Goal: Information Seeking & Learning: Learn about a topic

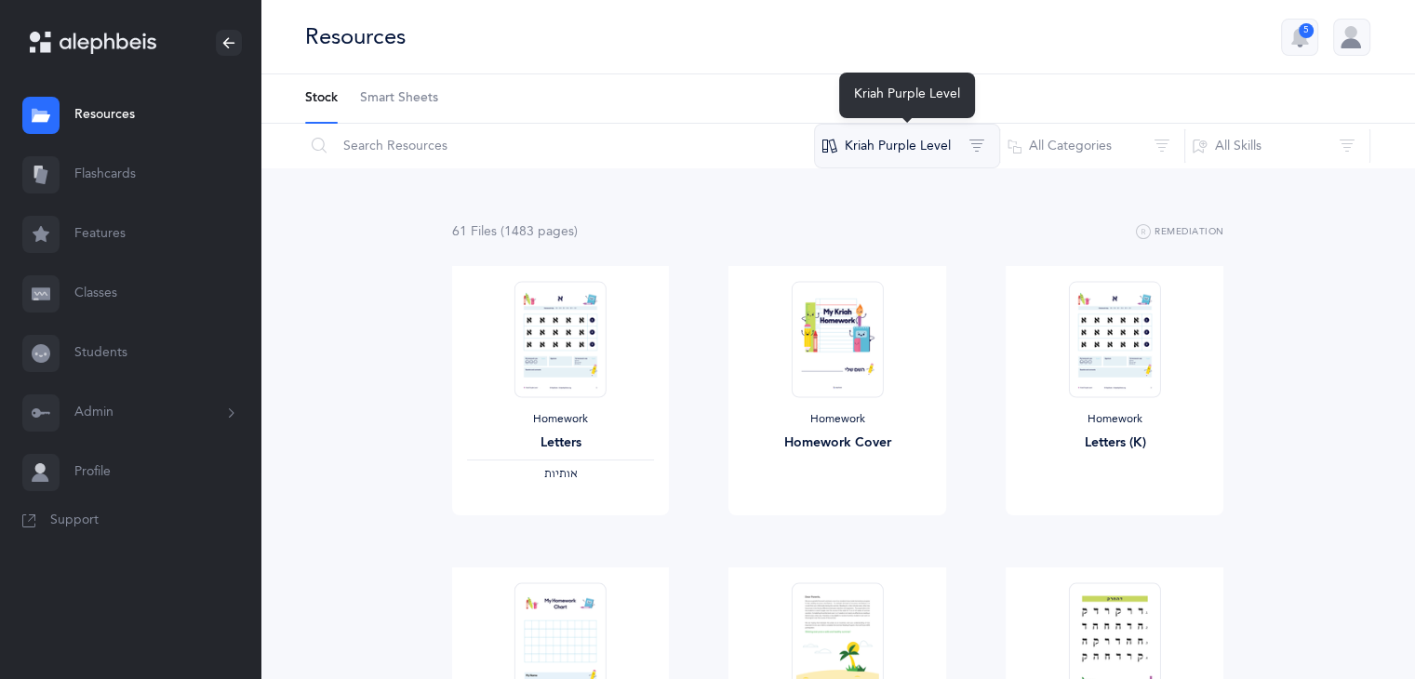
click at [883, 136] on button "Kriah Purple Level" at bounding box center [907, 146] width 186 height 45
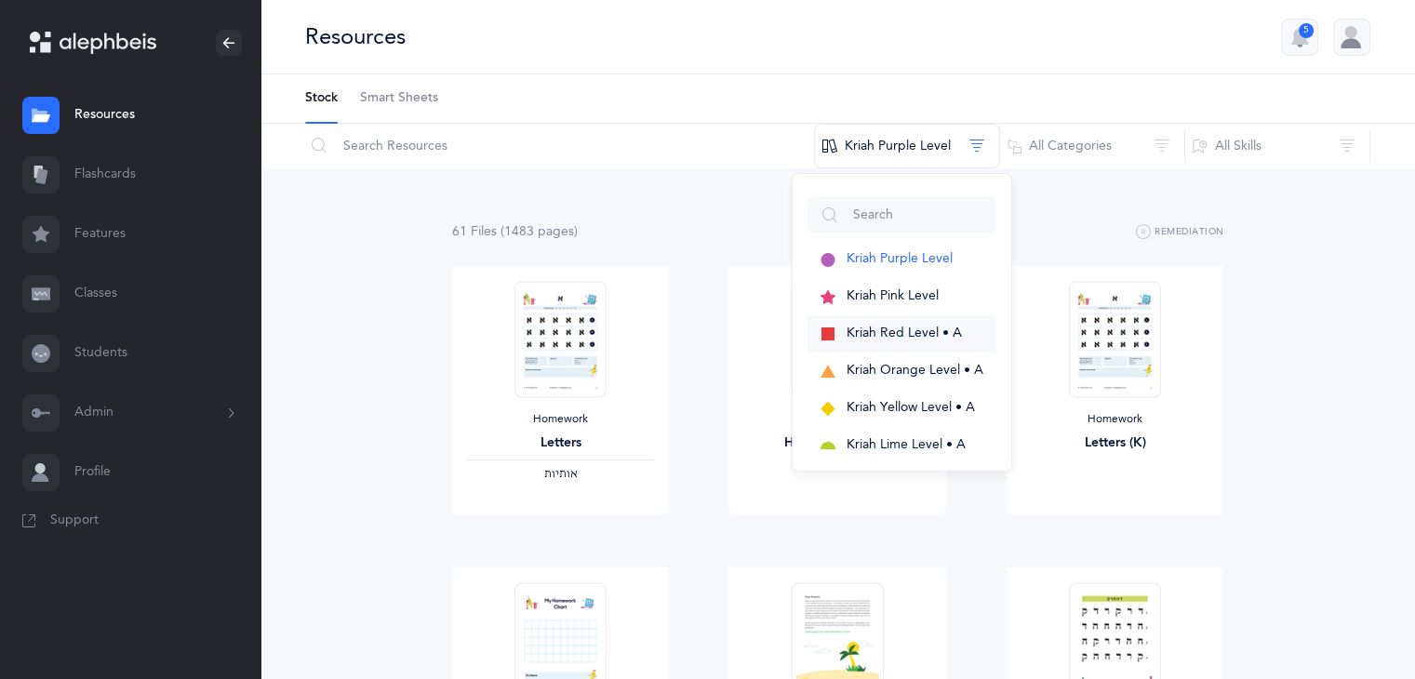
click at [879, 328] on span "Kriah Red Level • A" at bounding box center [903, 333] width 115 height 15
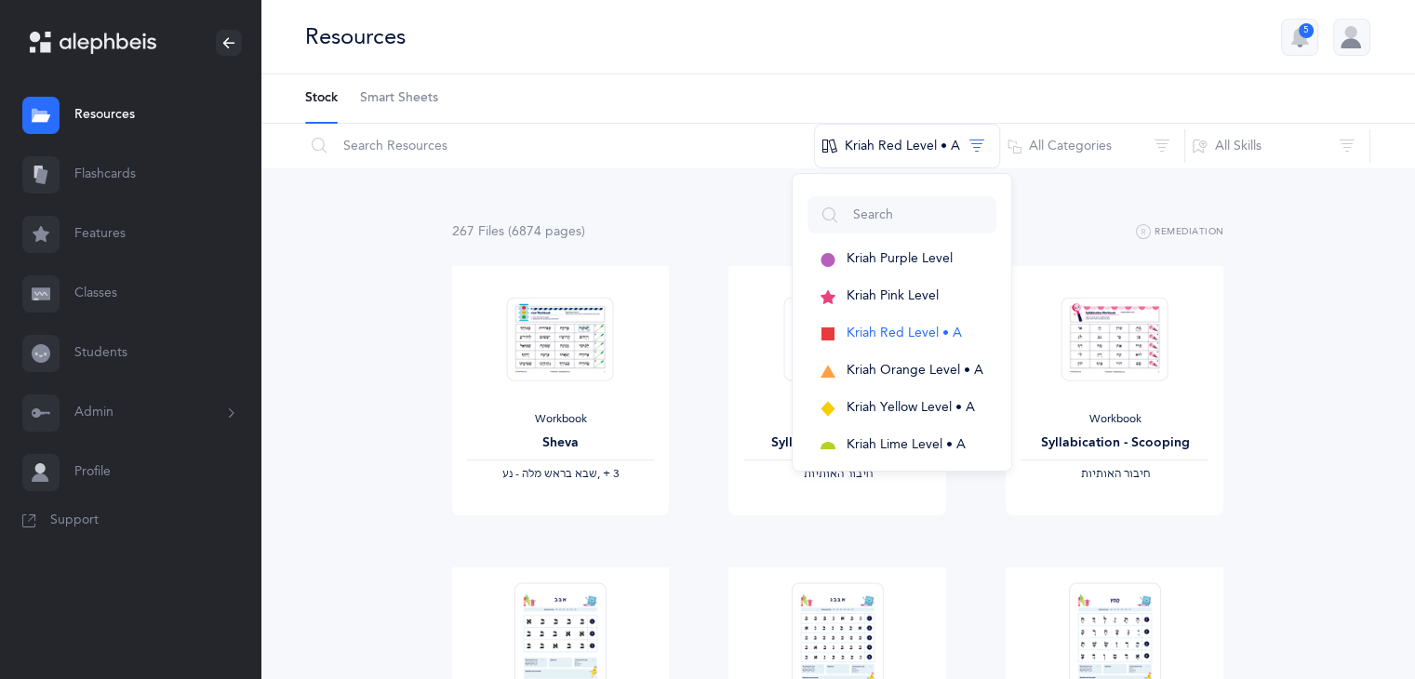
click at [702, 526] on div "Workbook Syllabication - Houses ‫חיבור האותיות‬ View" at bounding box center [837, 416] width 277 height 301
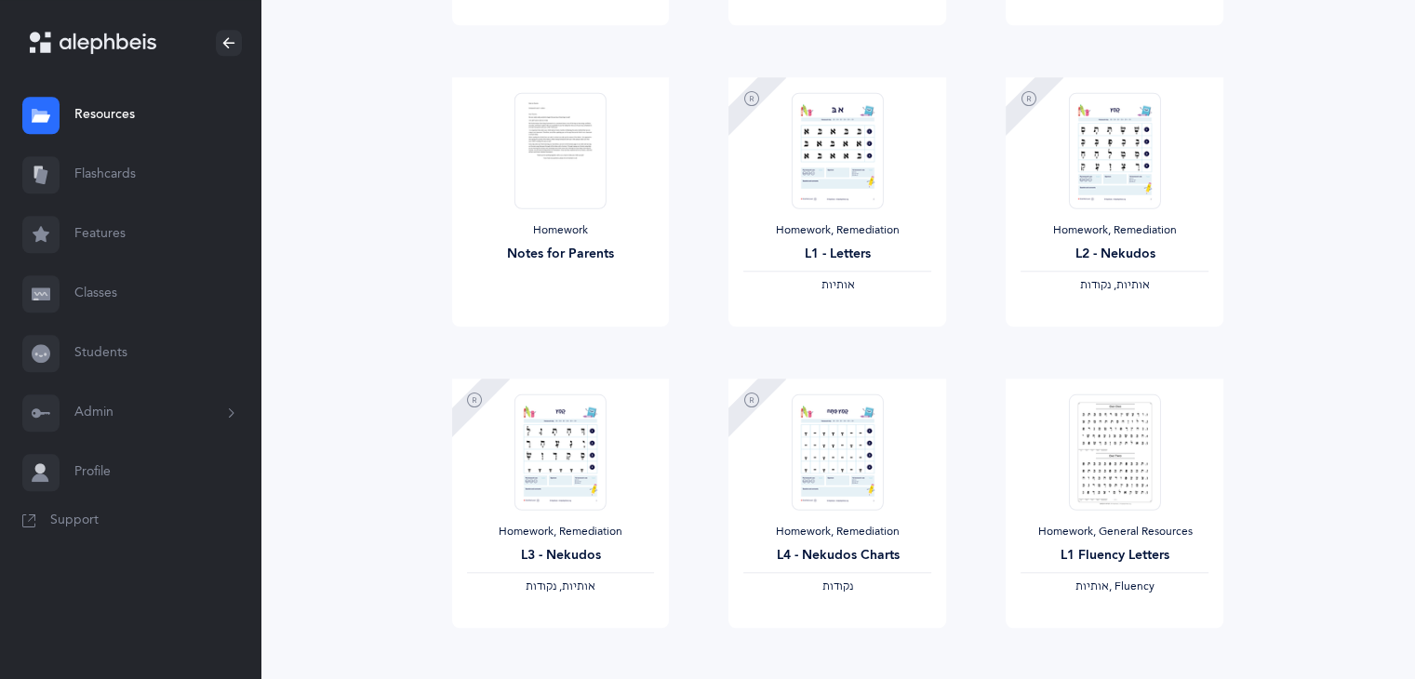
scroll to position [744, 0]
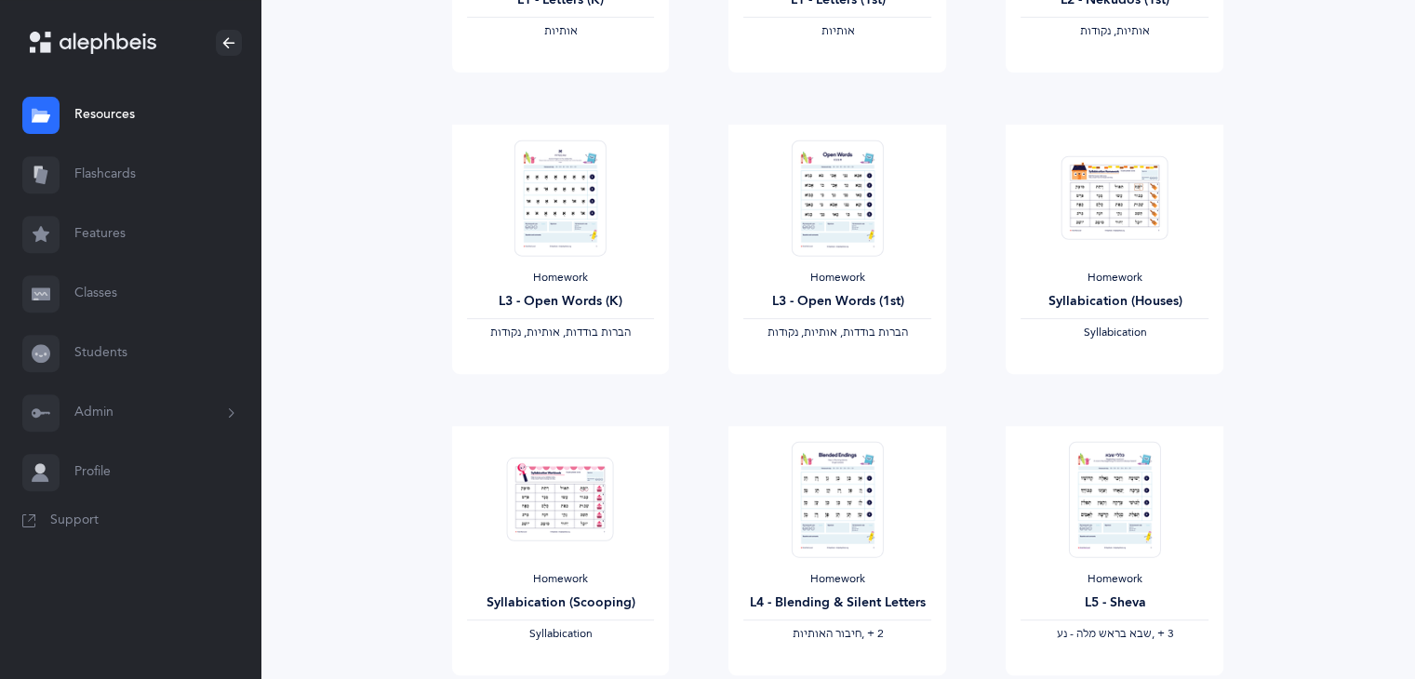
click at [96, 242] on link "Features" at bounding box center [130, 235] width 260 height 60
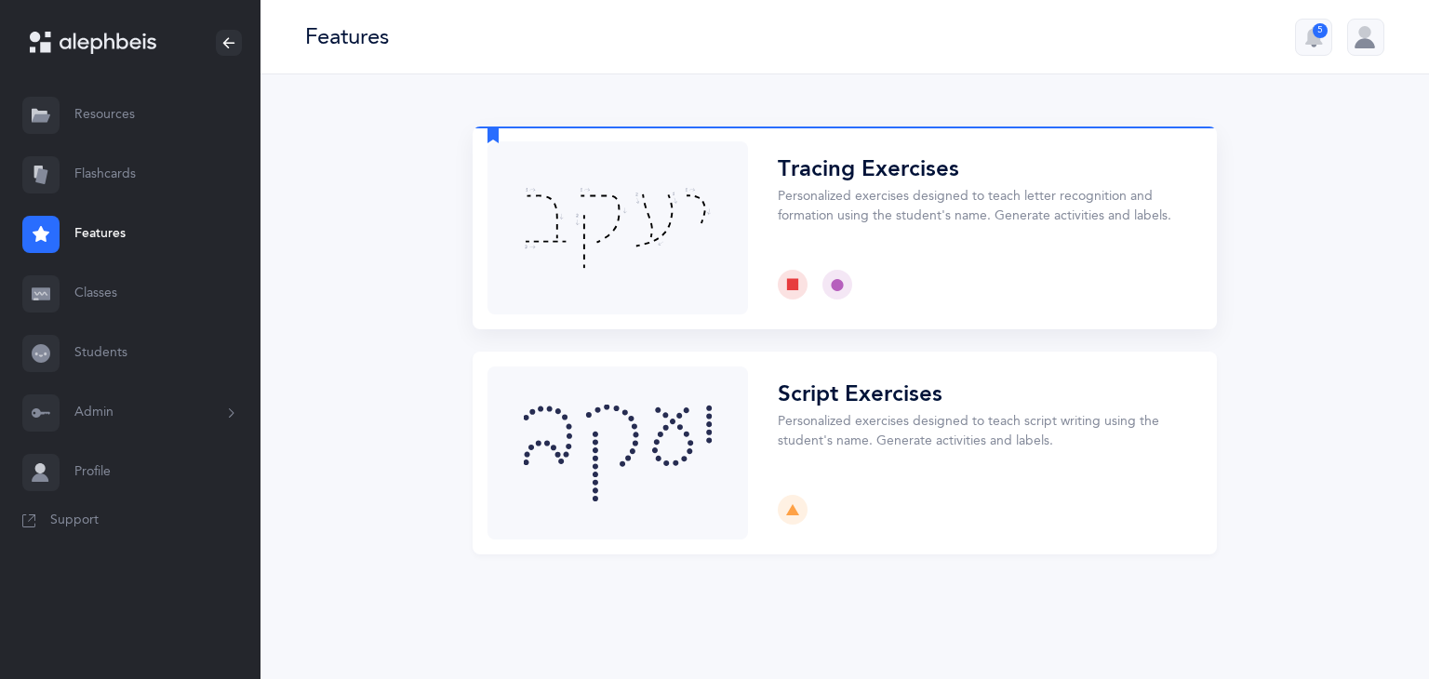
click at [597, 206] on button "Choose" at bounding box center [844, 227] width 744 height 203
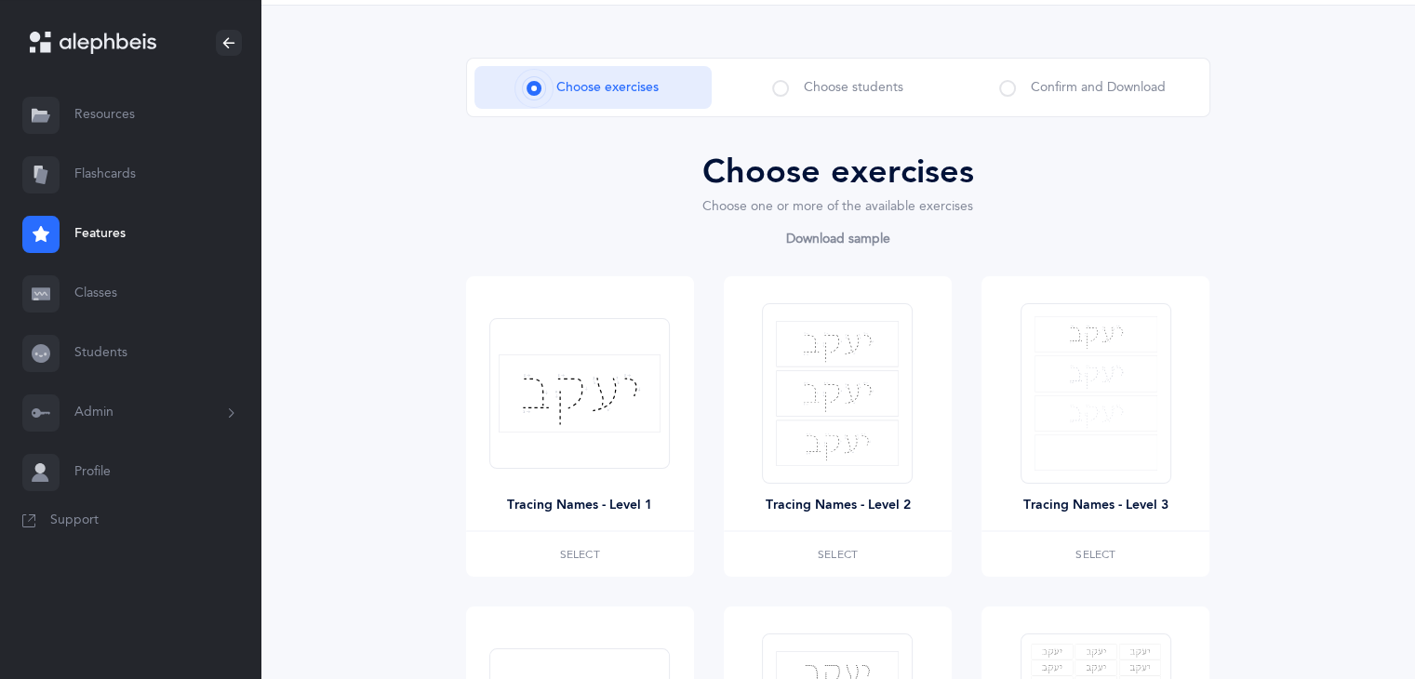
scroll to position [67, 0]
click at [785, 94] on span at bounding box center [780, 90] width 17 height 17
click at [787, 87] on span at bounding box center [780, 90] width 17 height 17
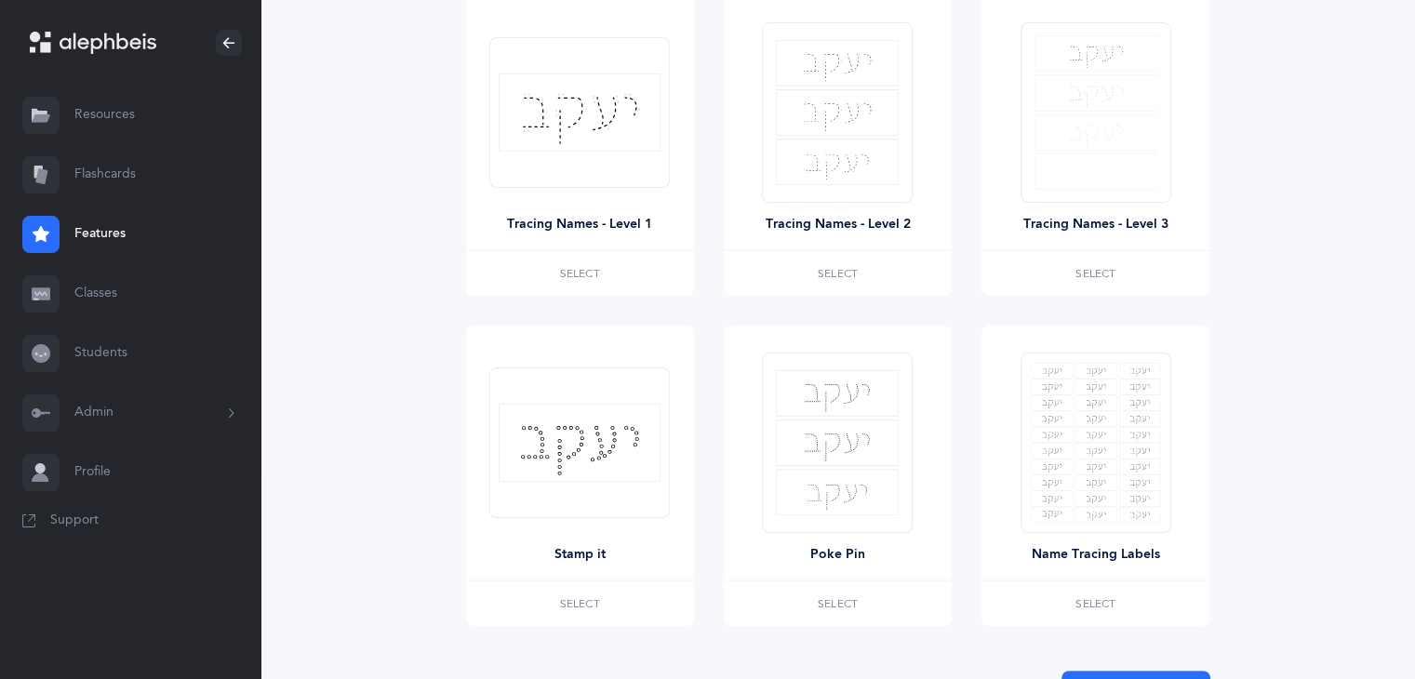
scroll to position [350, 0]
click at [610, 596] on label "Select" at bounding box center [580, 603] width 228 height 45
click at [606, 611] on label "Selected Remove" at bounding box center [580, 603] width 228 height 45
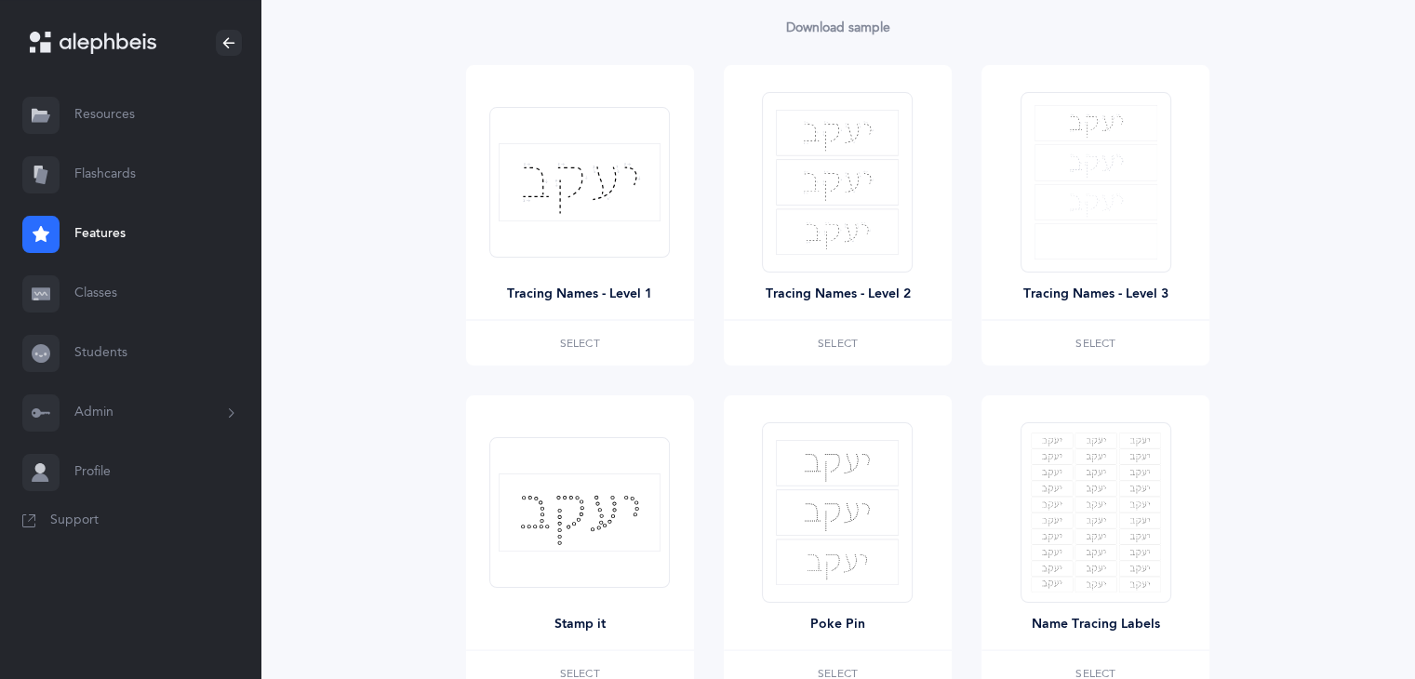
scroll to position [460, 0]
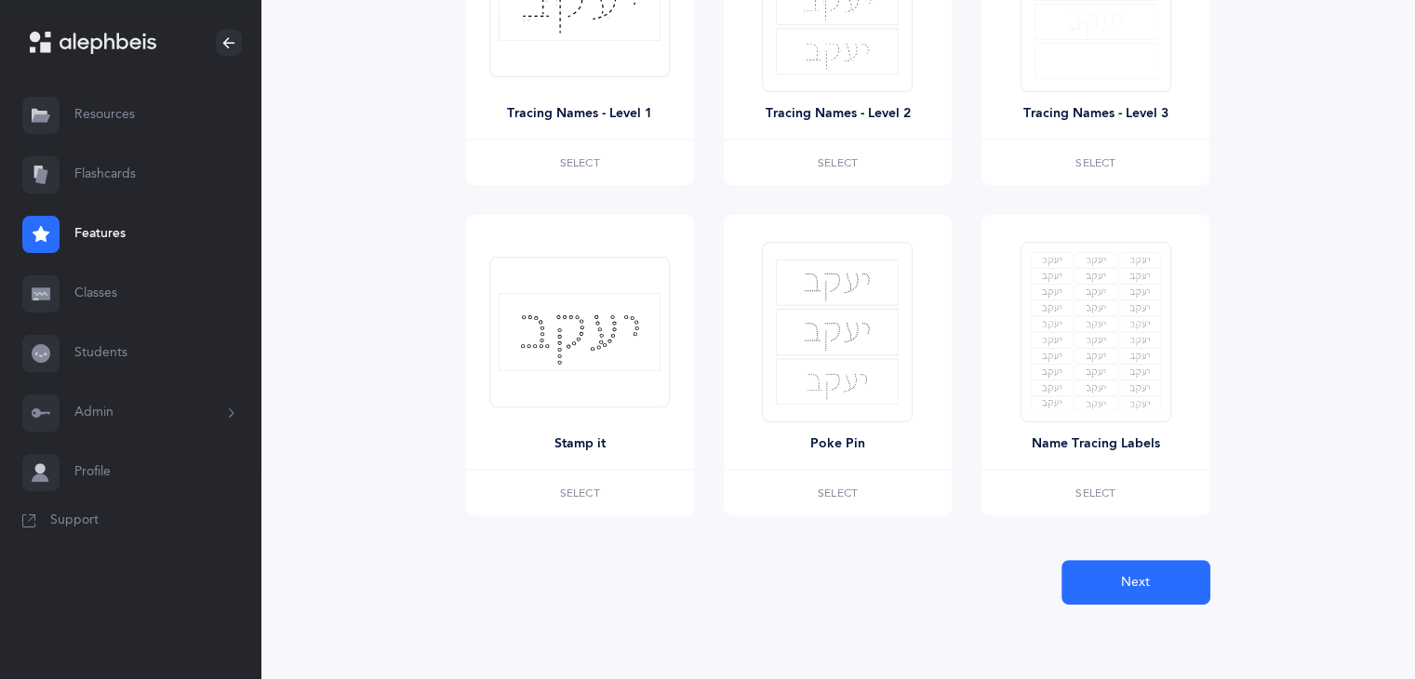
click at [583, 518] on div "Stamp it Select" at bounding box center [580, 380] width 258 height 330
click at [583, 491] on span "Select" at bounding box center [580, 492] width 40 height 11
click at [1166, 579] on button "Next" at bounding box center [1135, 582] width 149 height 45
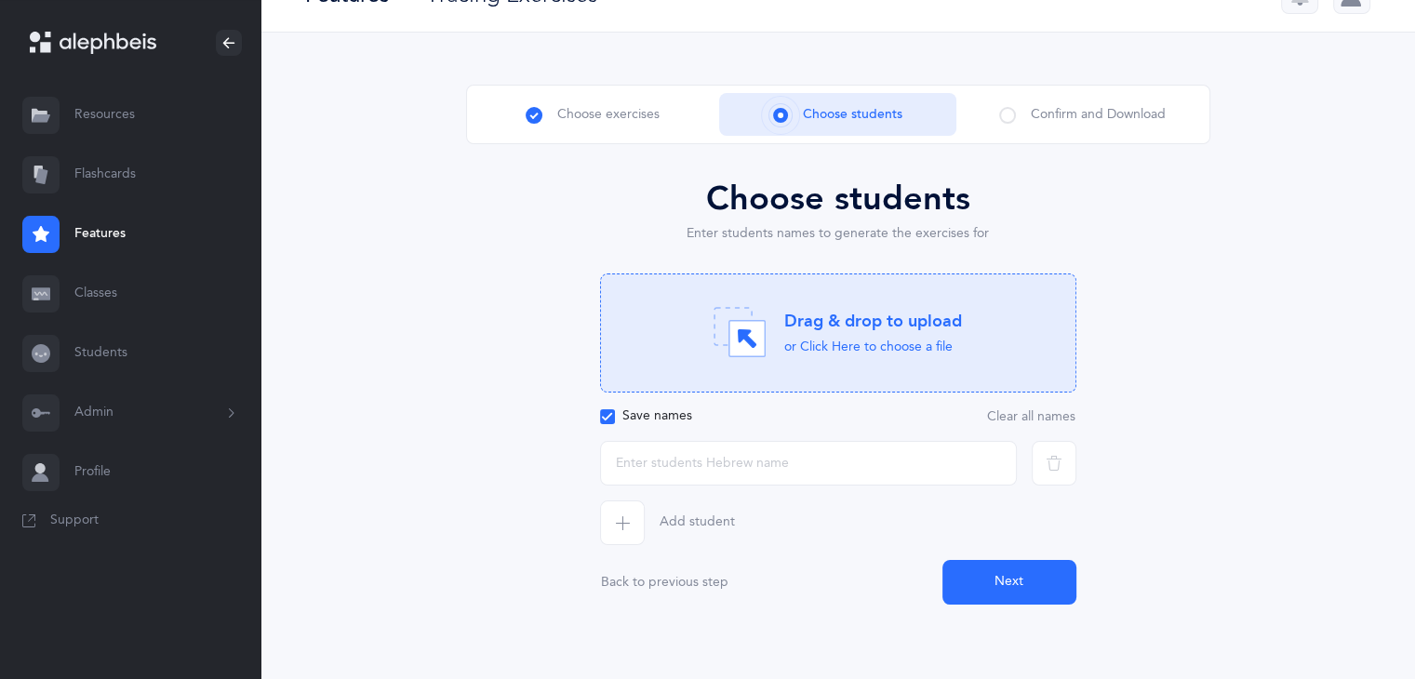
scroll to position [42, 0]
click at [901, 459] on input "text" at bounding box center [808, 463] width 417 height 45
type input "מושקא"
click at [616, 522] on icon "button" at bounding box center [622, 522] width 15 height 15
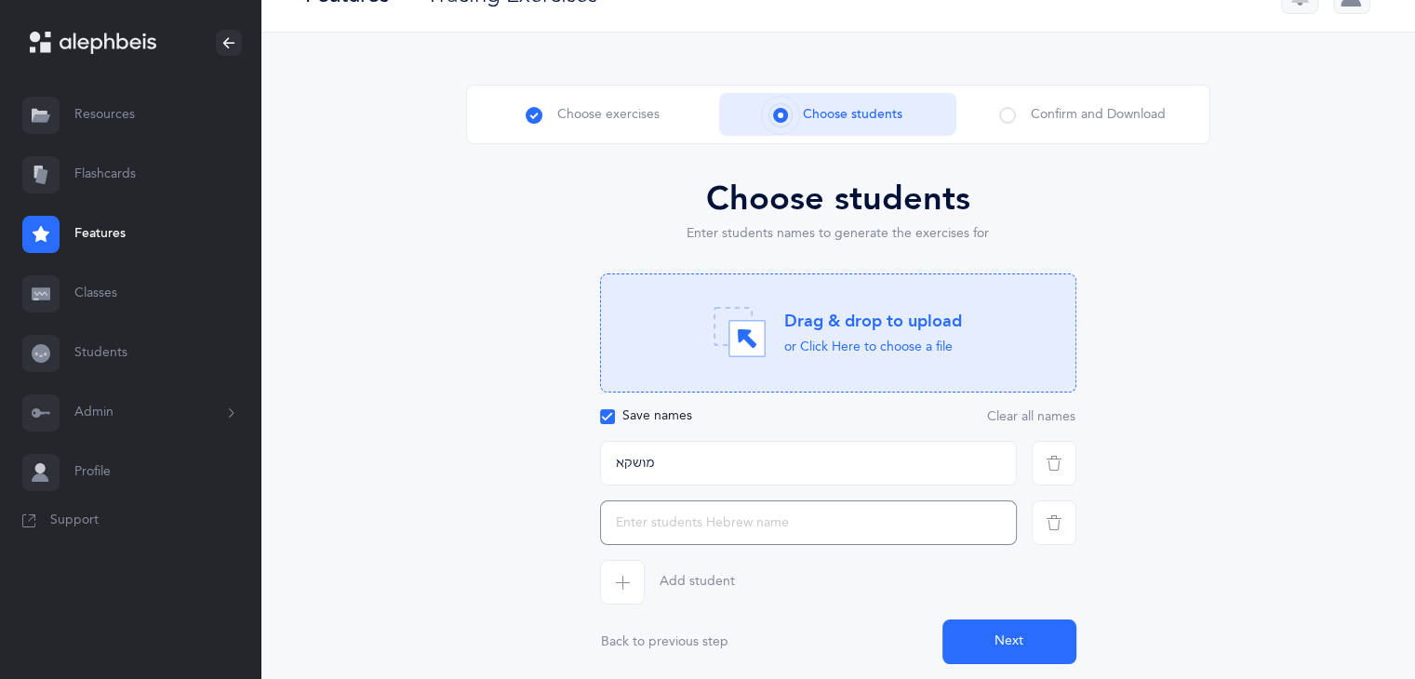
click at [633, 525] on input "text" at bounding box center [808, 522] width 417 height 45
click at [632, 514] on input "[PERSON_NAME]" at bounding box center [808, 522] width 417 height 45
type input "[PERSON_NAME]"
click at [600, 588] on span "button" at bounding box center [622, 582] width 45 height 45
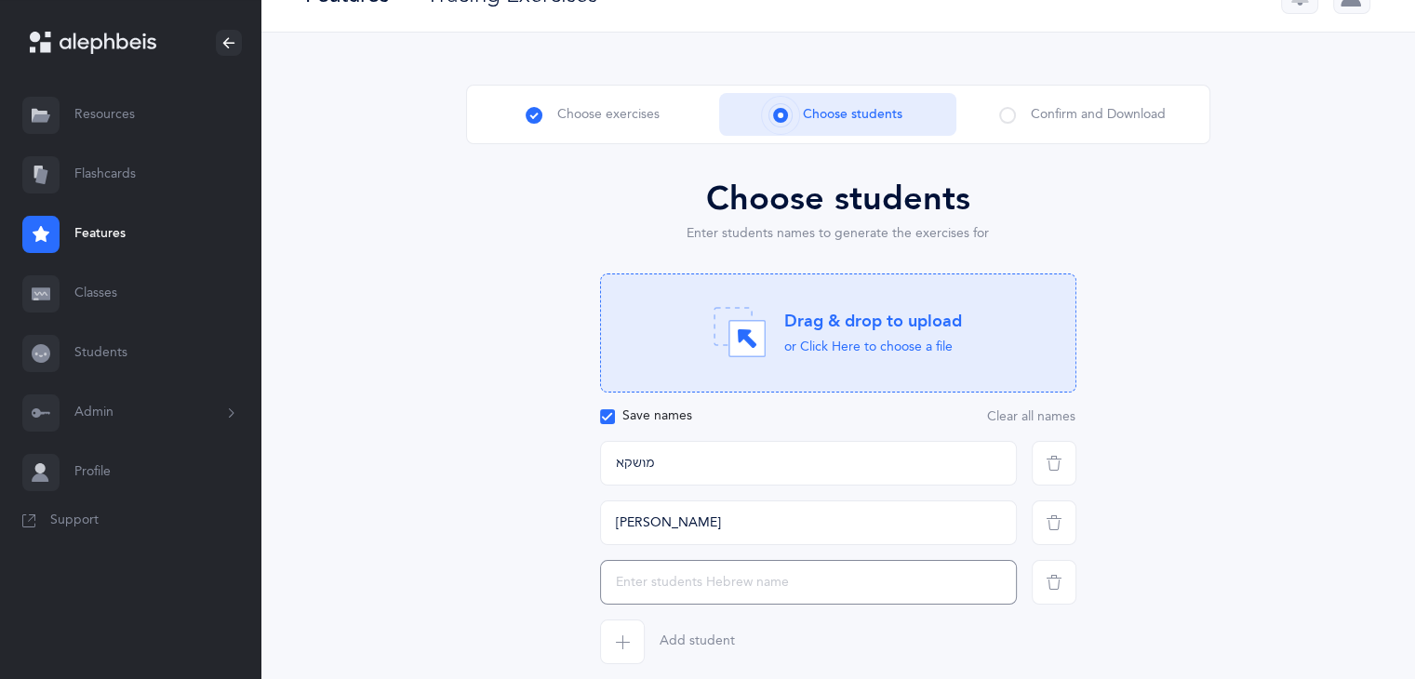
click at [600, 588] on input "text" at bounding box center [808, 582] width 417 height 45
click at [638, 577] on input "text" at bounding box center [808, 582] width 417 height 45
type input "[PERSON_NAME]"
click at [627, 634] on icon "button" at bounding box center [622, 641] width 15 height 15
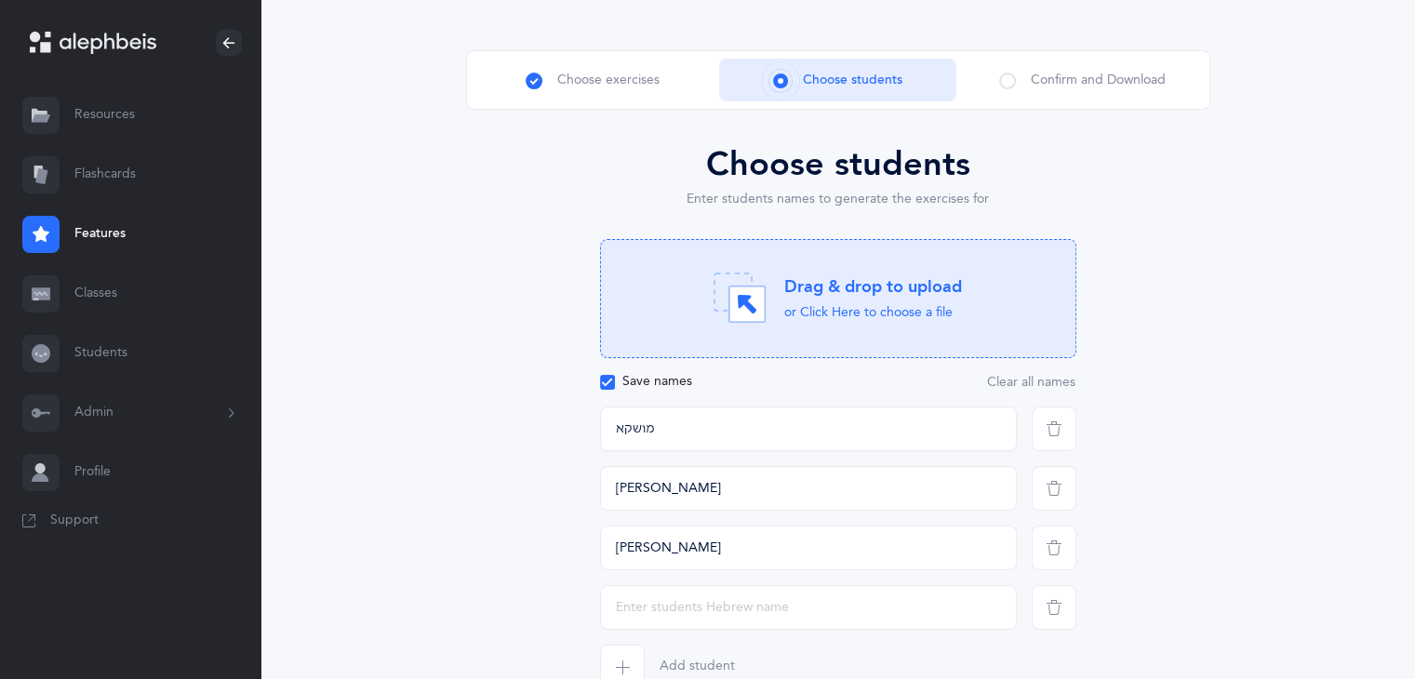
scroll to position [86, 0]
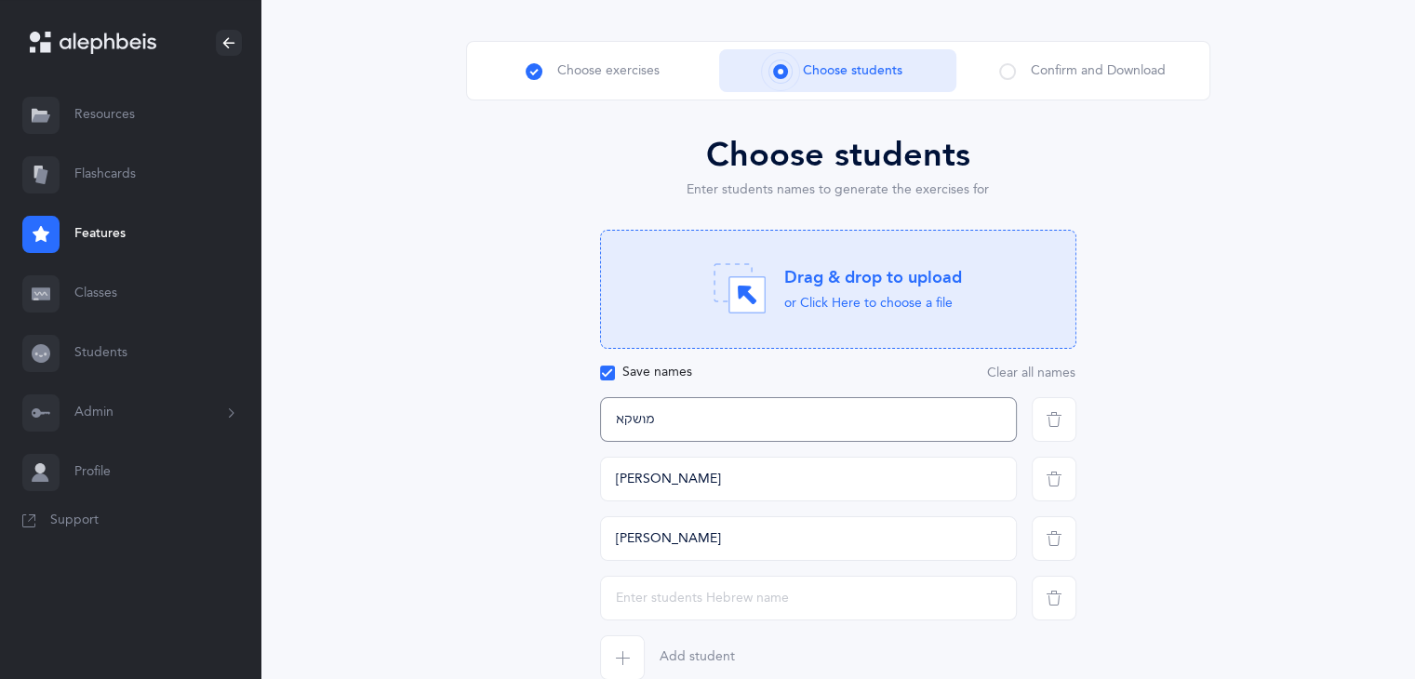
drag, startPoint x: 610, startPoint y: 414, endPoint x: 677, endPoint y: 412, distance: 67.0
click at [677, 412] on input "מושקא" at bounding box center [808, 419] width 417 height 45
drag, startPoint x: 677, startPoint y: 412, endPoint x: 612, endPoint y: 422, distance: 65.9
click at [612, 422] on input "מושקא" at bounding box center [808, 419] width 417 height 45
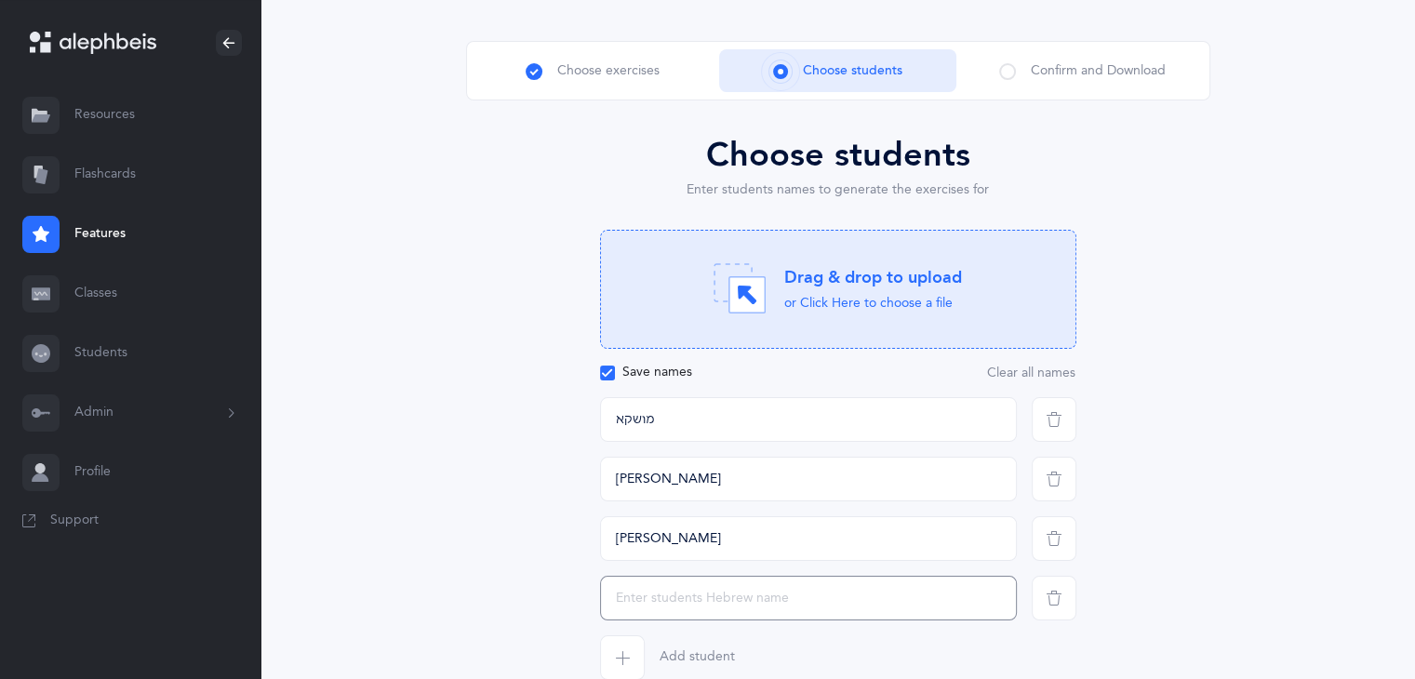
click at [634, 604] on input "text" at bounding box center [808, 598] width 417 height 45
paste input "מושקא"
type input "מושקא"
click at [612, 418] on input "מושקא" at bounding box center [808, 419] width 417 height 45
click at [693, 421] on input "מושקא" at bounding box center [808, 419] width 417 height 45
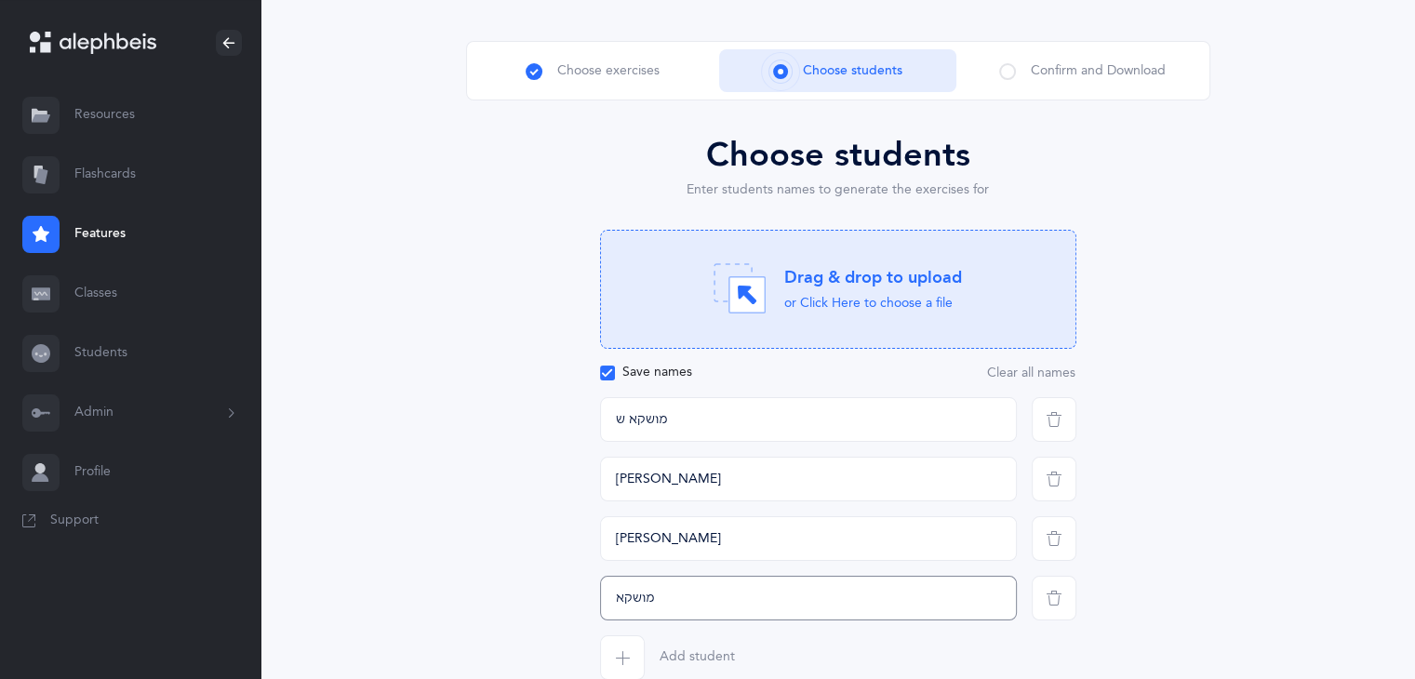
type input "מושקא ש"
click at [673, 599] on input "מושקא" at bounding box center [808, 598] width 417 height 45
click at [668, 592] on input "מושקא" at bounding box center [808, 598] width 417 height 45
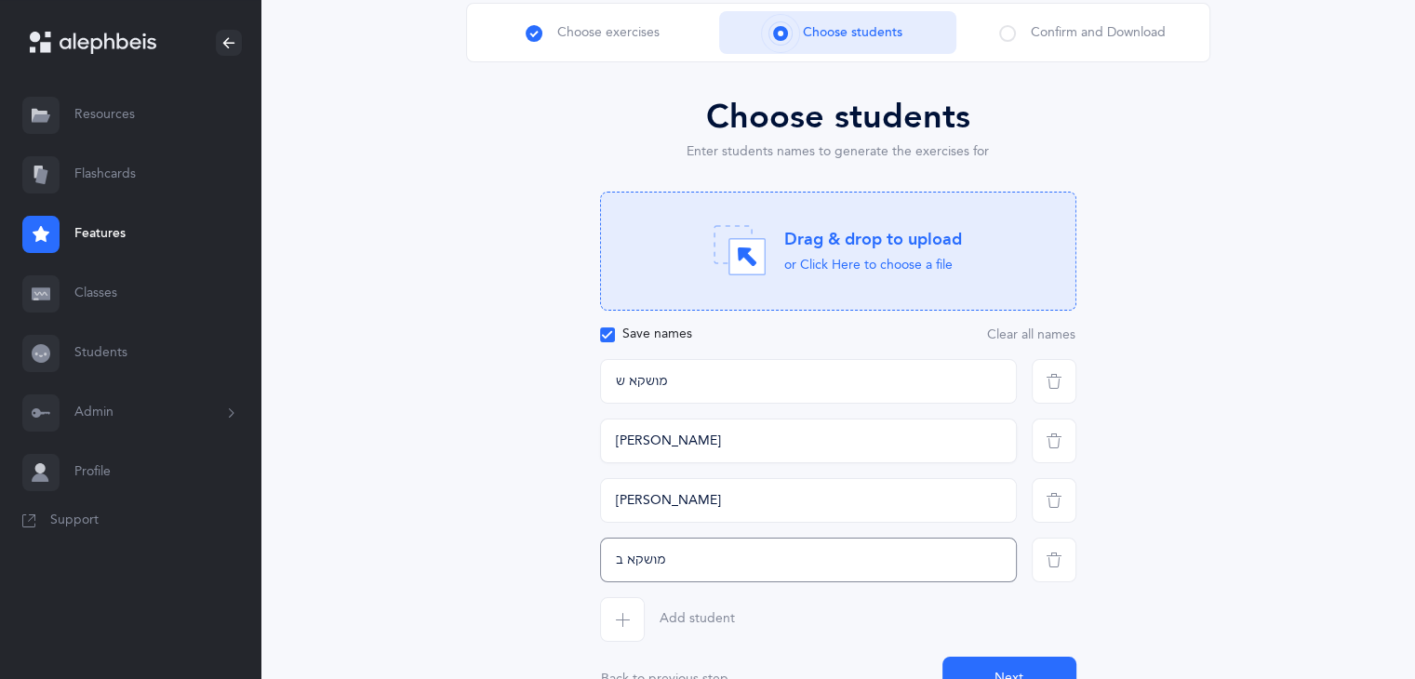
scroll to position [123, 0]
type input "מושקא ב"
click at [610, 383] on input "מושקא ש" at bounding box center [808, 382] width 417 height 45
drag, startPoint x: 677, startPoint y: 373, endPoint x: 657, endPoint y: 379, distance: 21.2
click at [657, 379] on input "ץושקא ש" at bounding box center [808, 382] width 417 height 45
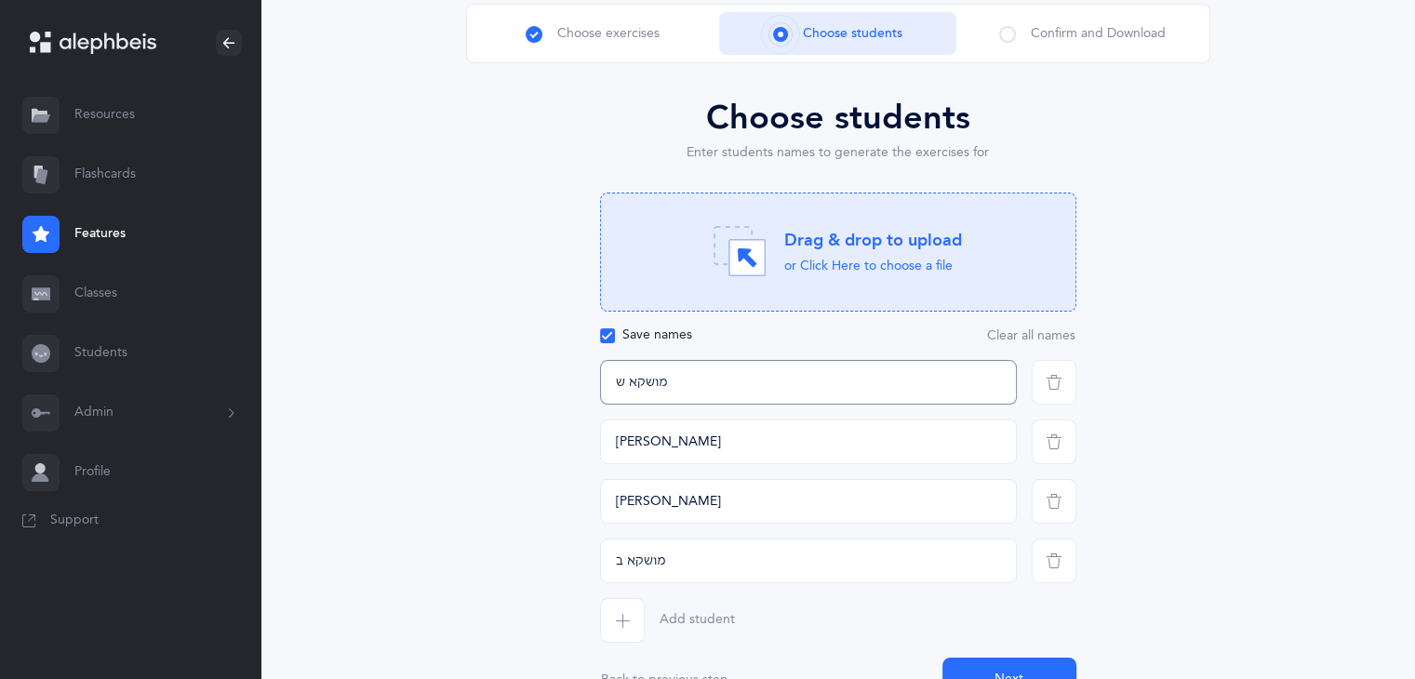
click at [614, 381] on input "מושקא ש" at bounding box center [808, 382] width 417 height 45
click at [614, 379] on input "מושקא ש" at bounding box center [808, 382] width 417 height 45
type input "מושקא ש"
click at [624, 608] on span "button" at bounding box center [622, 620] width 45 height 45
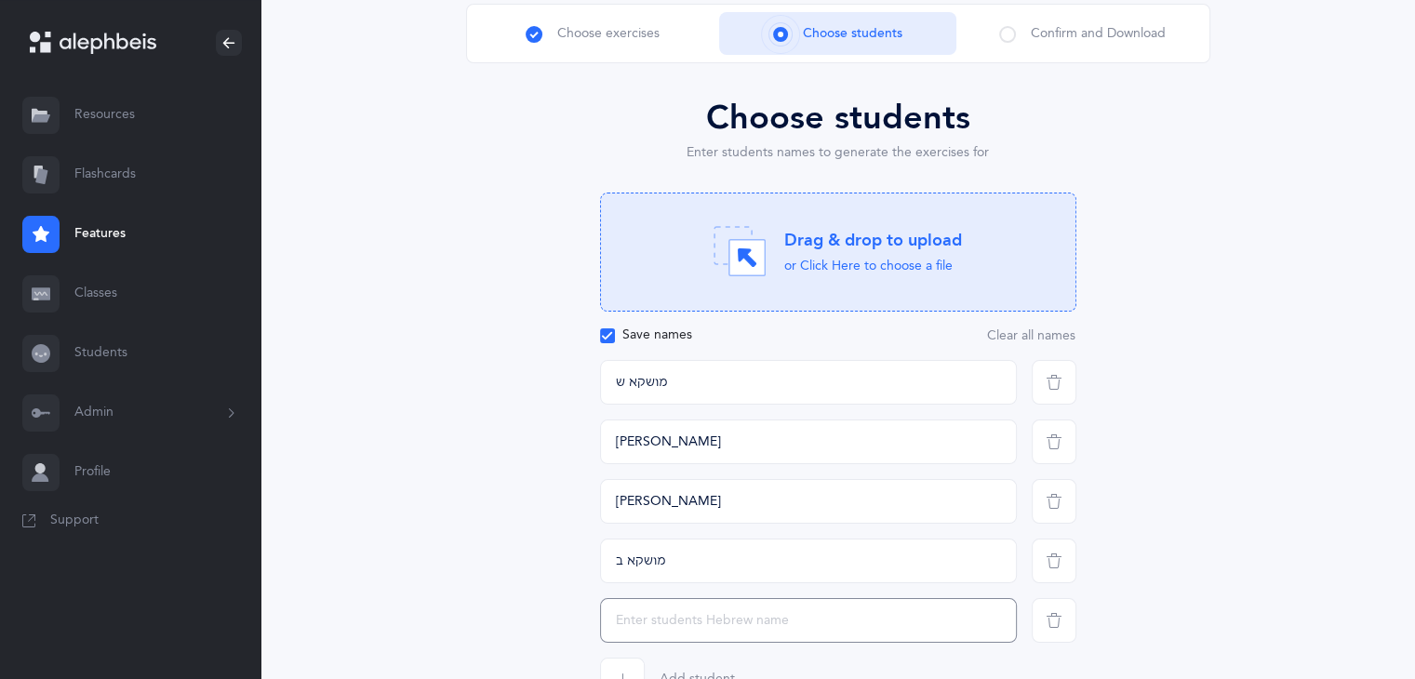
click at [620, 624] on input "text" at bounding box center [808, 620] width 417 height 45
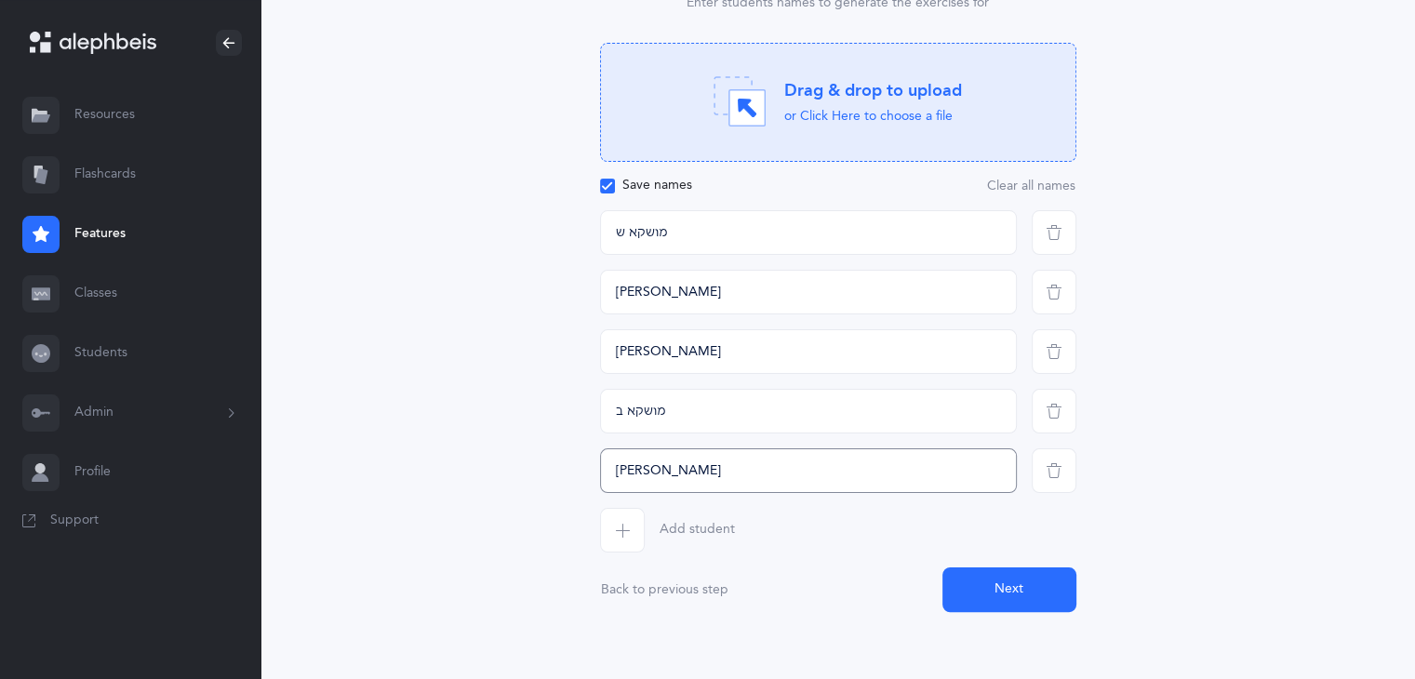
scroll to position [275, 0]
type input "[PERSON_NAME]"
click at [614, 539] on span "button" at bounding box center [622, 527] width 45 height 45
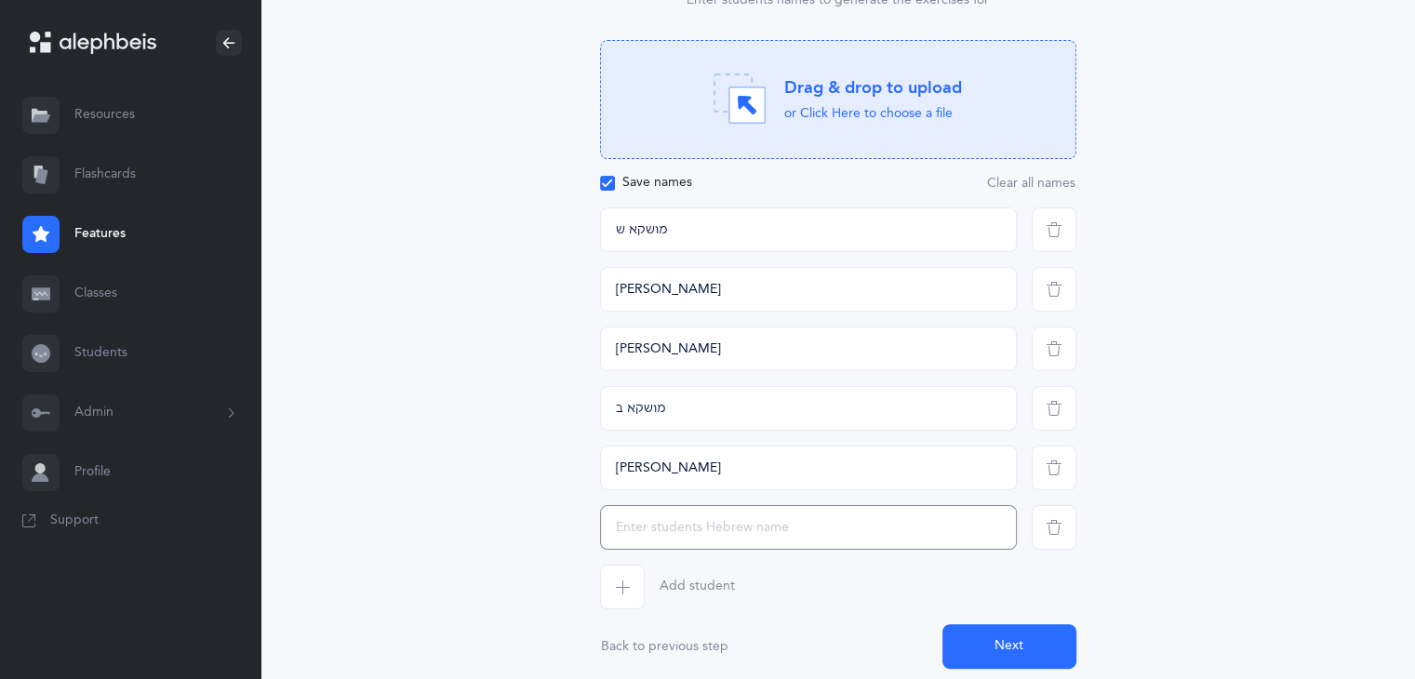
click at [614, 539] on input "text" at bounding box center [808, 527] width 417 height 45
type input "יאר"
click at [629, 595] on span "button" at bounding box center [622, 587] width 45 height 45
click at [673, 579] on input "text" at bounding box center [808, 587] width 417 height 45
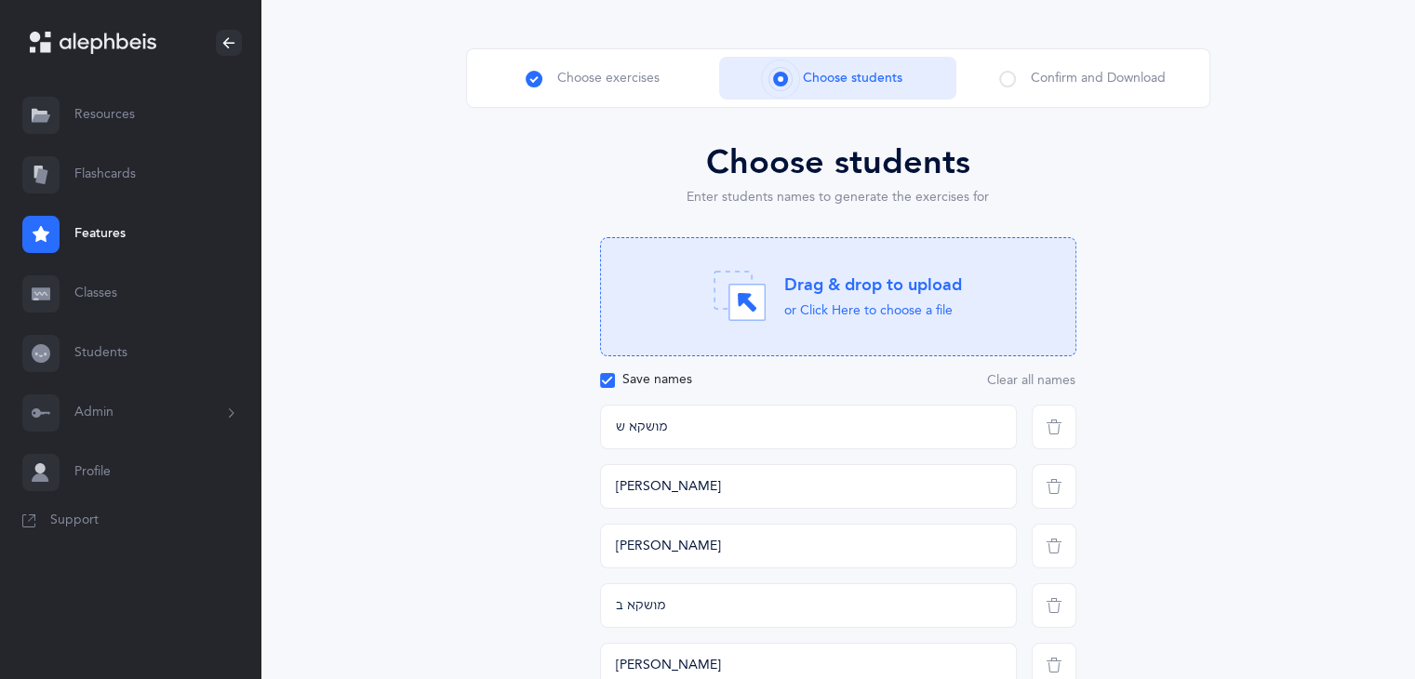
scroll to position [74, 0]
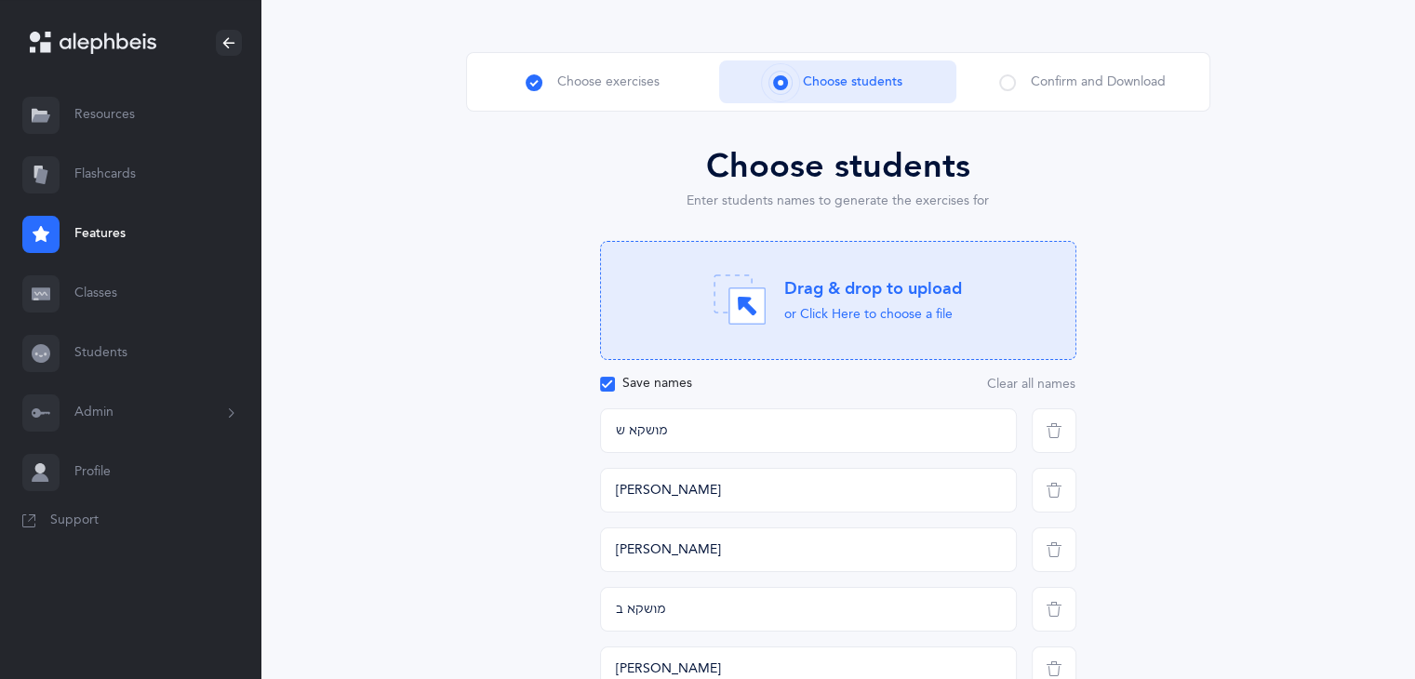
type input "[PERSON_NAME]"
click at [1017, 79] on div "Confirm and Download" at bounding box center [1082, 81] width 237 height 43
click at [1013, 79] on span at bounding box center [1007, 82] width 17 height 17
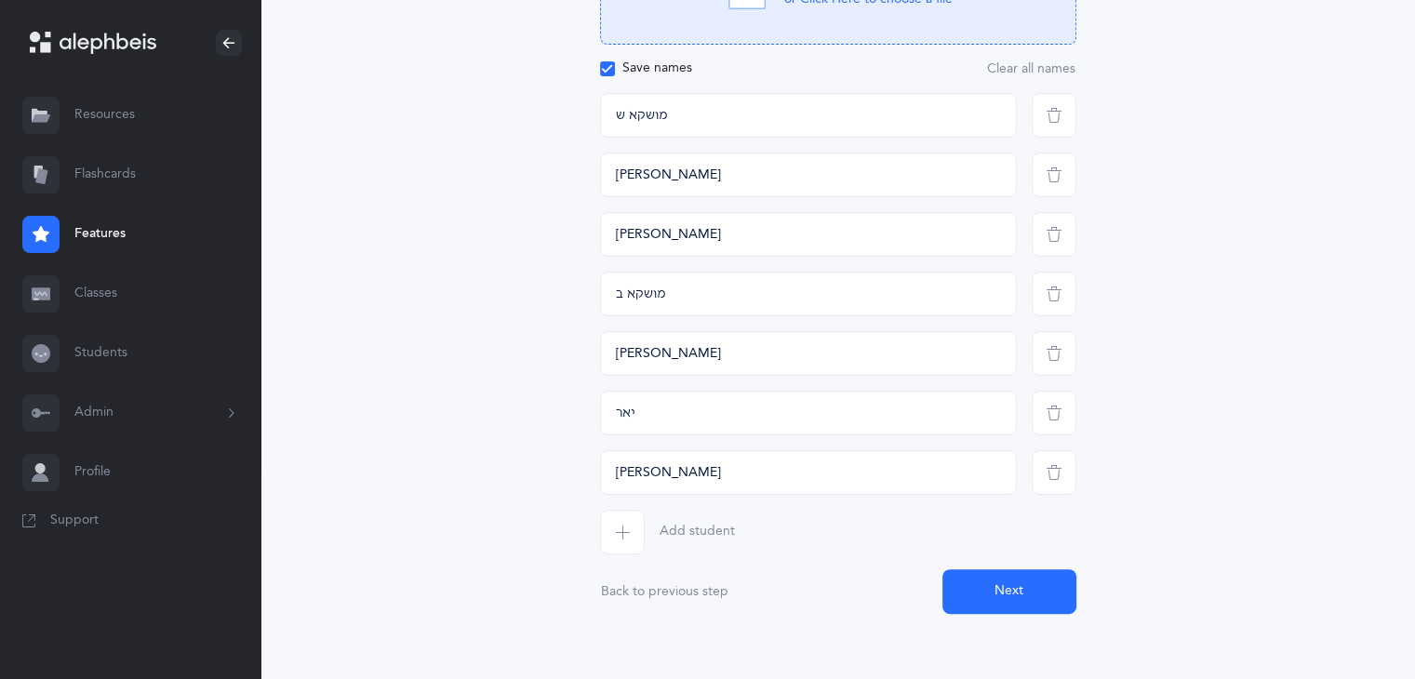
scroll to position [387, 0]
click at [1015, 612] on button "Next" at bounding box center [1009, 594] width 134 height 45
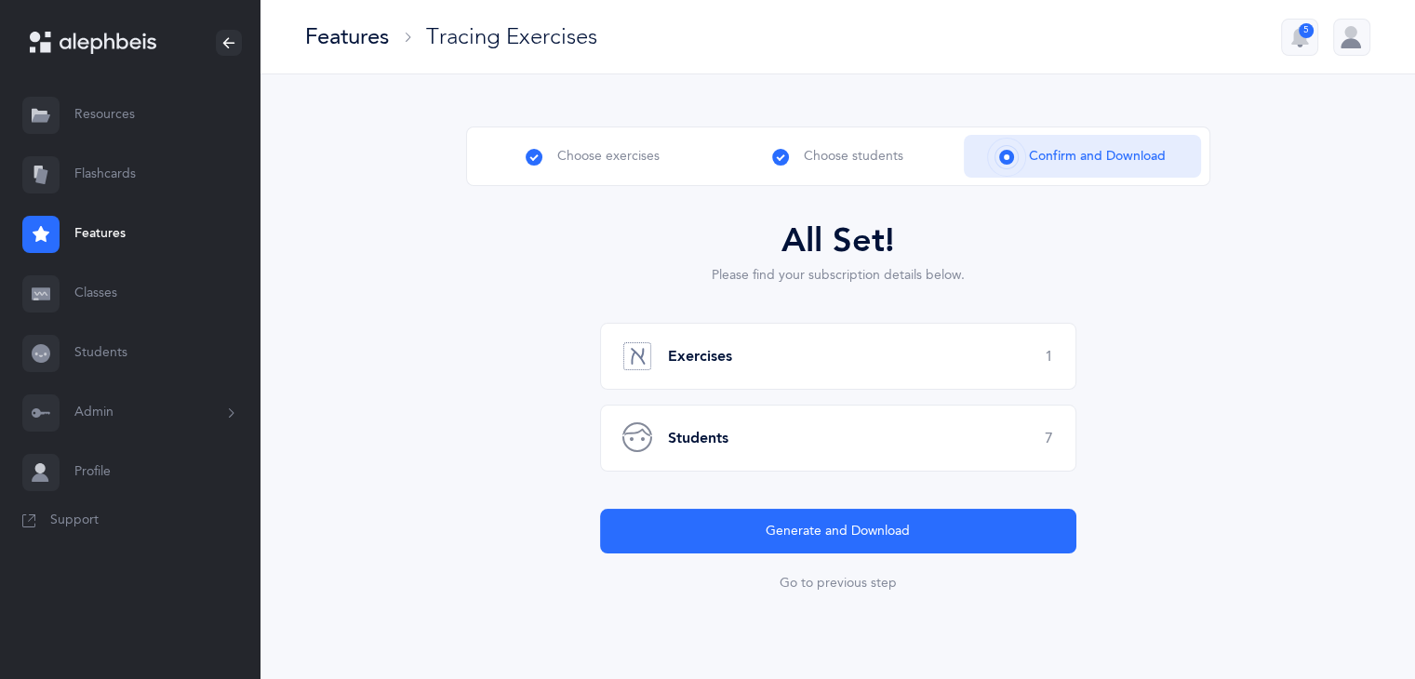
scroll to position [0, 0]
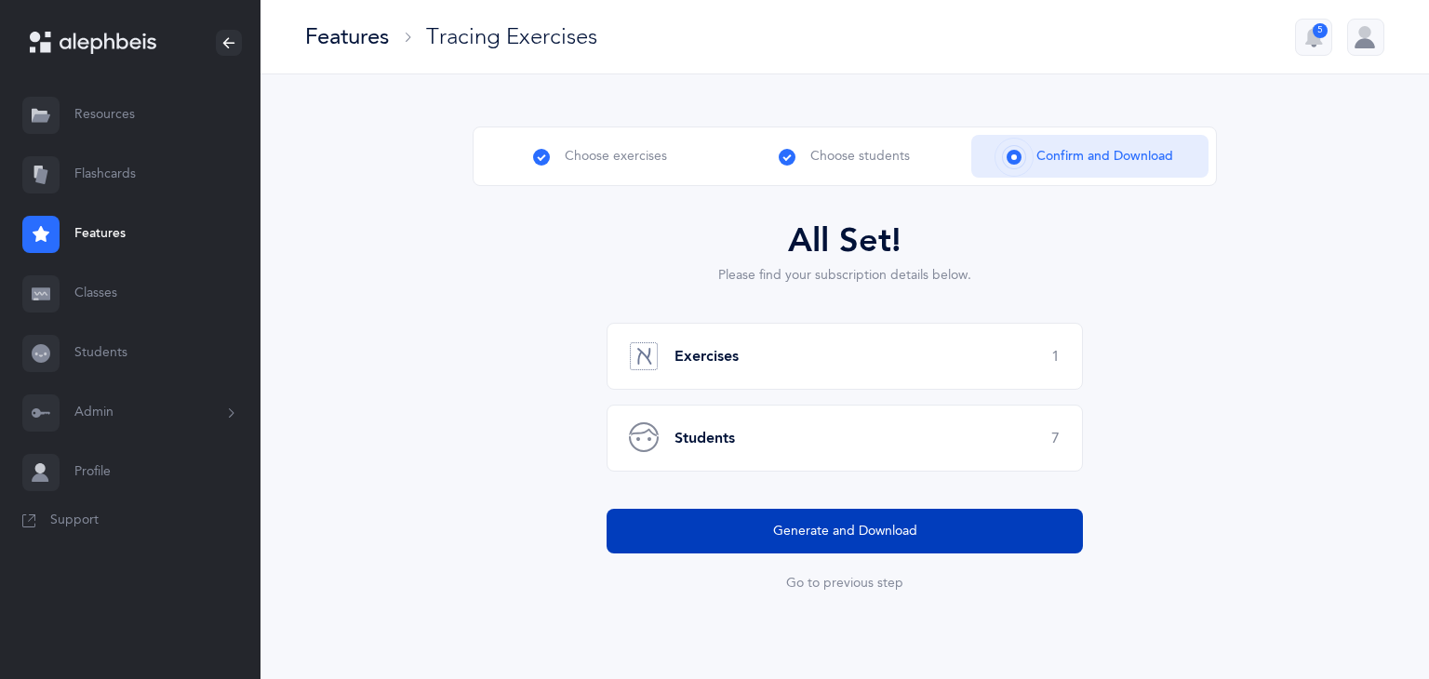
click at [1016, 531] on button "Generate and Download" at bounding box center [844, 531] width 476 height 45
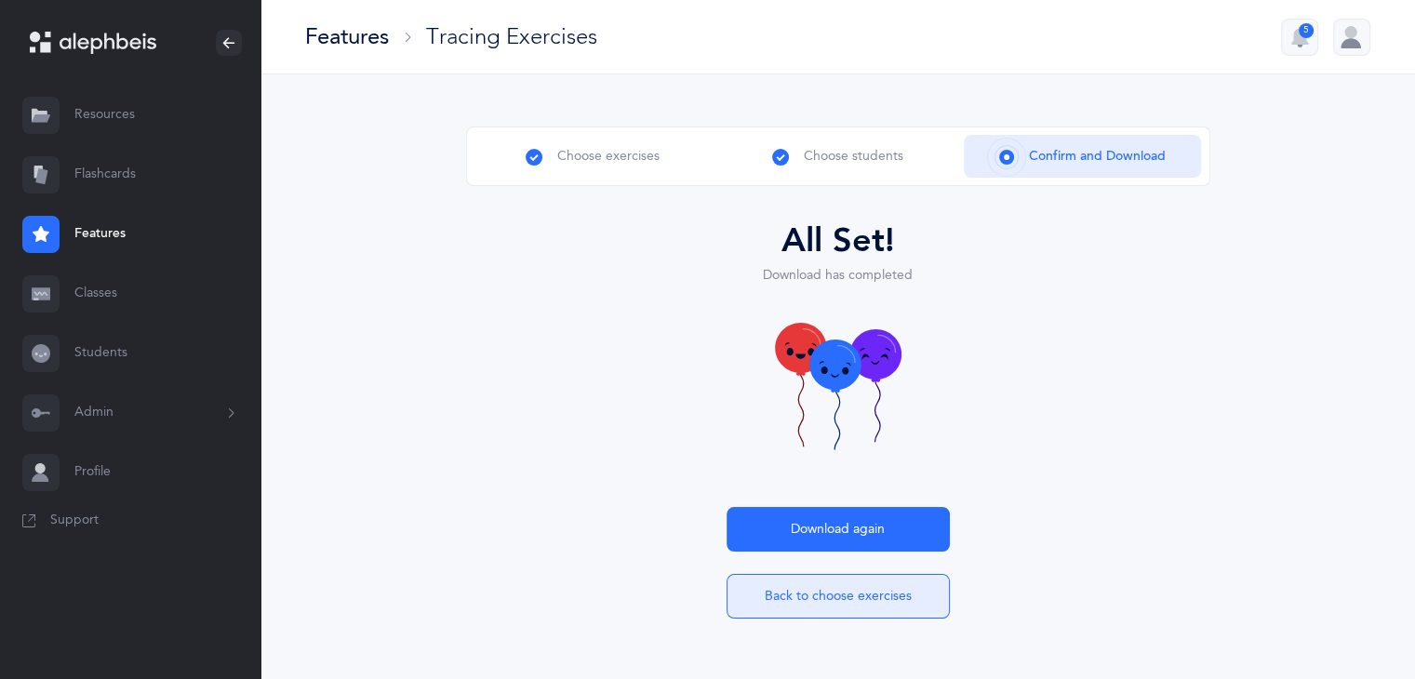
click at [782, 593] on button "Back to choose exercises" at bounding box center [837, 596] width 223 height 45
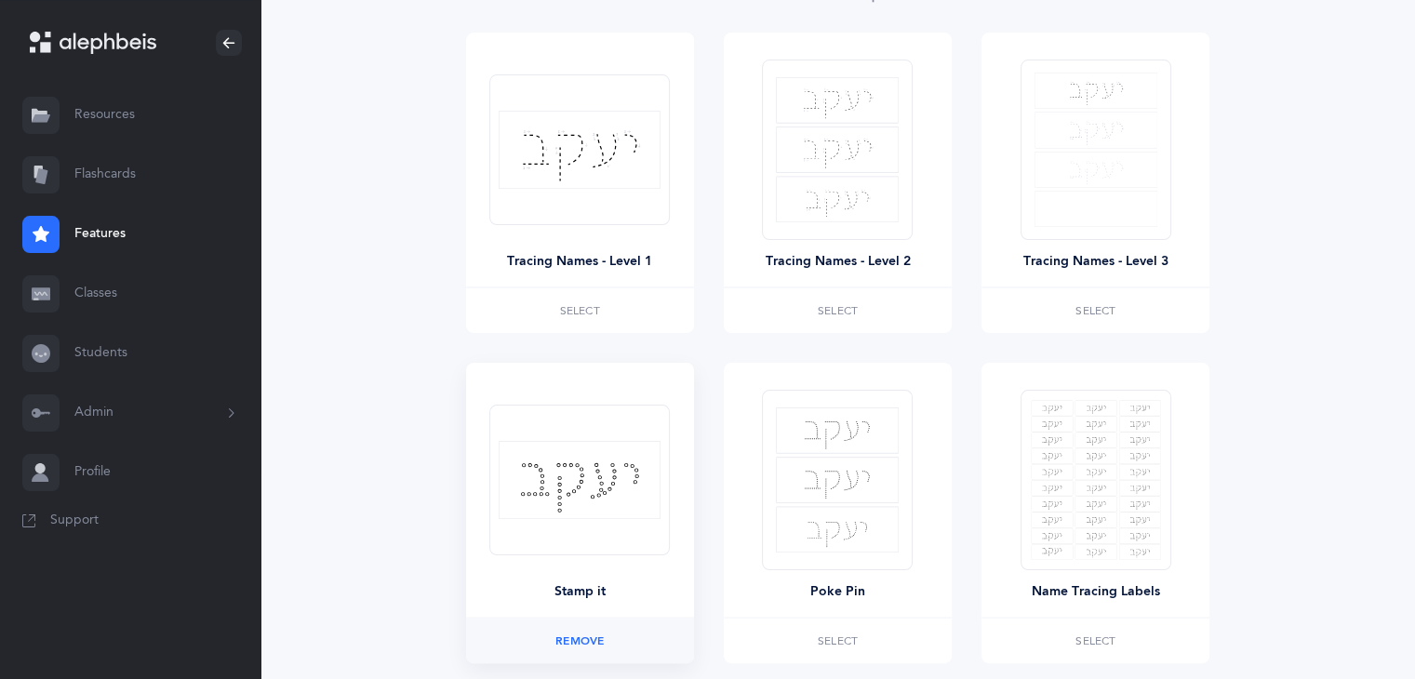
scroll to position [304, 0]
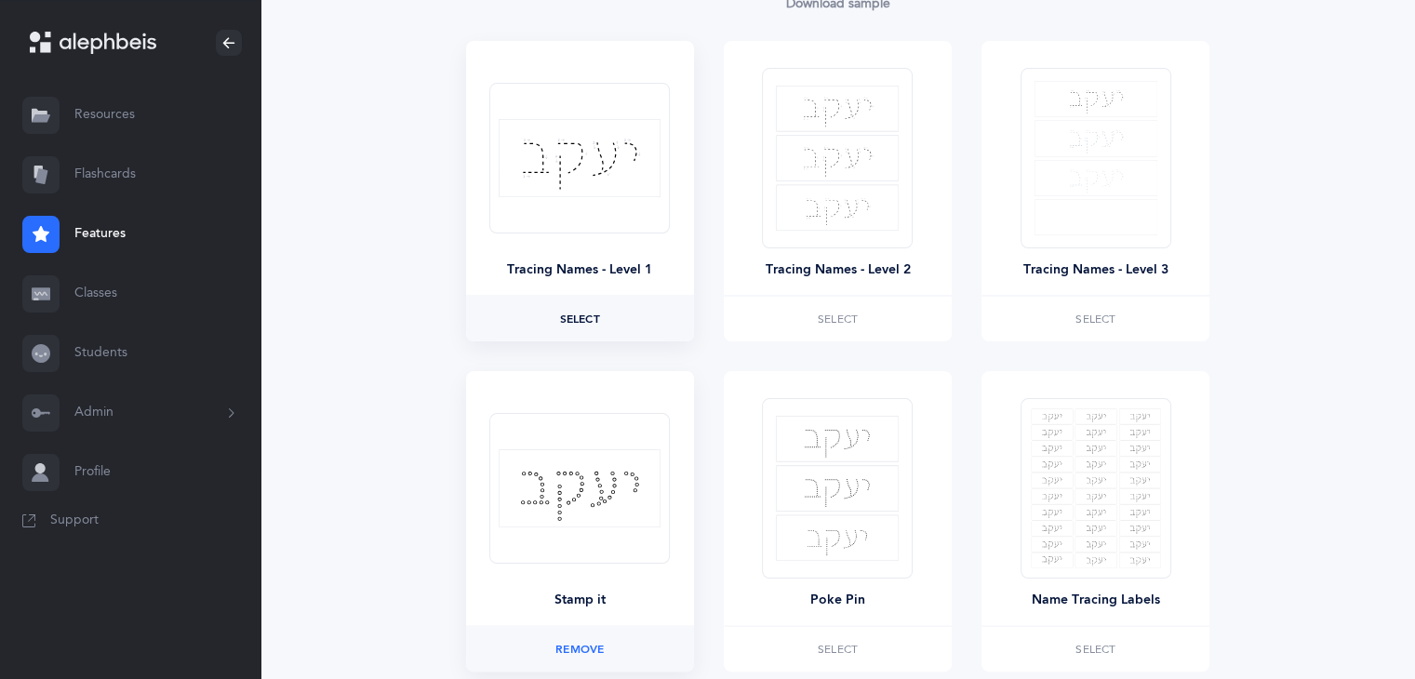
click at [636, 325] on label "Select" at bounding box center [580, 319] width 228 height 45
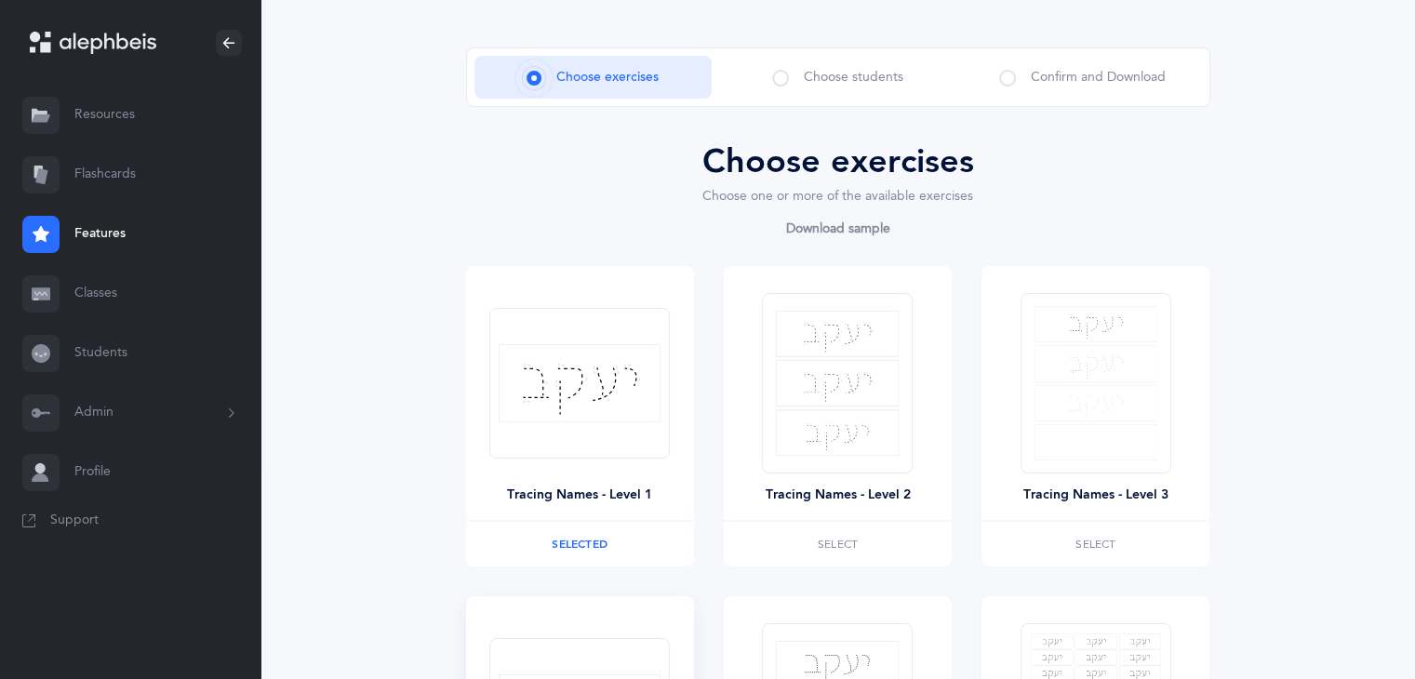
scroll to position [41, 0]
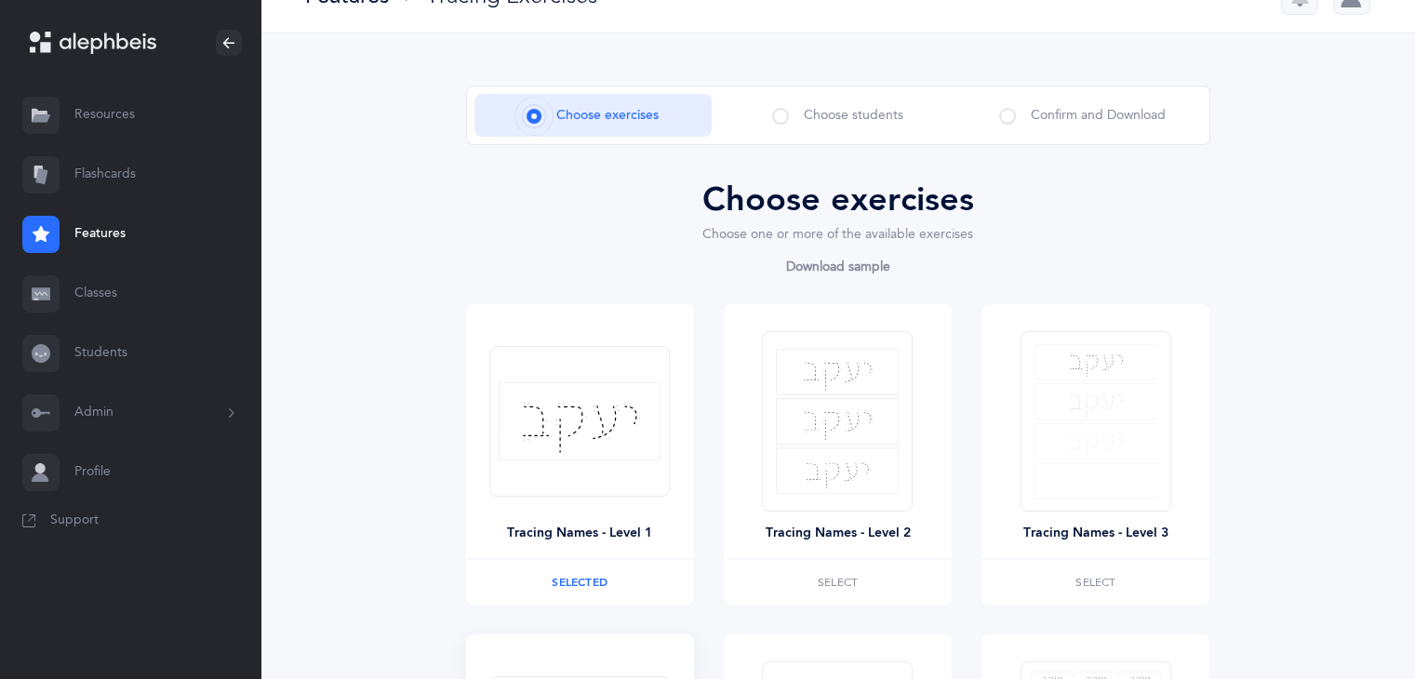
click at [786, 120] on span at bounding box center [780, 116] width 17 height 17
click at [786, 116] on span at bounding box center [780, 116] width 17 height 17
drag, startPoint x: 1410, startPoint y: 152, endPoint x: 1412, endPoint y: 391, distance: 239.0
click at [1412, 391] on div "Choose exercises Choose students Confirm and Download Choose exercises Choose o…" at bounding box center [837, 565] width 1154 height 1065
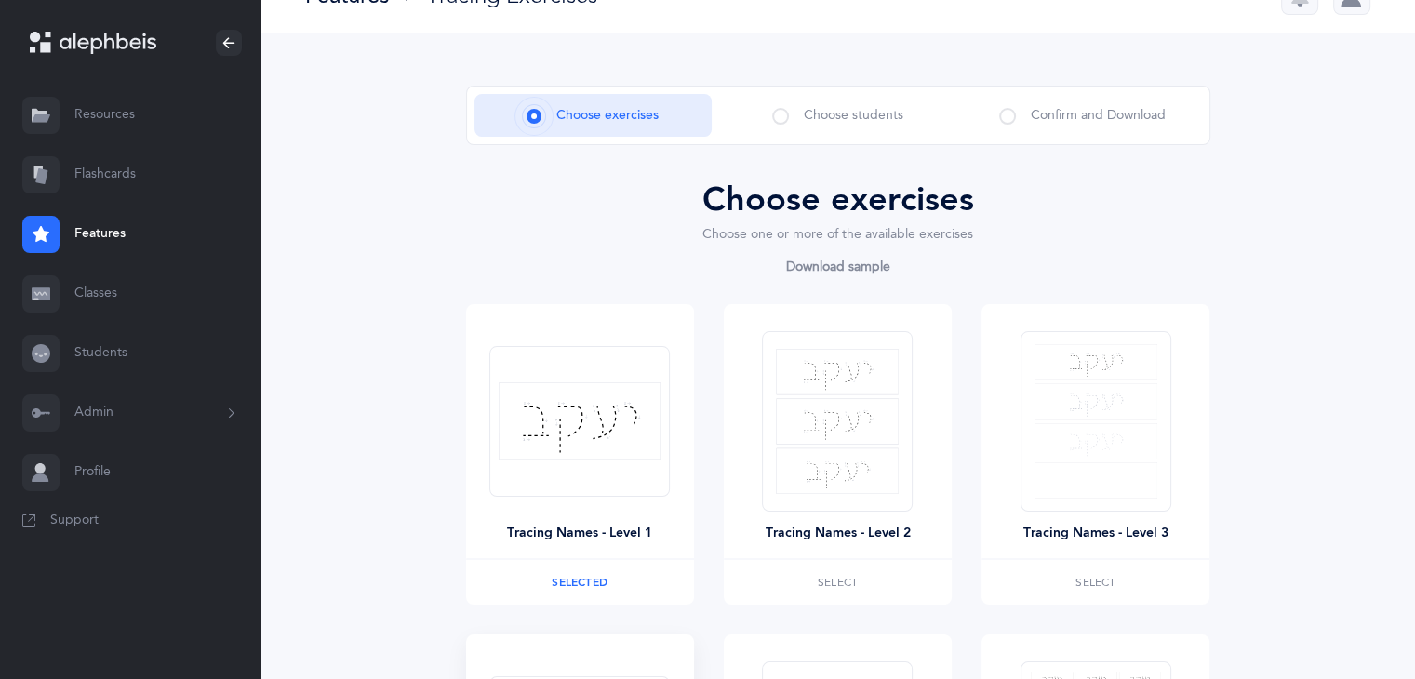
click at [1326, 254] on div "Choose exercises Choose students Confirm and Download Choose exercises Choose o…" at bounding box center [837, 565] width 1154 height 1065
click at [885, 581] on label "Select" at bounding box center [838, 582] width 228 height 45
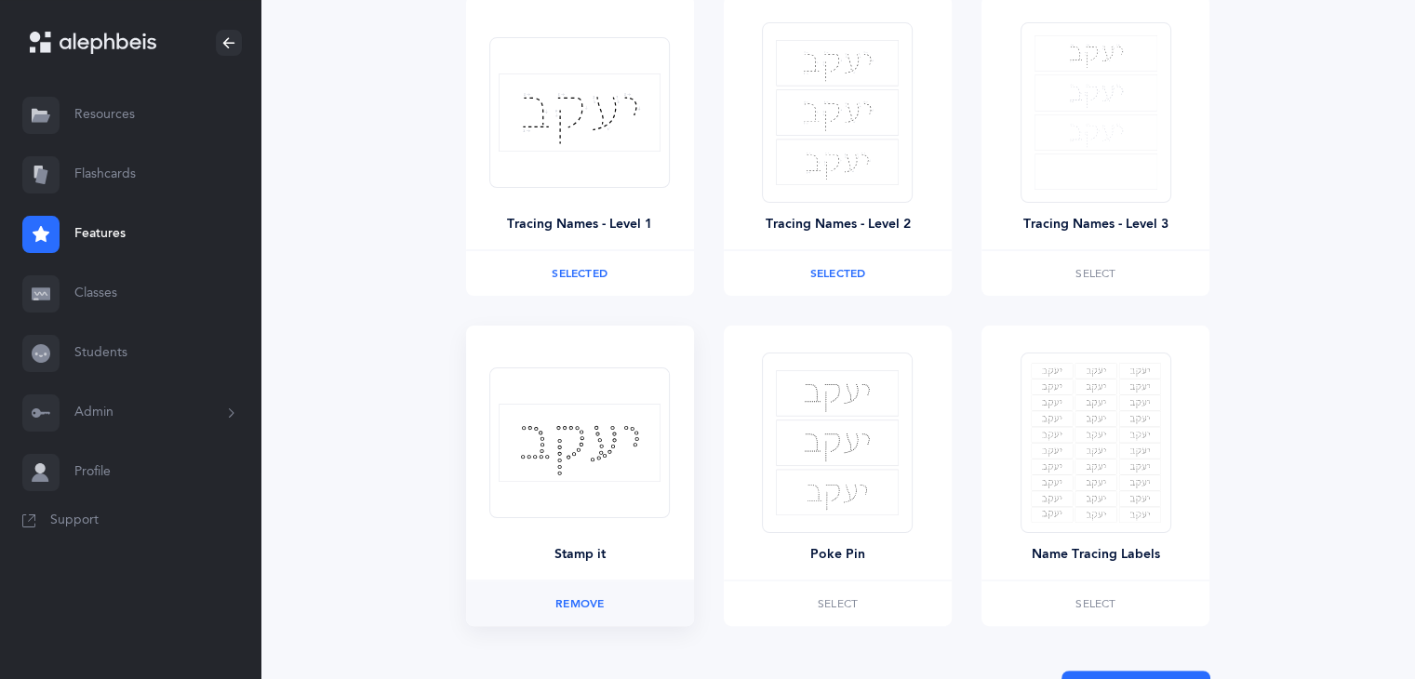
scroll to position [351, 0]
click at [1093, 273] on span "Select" at bounding box center [1095, 272] width 40 height 11
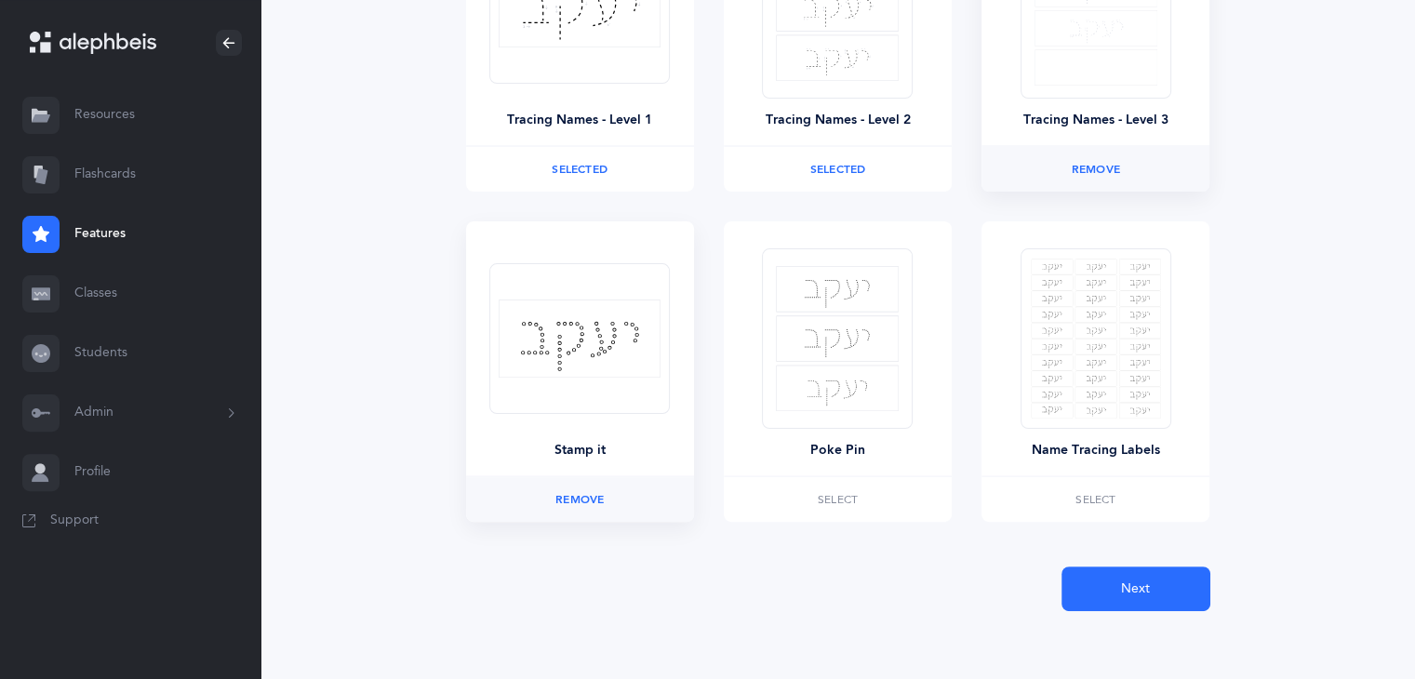
scroll to position [460, 0]
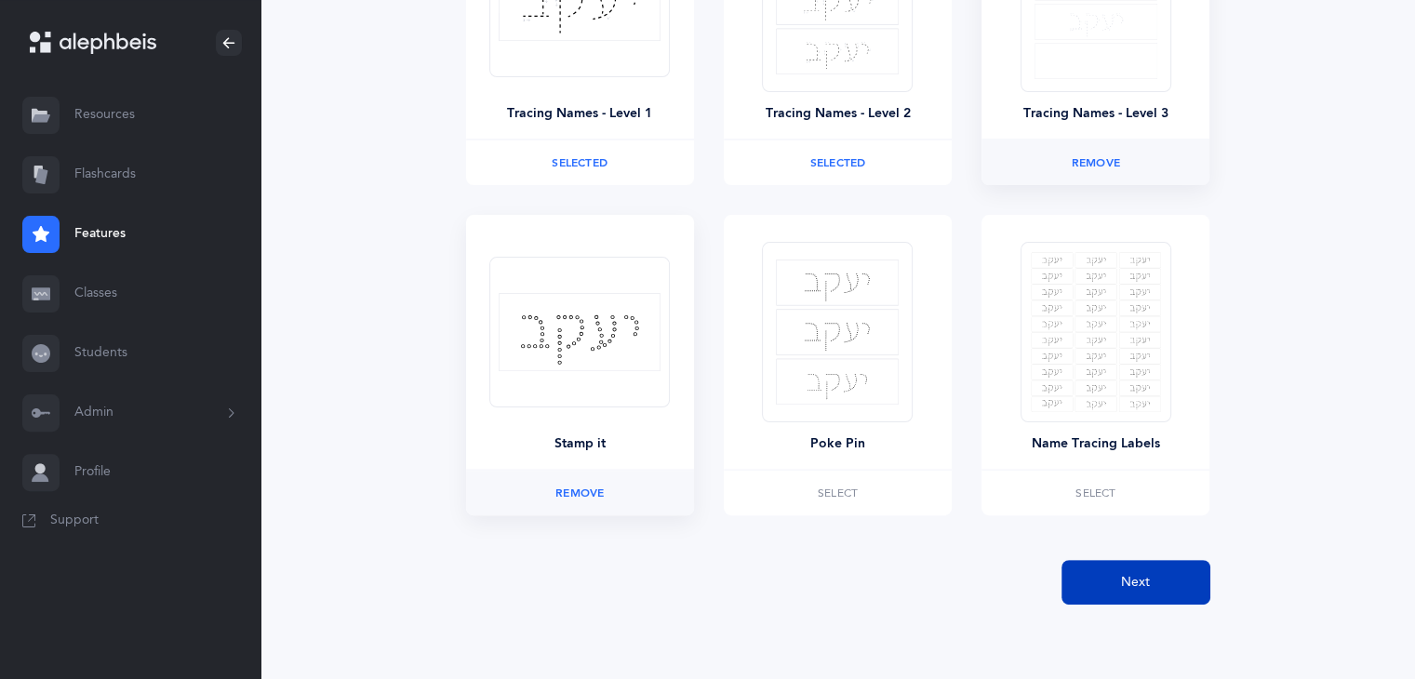
click at [1149, 577] on span "Next" at bounding box center [1135, 583] width 29 height 20
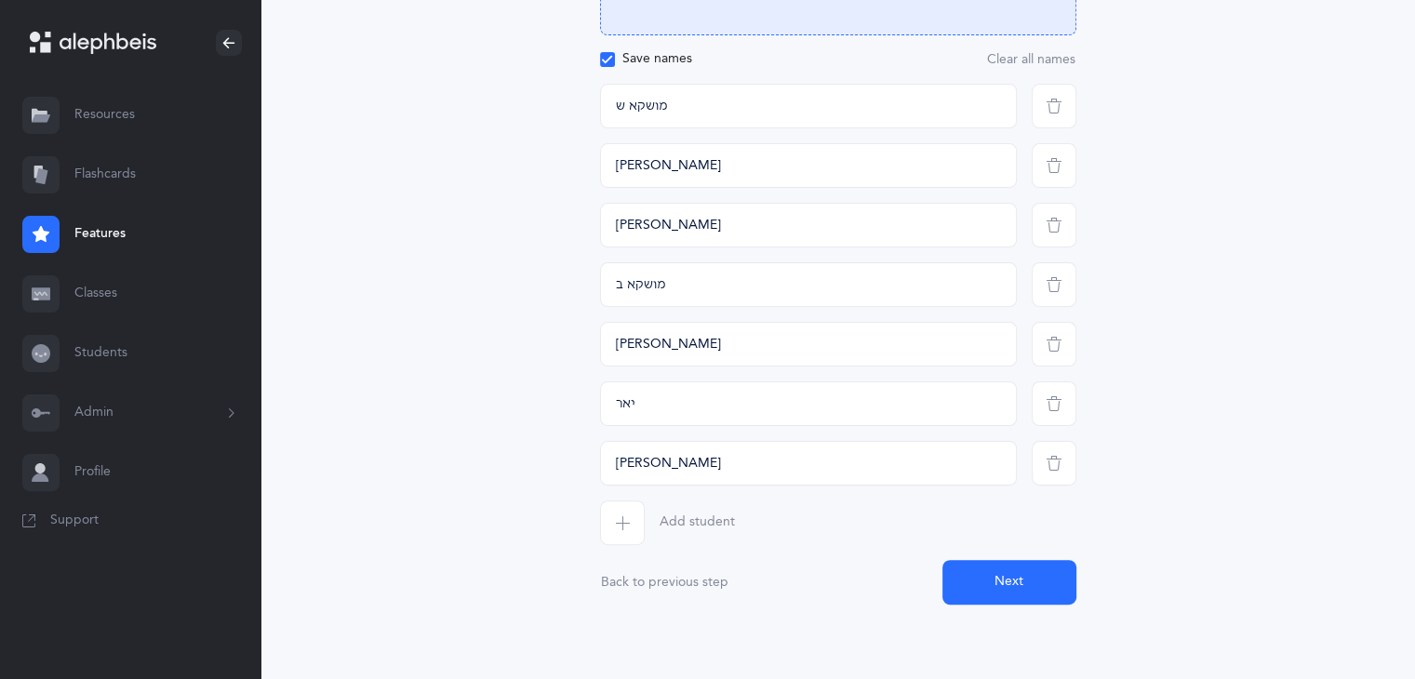
click at [1031, 570] on button "Next" at bounding box center [1009, 582] width 134 height 45
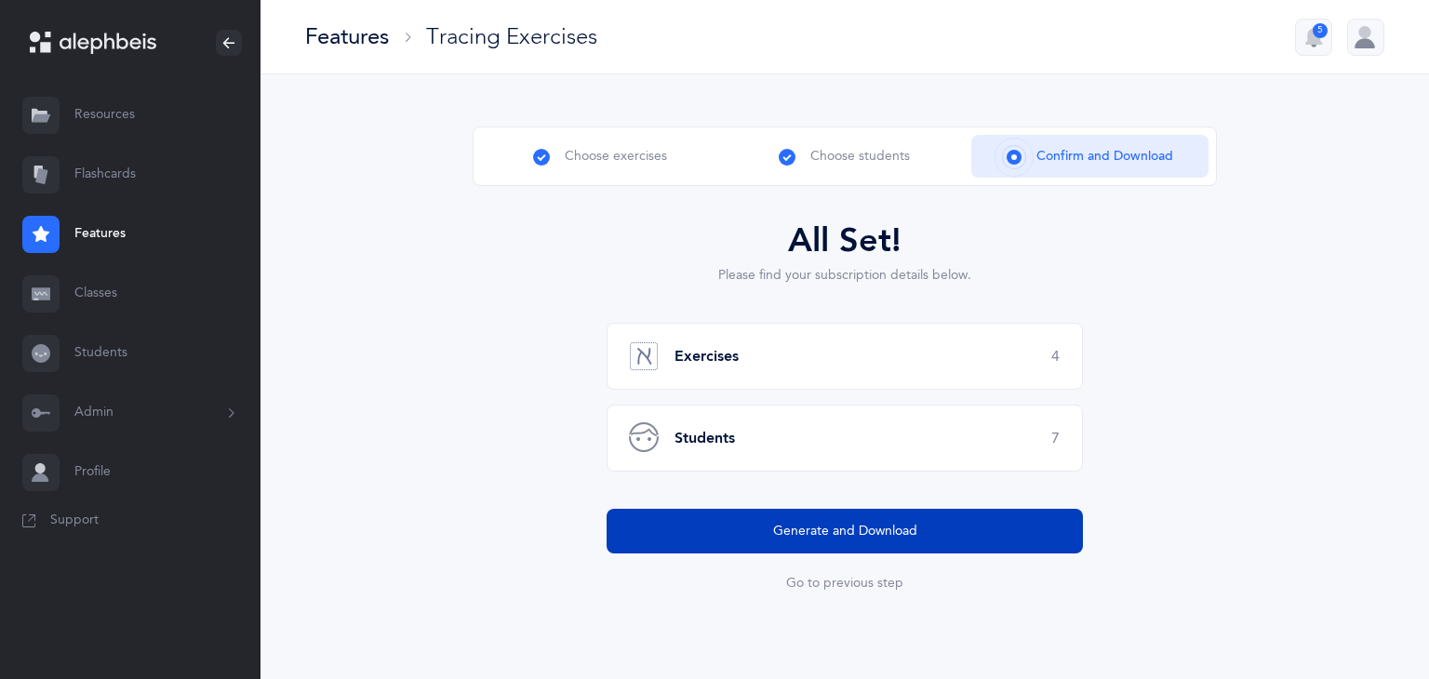
drag, startPoint x: 1023, startPoint y: 518, endPoint x: 949, endPoint y: 537, distance: 76.7
click at [949, 537] on button "Generate and Download" at bounding box center [844, 531] width 476 height 45
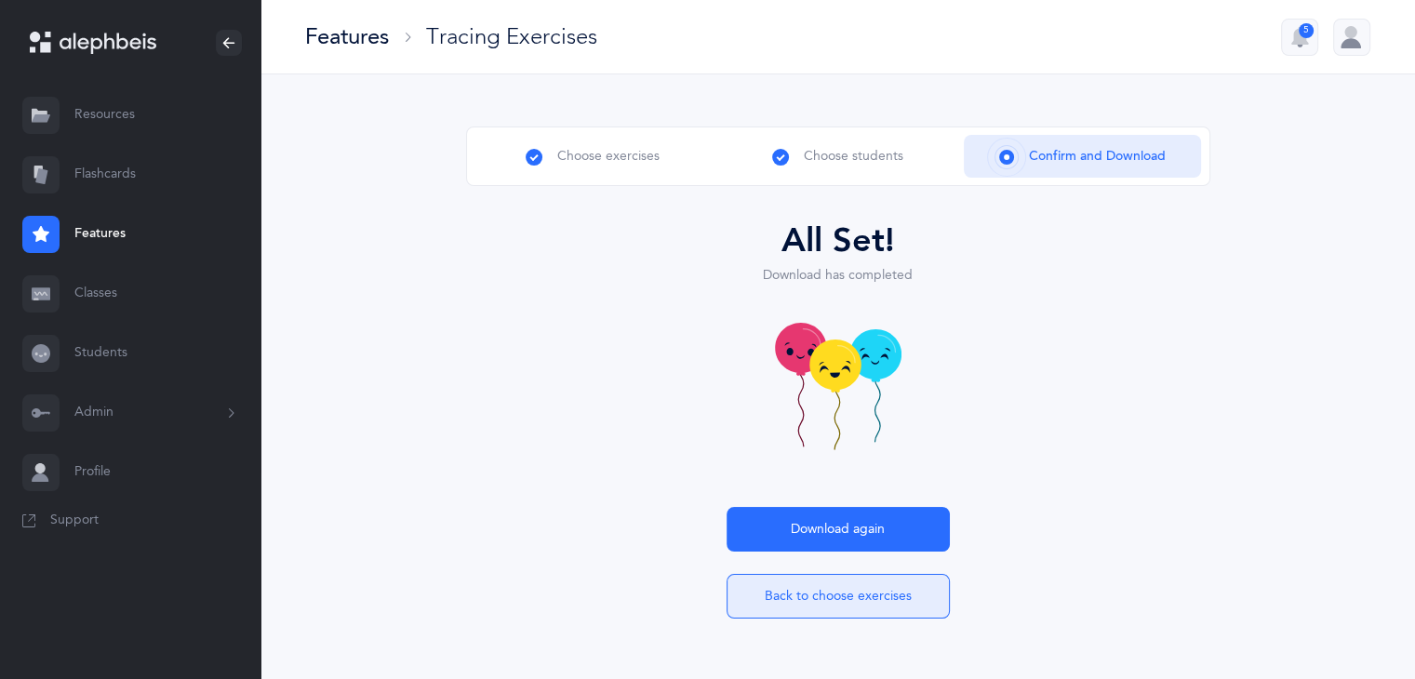
click at [832, 611] on button "Back to choose exercises" at bounding box center [837, 596] width 223 height 45
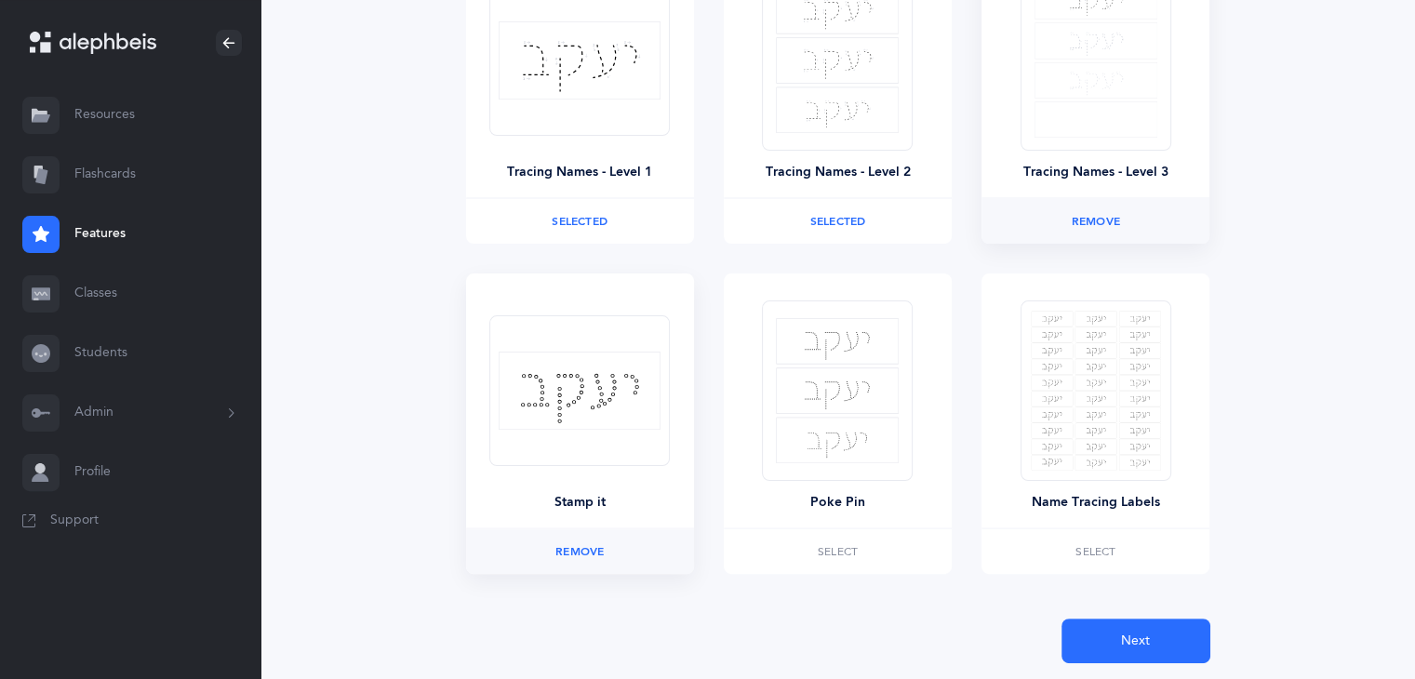
scroll to position [405, 0]
drag, startPoint x: 1397, startPoint y: 395, endPoint x: 1402, endPoint y: 509, distance: 113.6
click at [1402, 509] on div "Choose exercises Choose students Confirm and Download Choose exercises Choose o…" at bounding box center [837, 202] width 1154 height 1065
click at [1370, 385] on div "Choose exercises Choose students Confirm and Download Choose exercises Choose o…" at bounding box center [837, 202] width 1154 height 1065
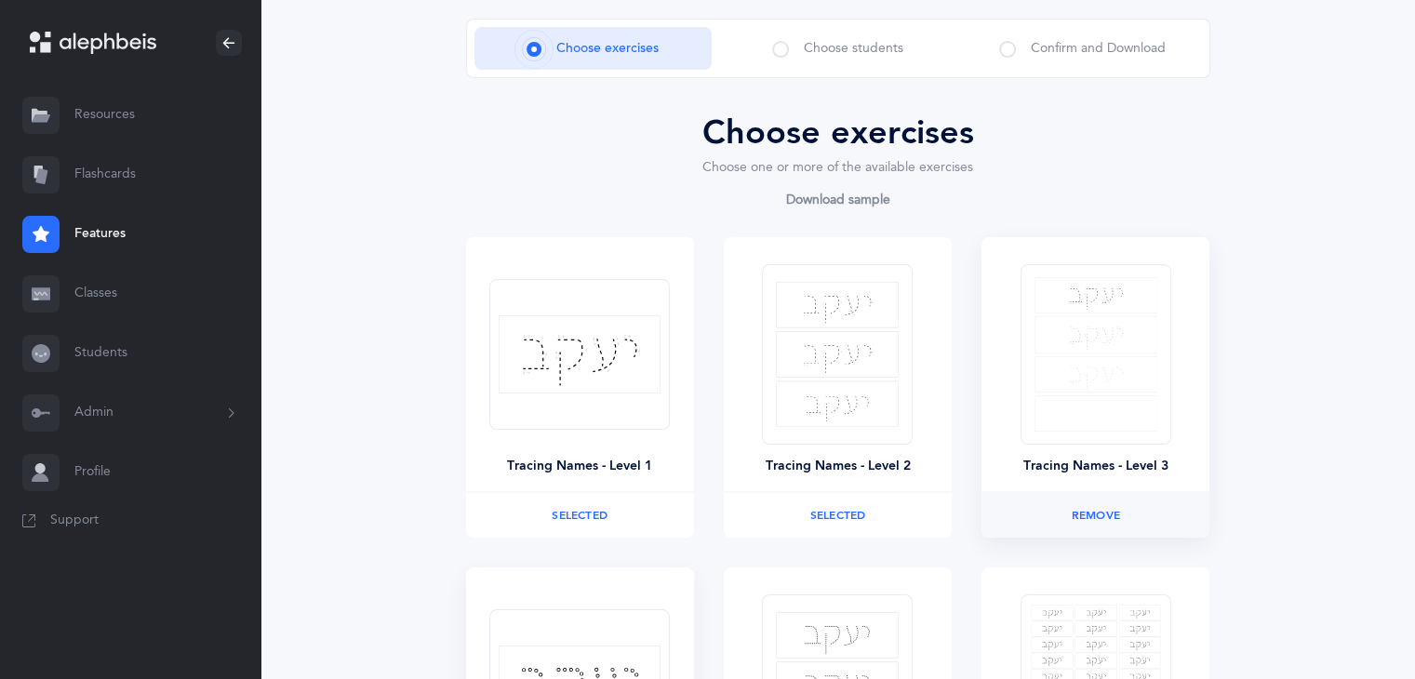
scroll to position [0, 0]
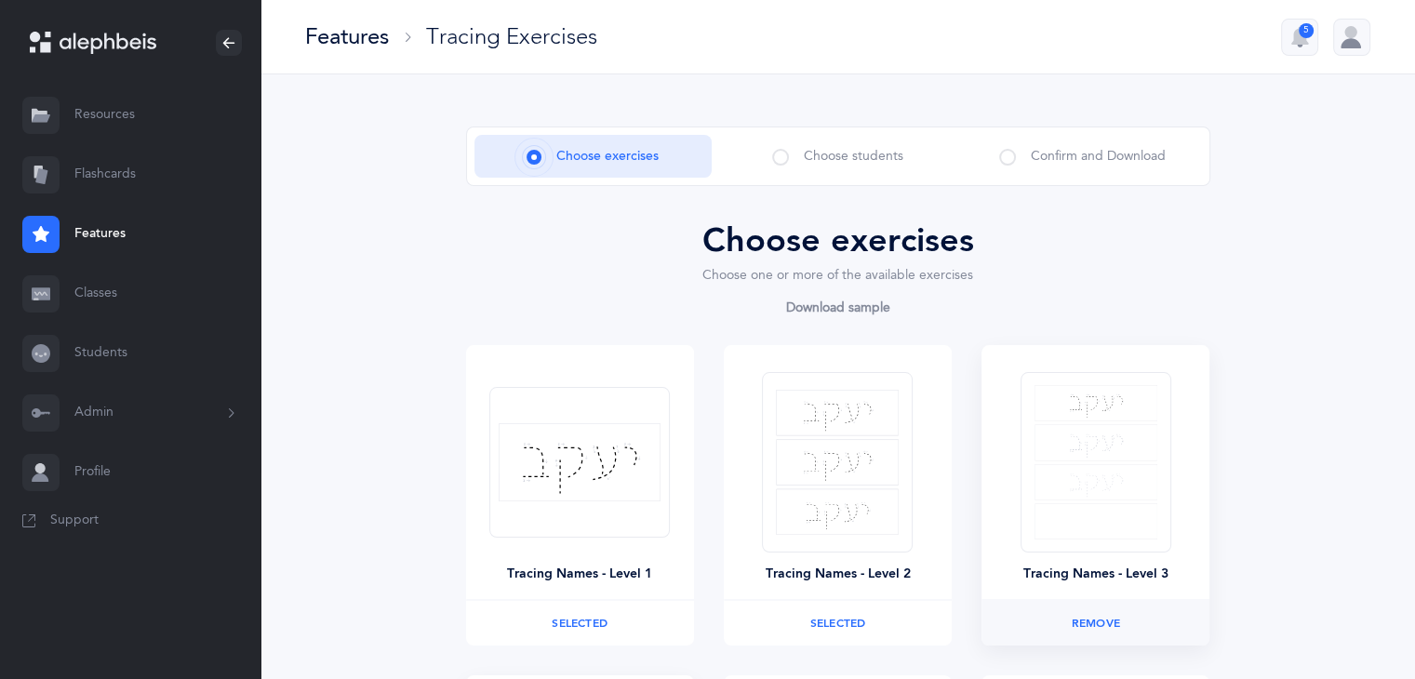
click at [102, 239] on link "Features" at bounding box center [130, 235] width 260 height 60
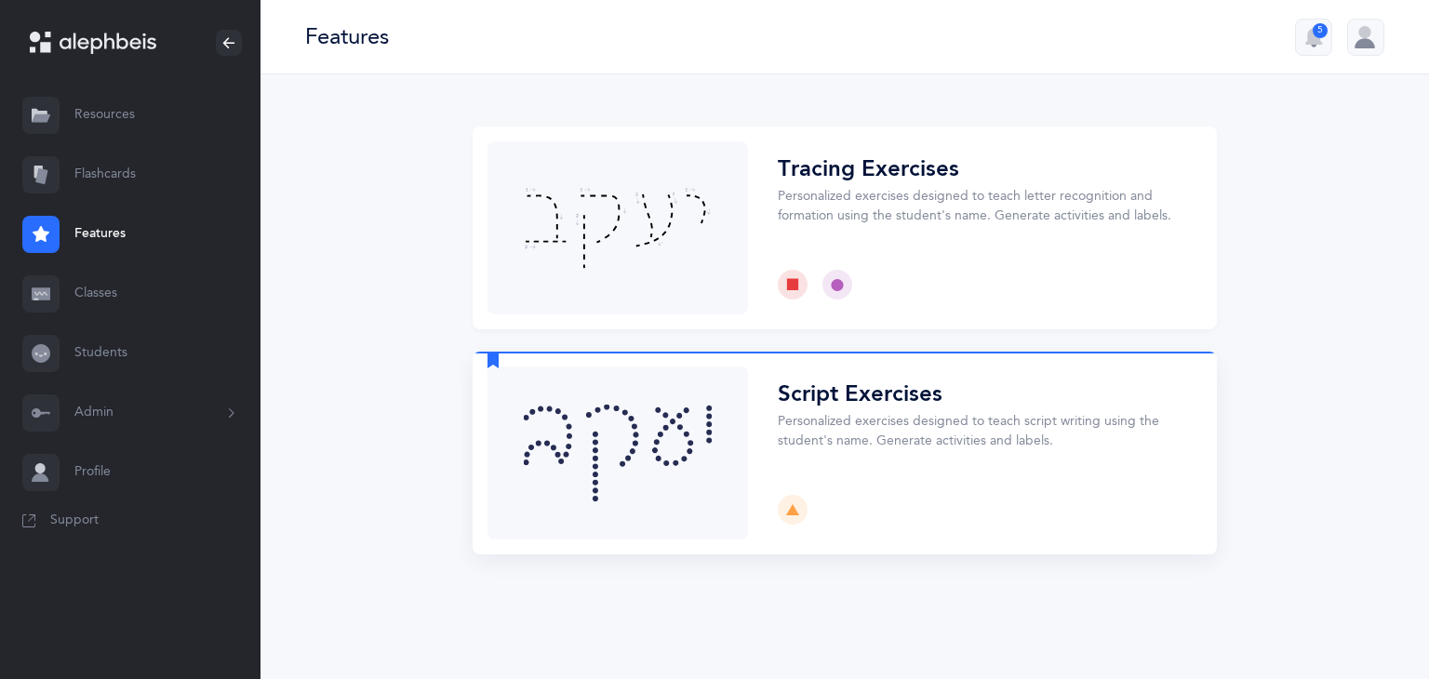
click at [725, 428] on button "Choose" at bounding box center [844, 453] width 744 height 203
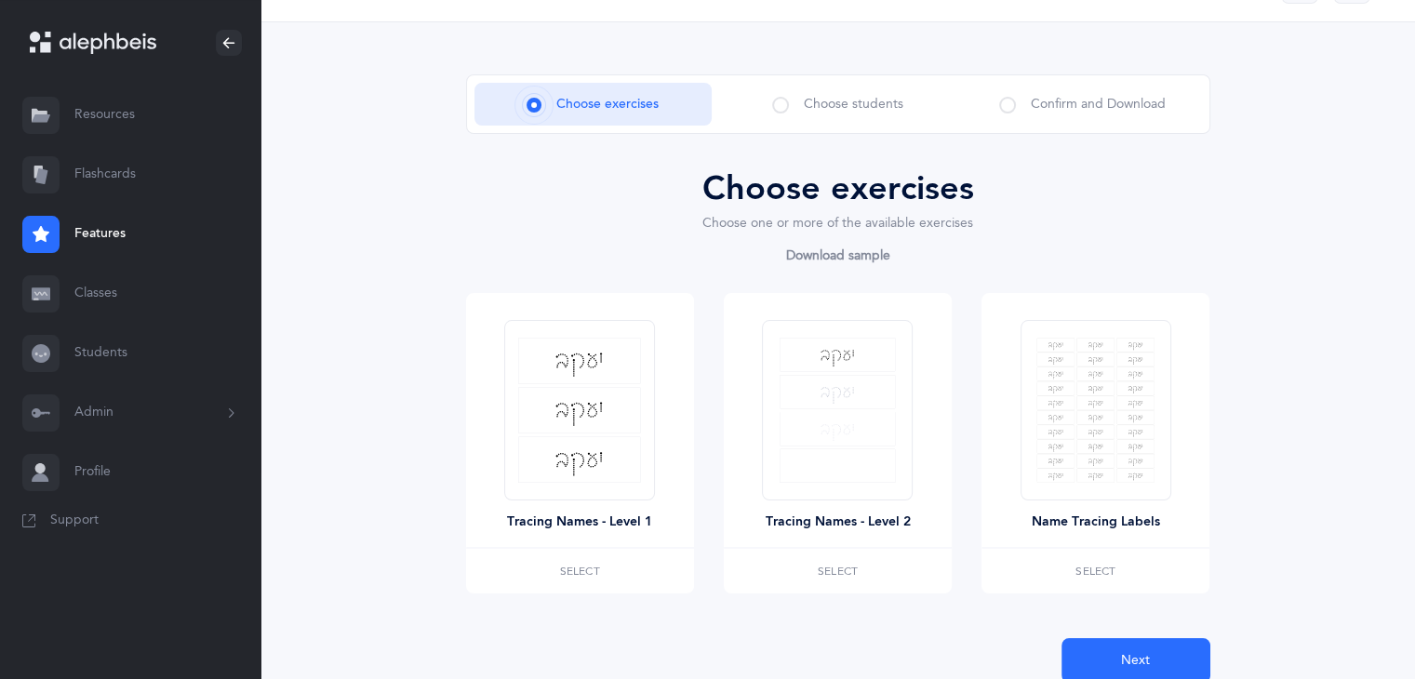
scroll to position [41, 0]
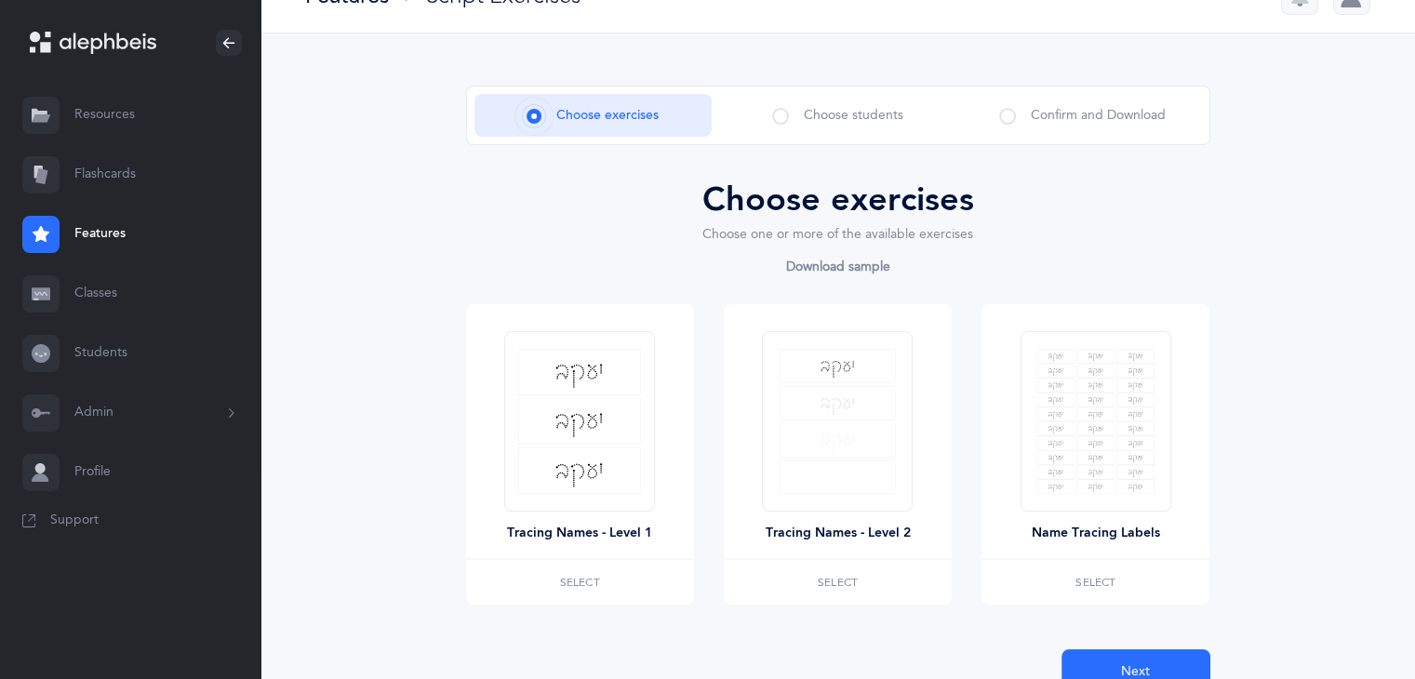
click at [100, 299] on link "Classes" at bounding box center [130, 294] width 260 height 60
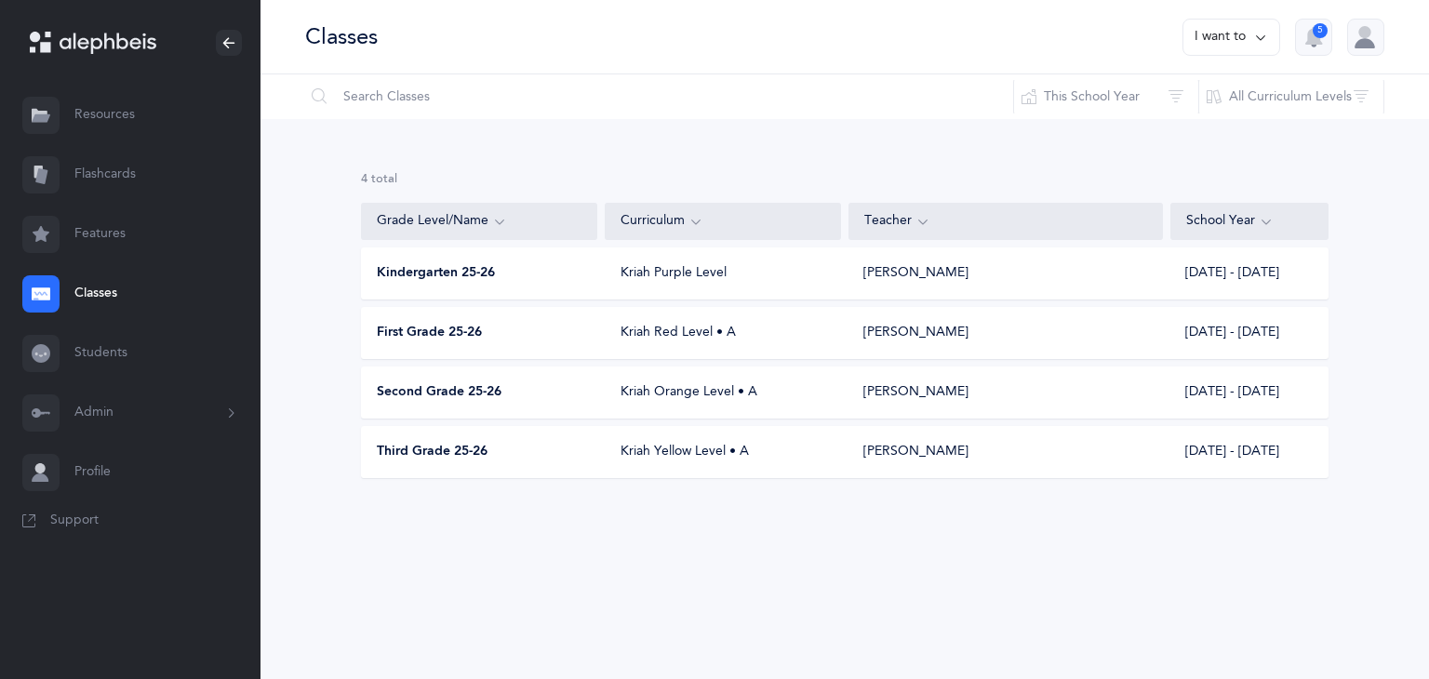
click at [113, 358] on link "Students" at bounding box center [130, 354] width 260 height 60
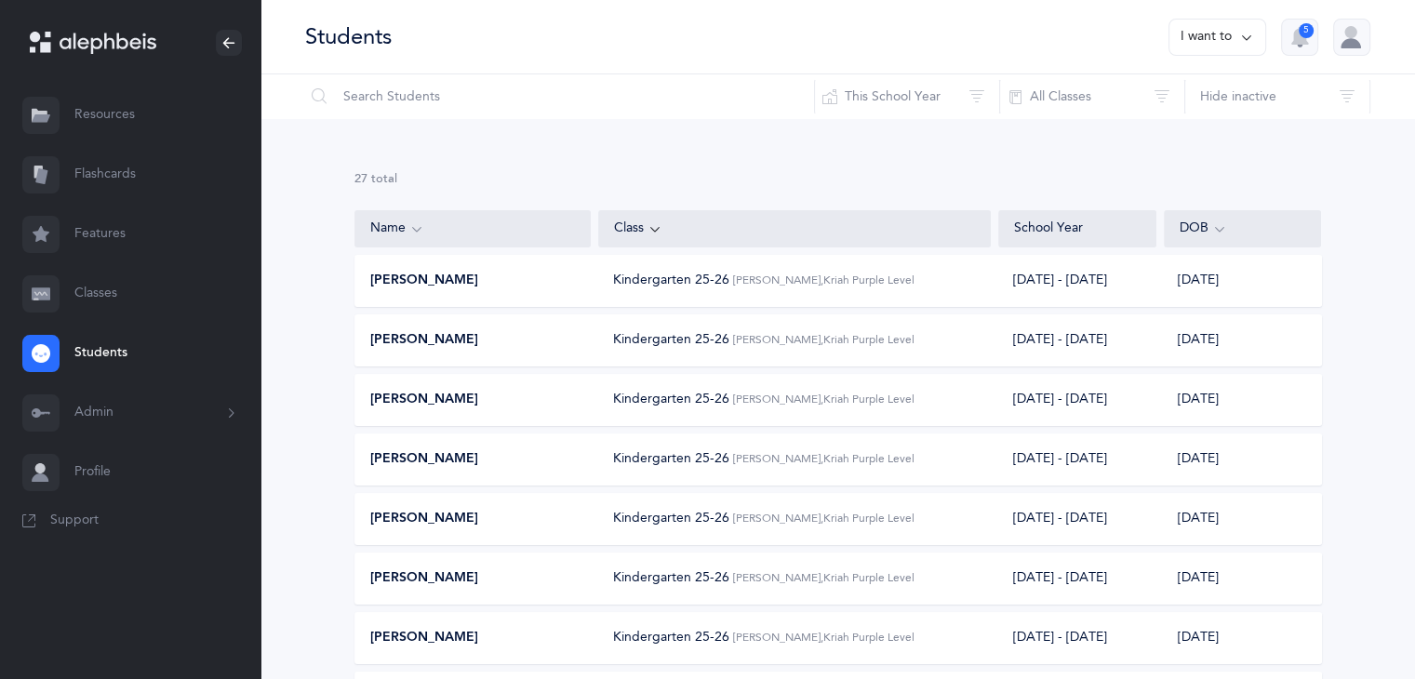
click at [122, 127] on link "Resources" at bounding box center [130, 116] width 260 height 60
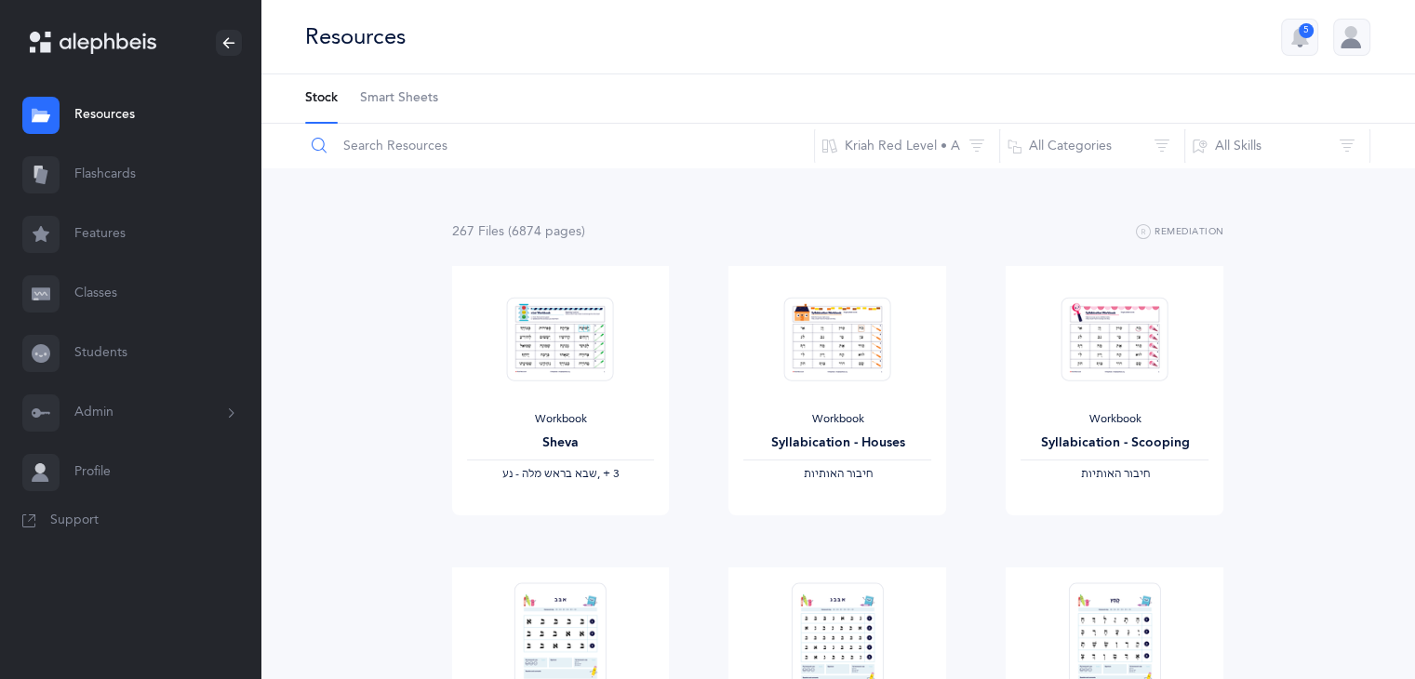
click at [405, 147] on input "text" at bounding box center [559, 146] width 511 height 45
click at [1236, 149] on button "All Skills" at bounding box center [1277, 146] width 186 height 45
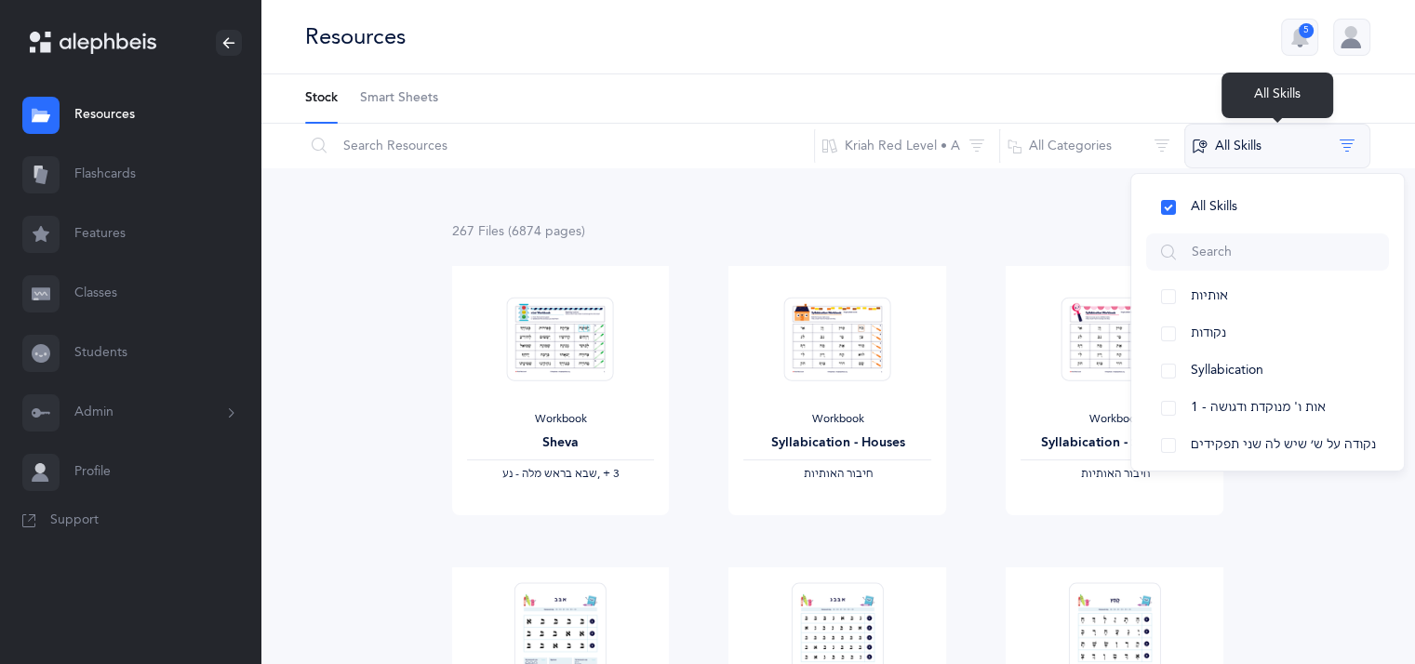
click at [1337, 154] on button "All Skills" at bounding box center [1277, 146] width 186 height 45
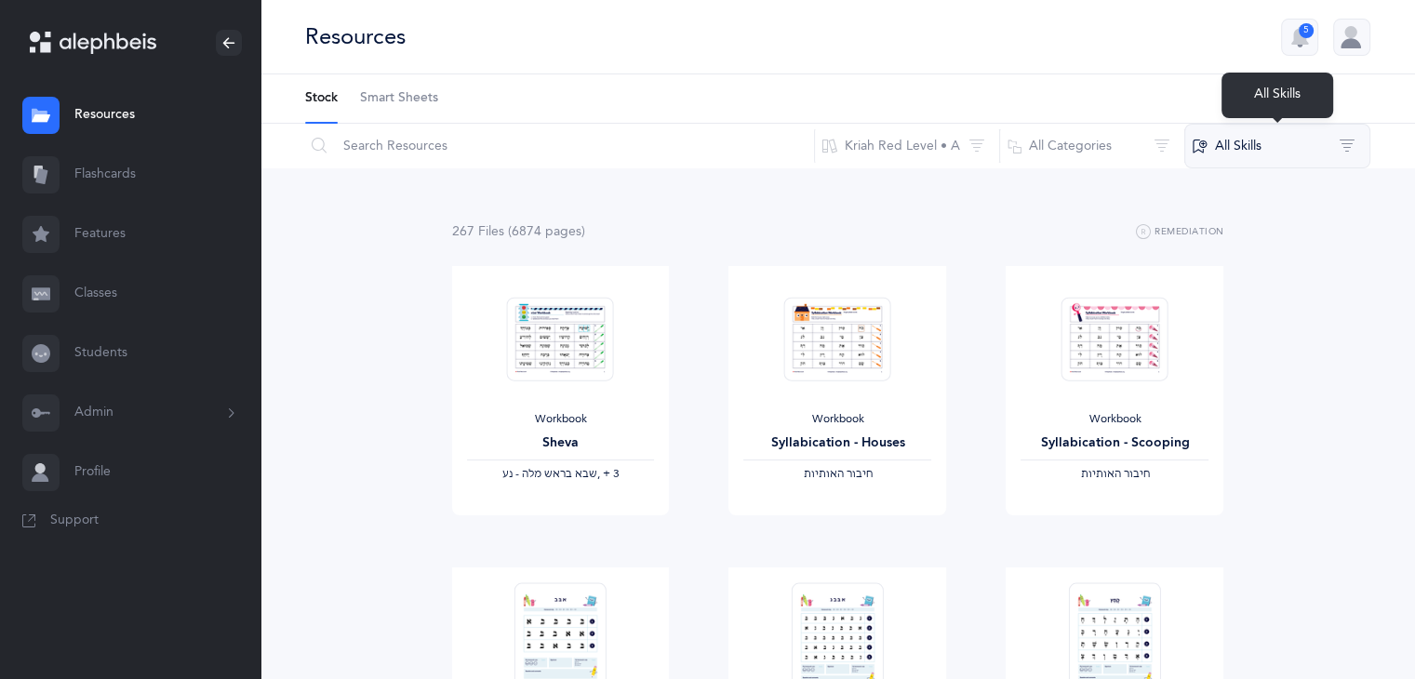
click at [1248, 139] on button "All Skills" at bounding box center [1277, 146] width 186 height 45
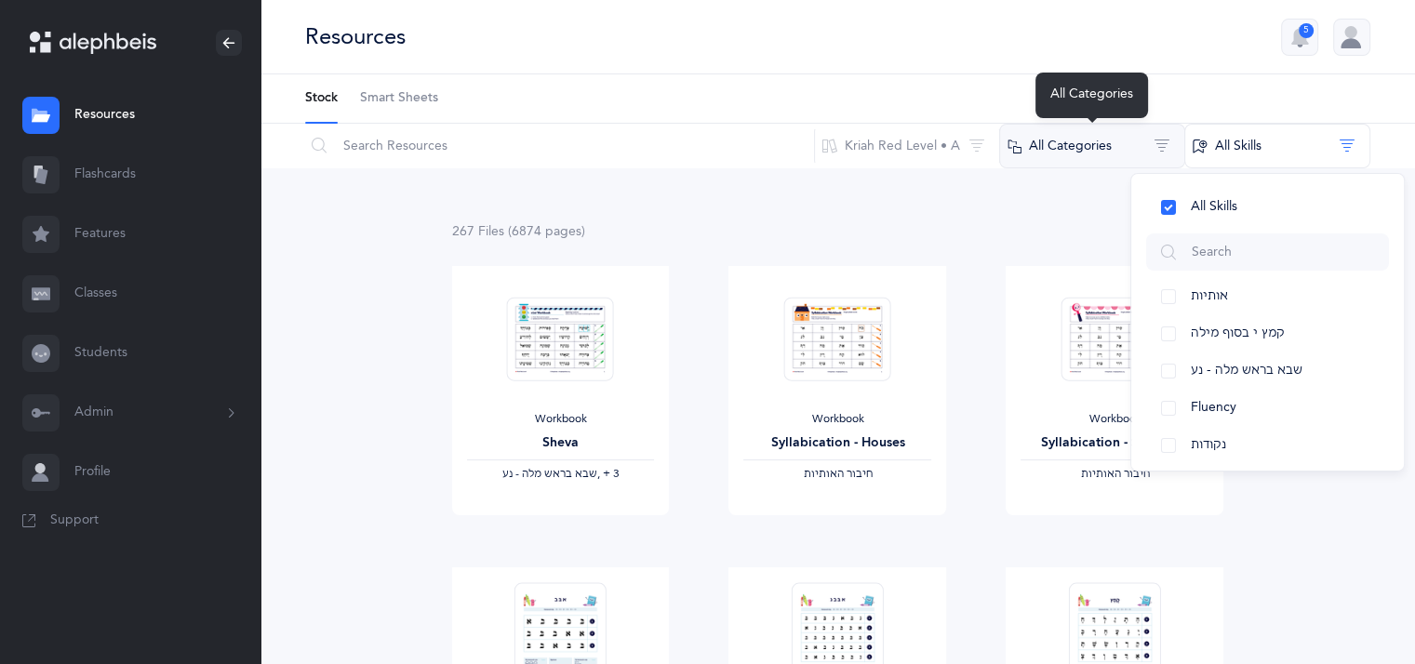
click at [1085, 140] on button "All Categories" at bounding box center [1092, 146] width 186 height 45
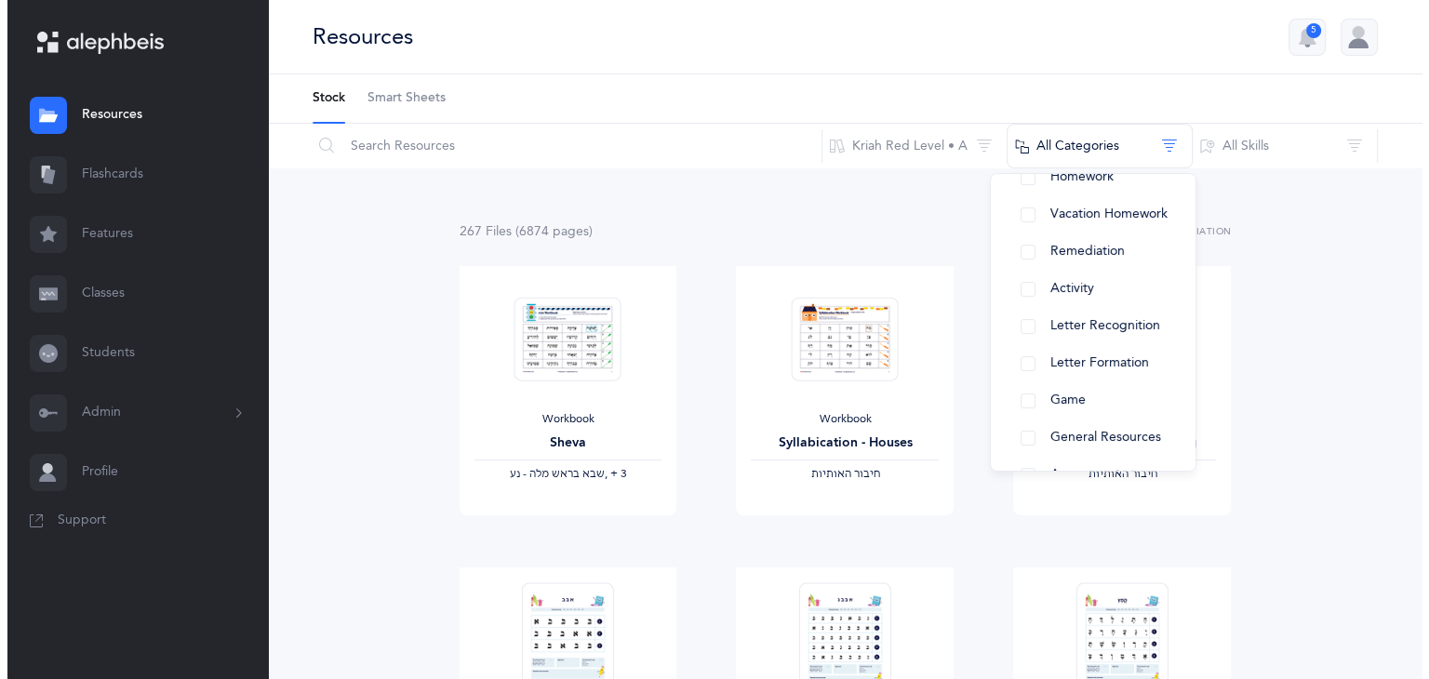
scroll to position [163, 0]
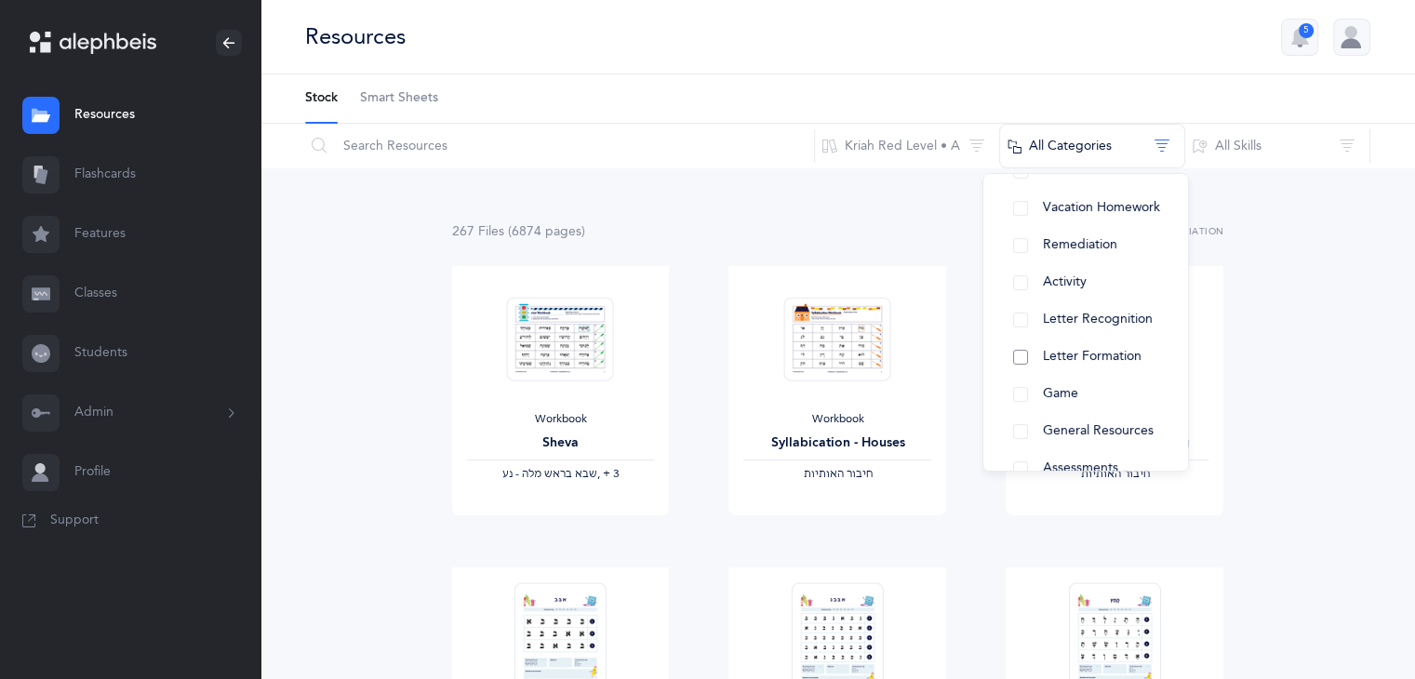
click at [1022, 358] on button "Letter Formation" at bounding box center [1085, 357] width 175 height 37
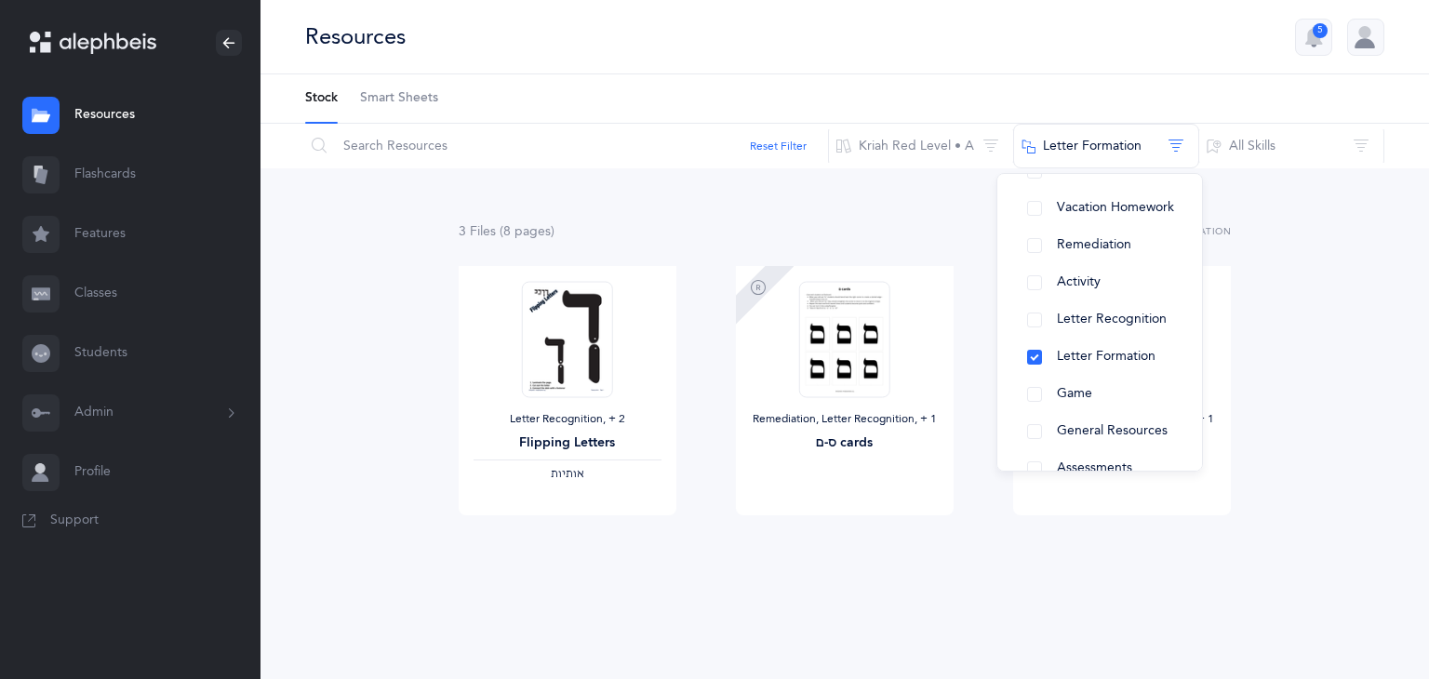
click at [990, 304] on div "Remediation, Letter Recognition‪, + 1‬ ע (וז) Cards View" at bounding box center [1121, 416] width 277 height 301
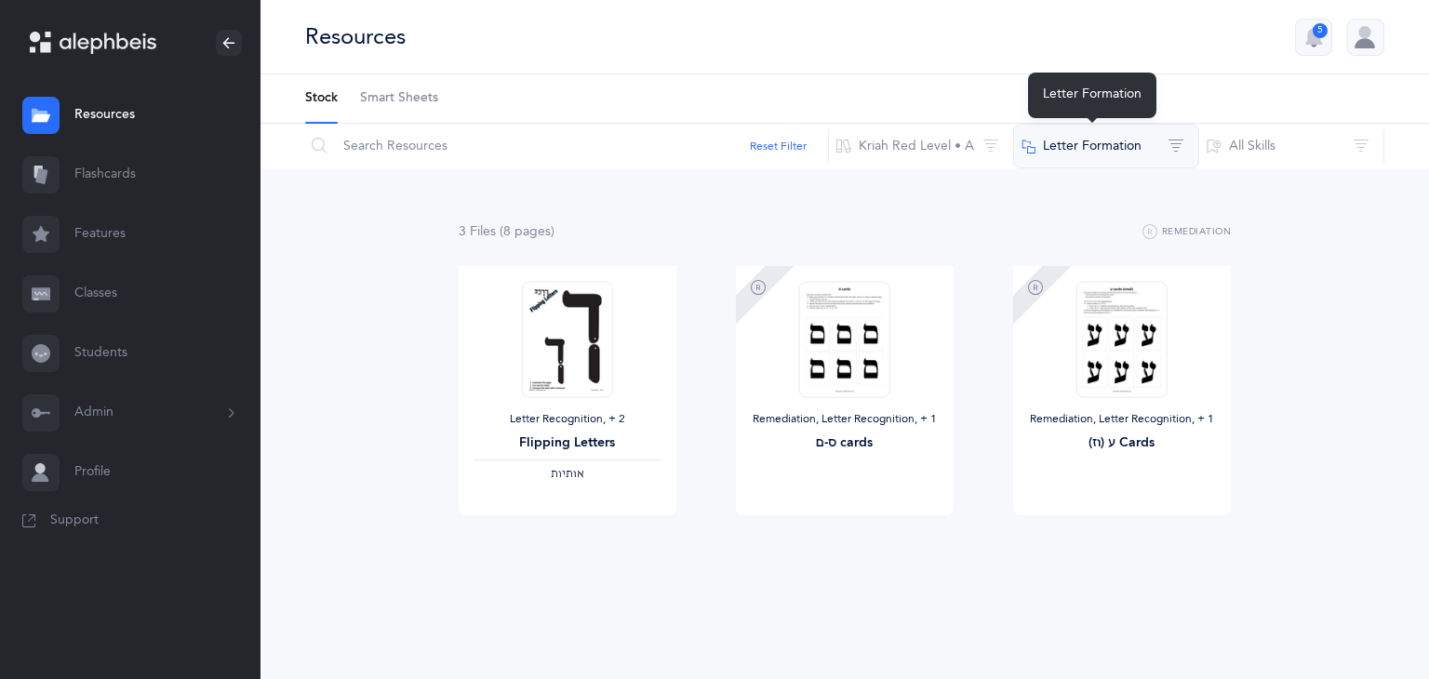
click at [1100, 152] on button "Letter Formation" at bounding box center [1106, 146] width 186 height 45
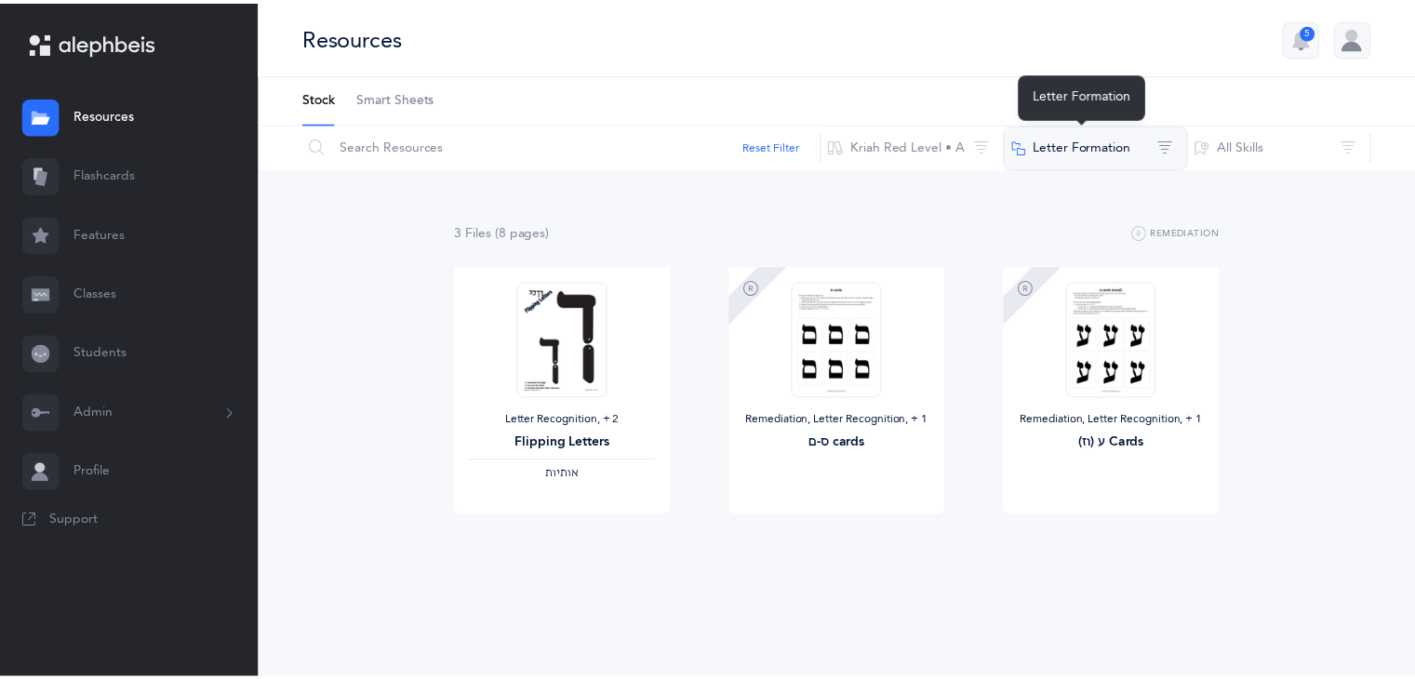
scroll to position [0, 0]
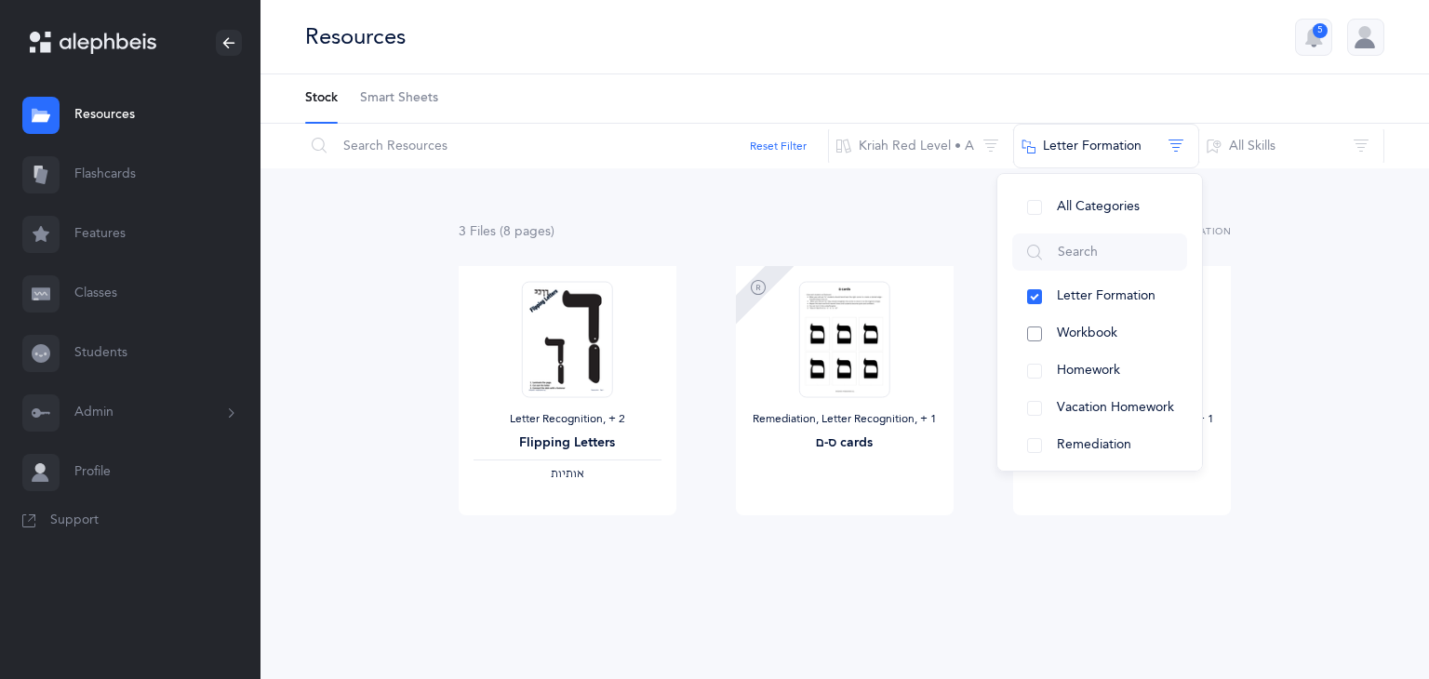
click at [1071, 345] on button "Workbook" at bounding box center [1099, 333] width 175 height 37
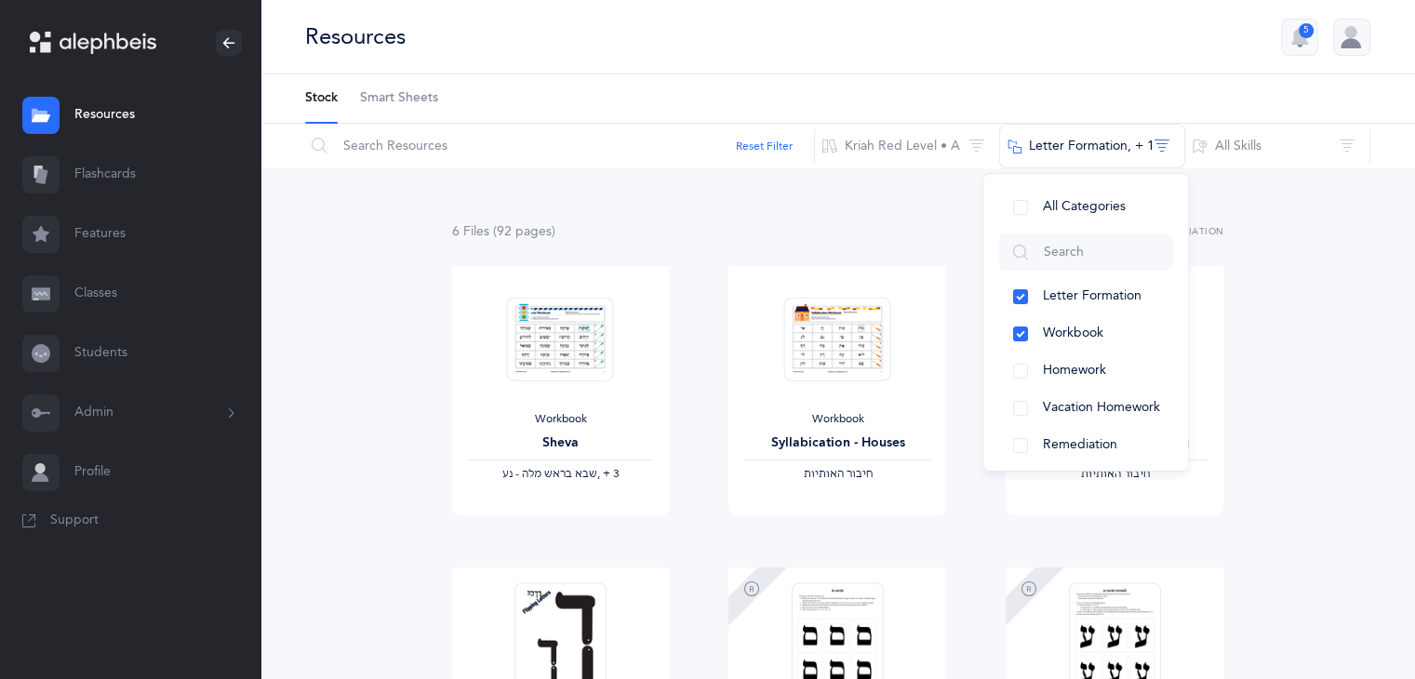
click at [1340, 300] on div "6 File s (92 page s ) Remediation Workbook Sheva ‫שבא בראש מלה - נע‬ ‪, + 3‬ Vi…" at bounding box center [837, 555] width 1154 height 775
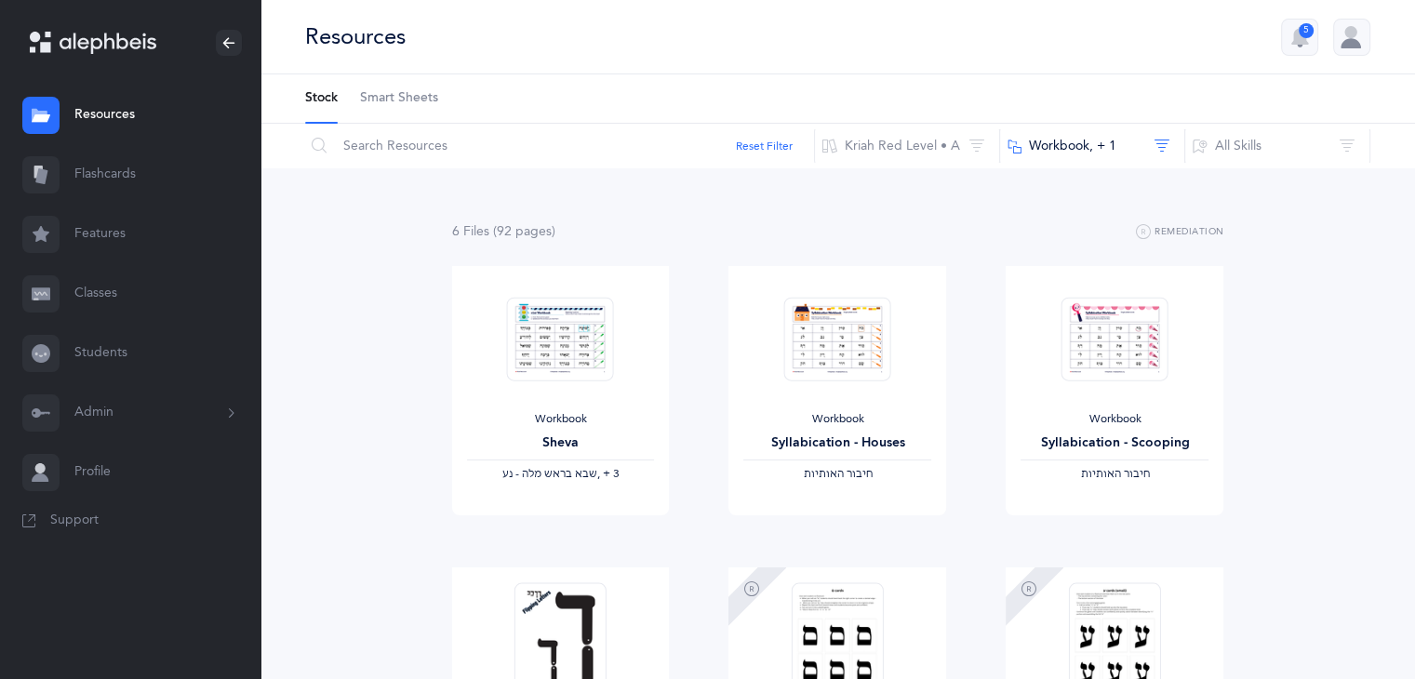
click at [1414, 270] on div "6 File s (92 page s ) Remediation Workbook Sheva ‫שבא בראש מלה - נע‬ ‪, + 3‬ Vi…" at bounding box center [837, 555] width 1154 height 775
drag, startPoint x: 1414, startPoint y: 270, endPoint x: 1414, endPoint y: 388, distance: 118.1
click at [1414, 389] on div "6 File s (92 page s ) Remediation Workbook Sheva ‫שבא בראש מלה - נע‬ ‪, + 3‬ Vi…" at bounding box center [837, 555] width 1154 height 775
click at [1349, 334] on div "6 File s (92 page s ) Remediation Workbook Sheva ‫שבא בראש מלה - נע‬ ‪, + 3‬ Vi…" at bounding box center [837, 555] width 1154 height 775
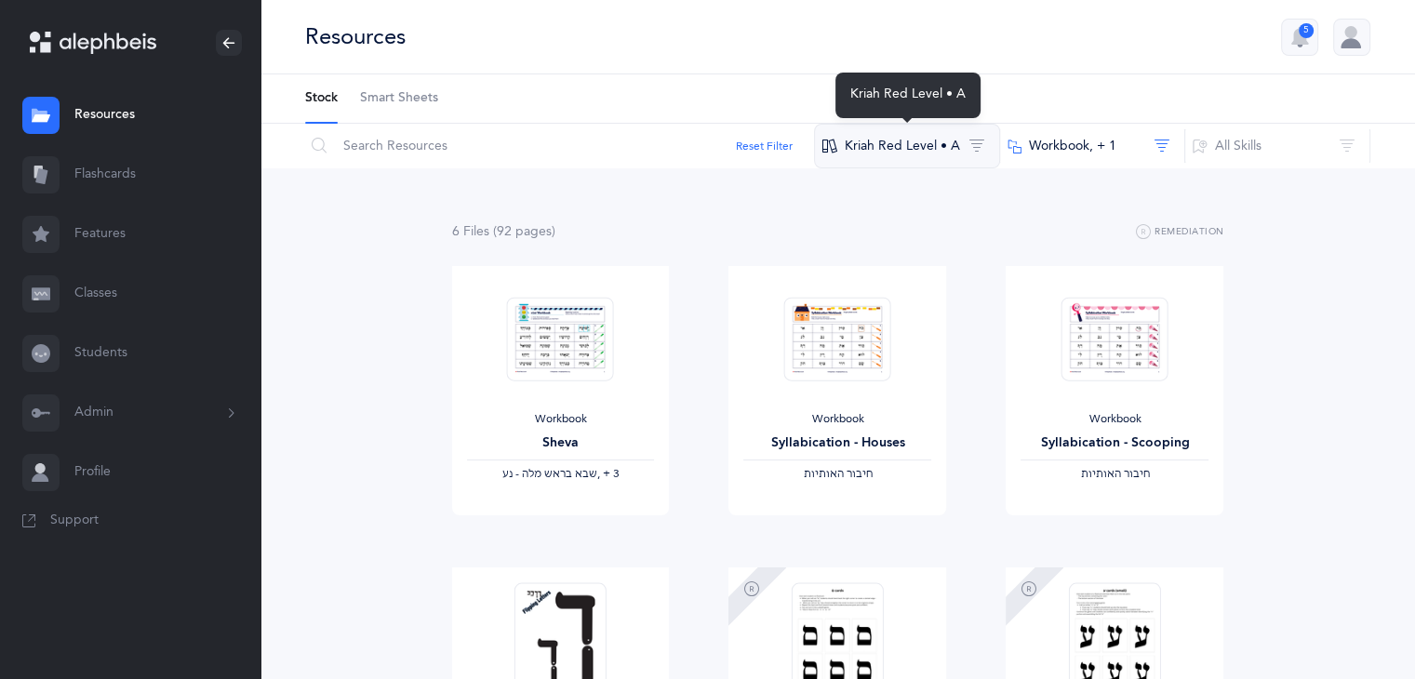
click at [911, 153] on button "Kriah Red Level • A" at bounding box center [907, 146] width 186 height 45
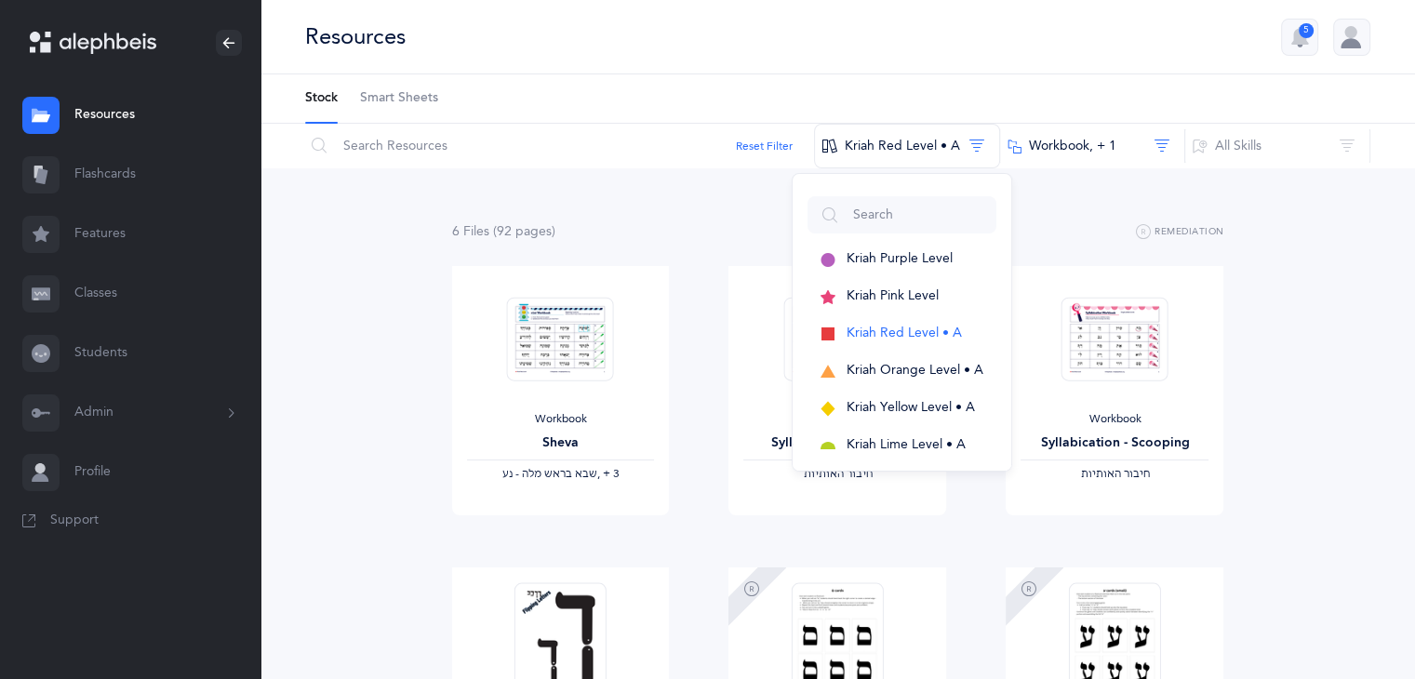
click at [1271, 196] on div "6 File s (92 page s ) Remediation Workbook Sheva ‫שבא בראש מלה - נע‬ ‪, + 3‬ Vi…" at bounding box center [837, 555] width 1154 height 775
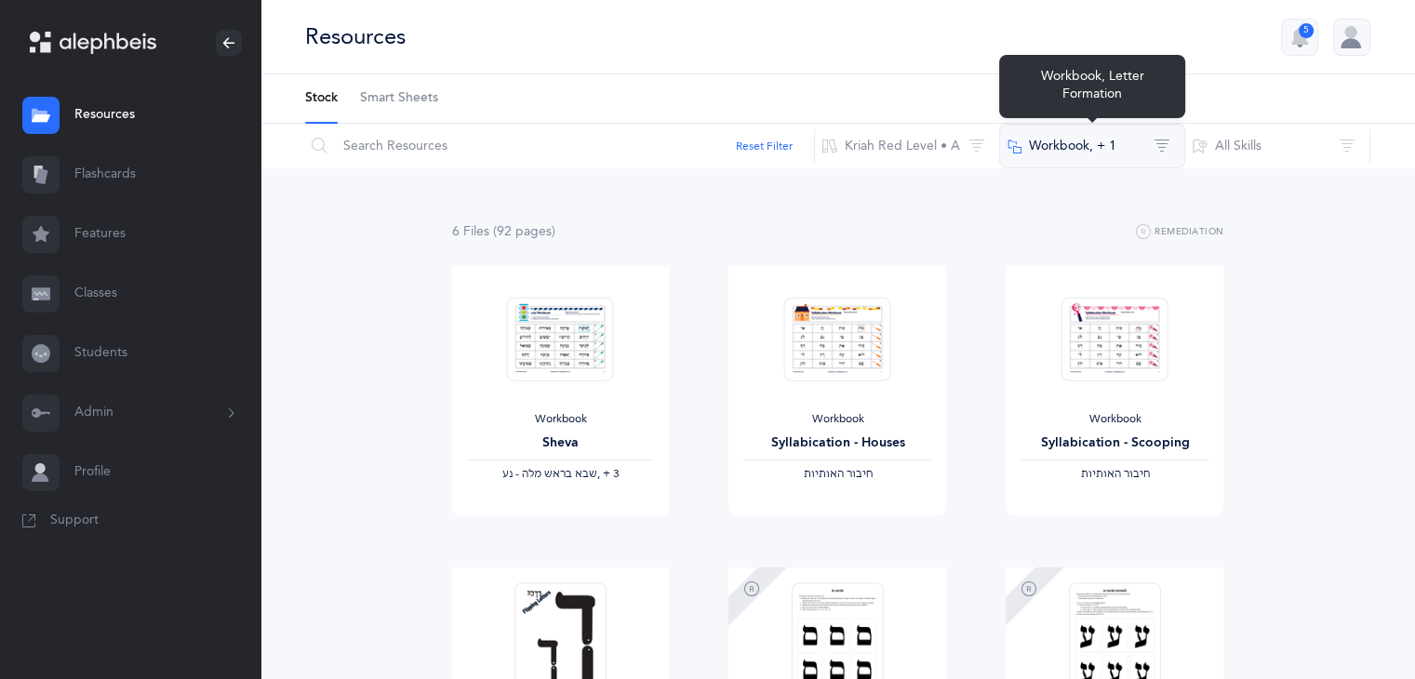
click at [1176, 135] on button "Workbook‪, + 1‬" at bounding box center [1092, 146] width 186 height 45
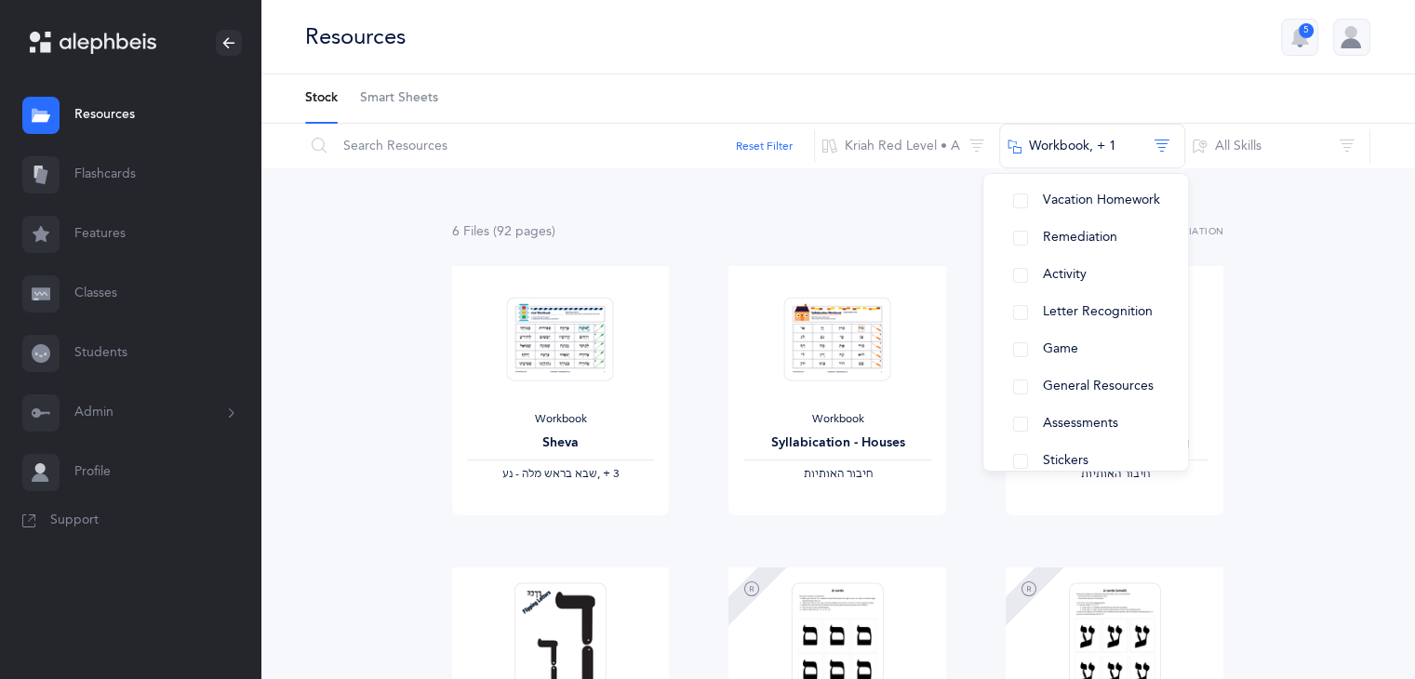
scroll to position [208, 0]
click at [1096, 339] on button "Game" at bounding box center [1085, 348] width 175 height 37
click at [1097, 351] on button "Game" at bounding box center [1085, 348] width 175 height 37
click at [1012, 341] on button "Game" at bounding box center [1085, 348] width 175 height 37
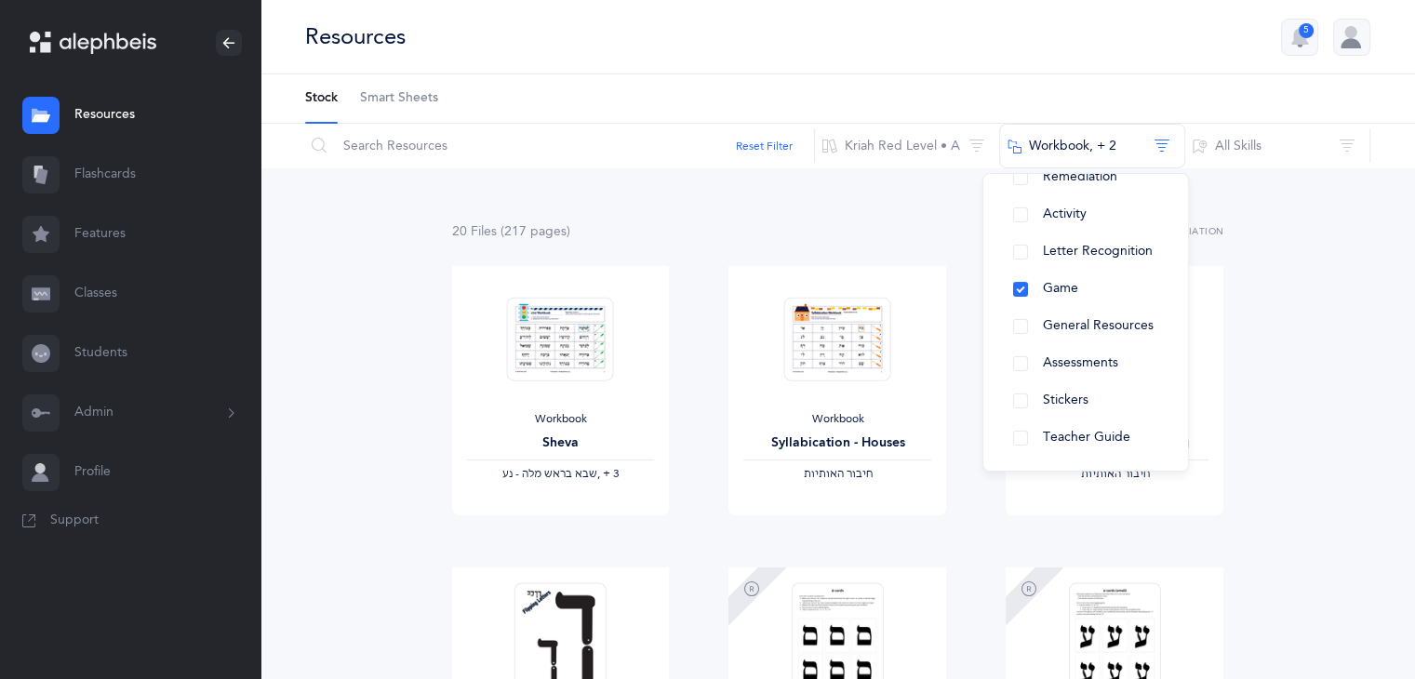
scroll to position [0, 0]
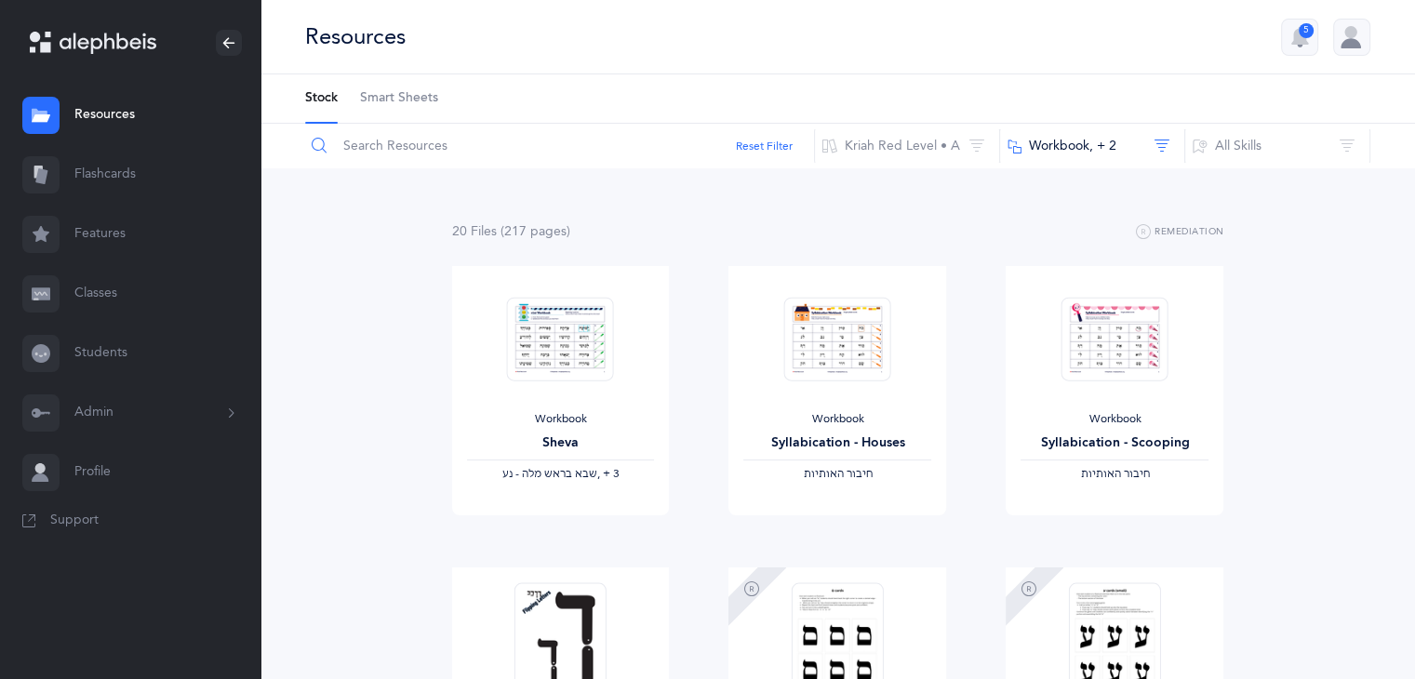
click at [599, 165] on input "text" at bounding box center [559, 146] width 511 height 45
click at [589, 142] on input "text" at bounding box center [559, 146] width 511 height 45
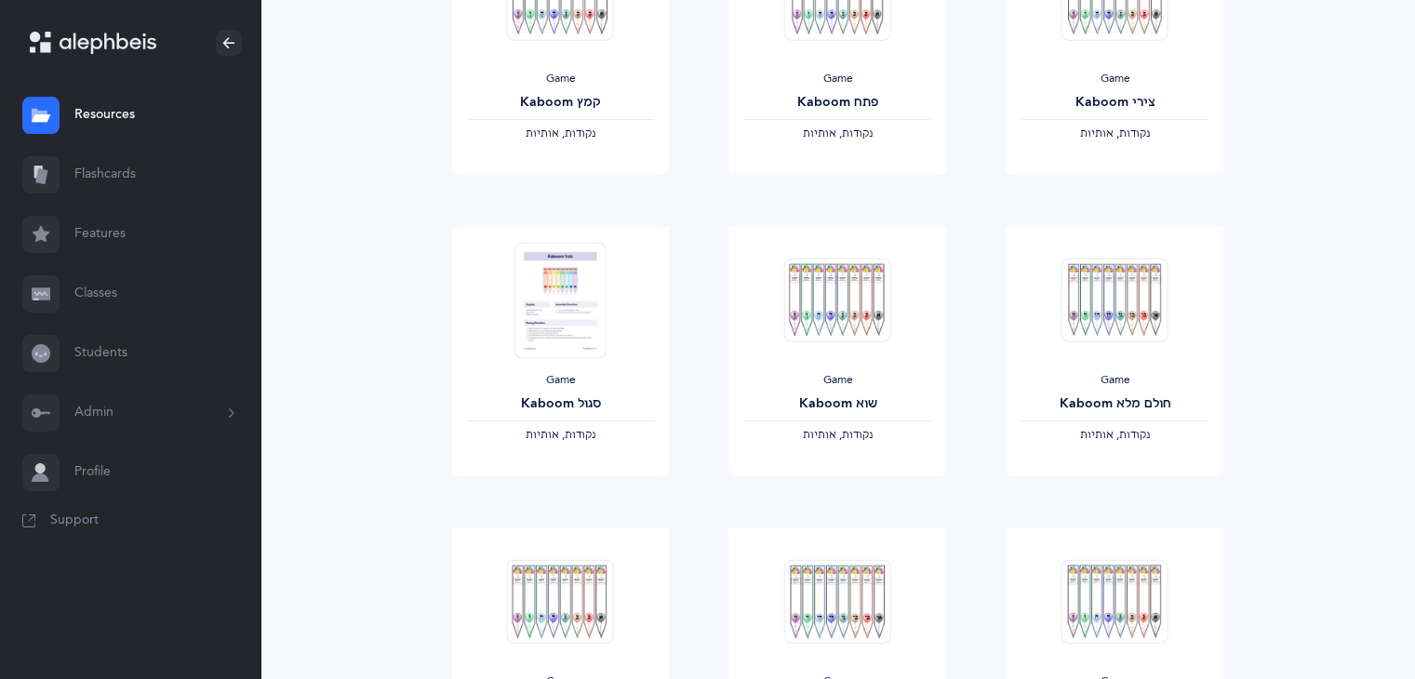
scroll to position [304, 0]
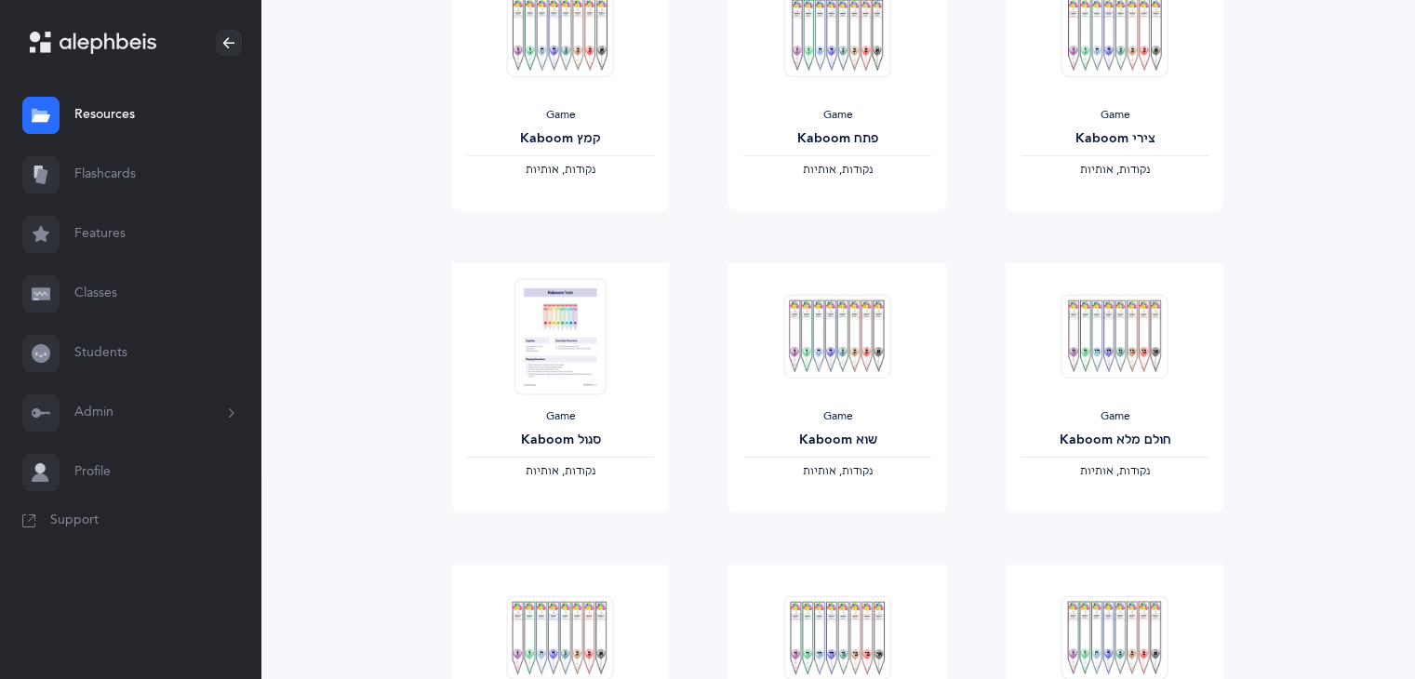
type input "games"
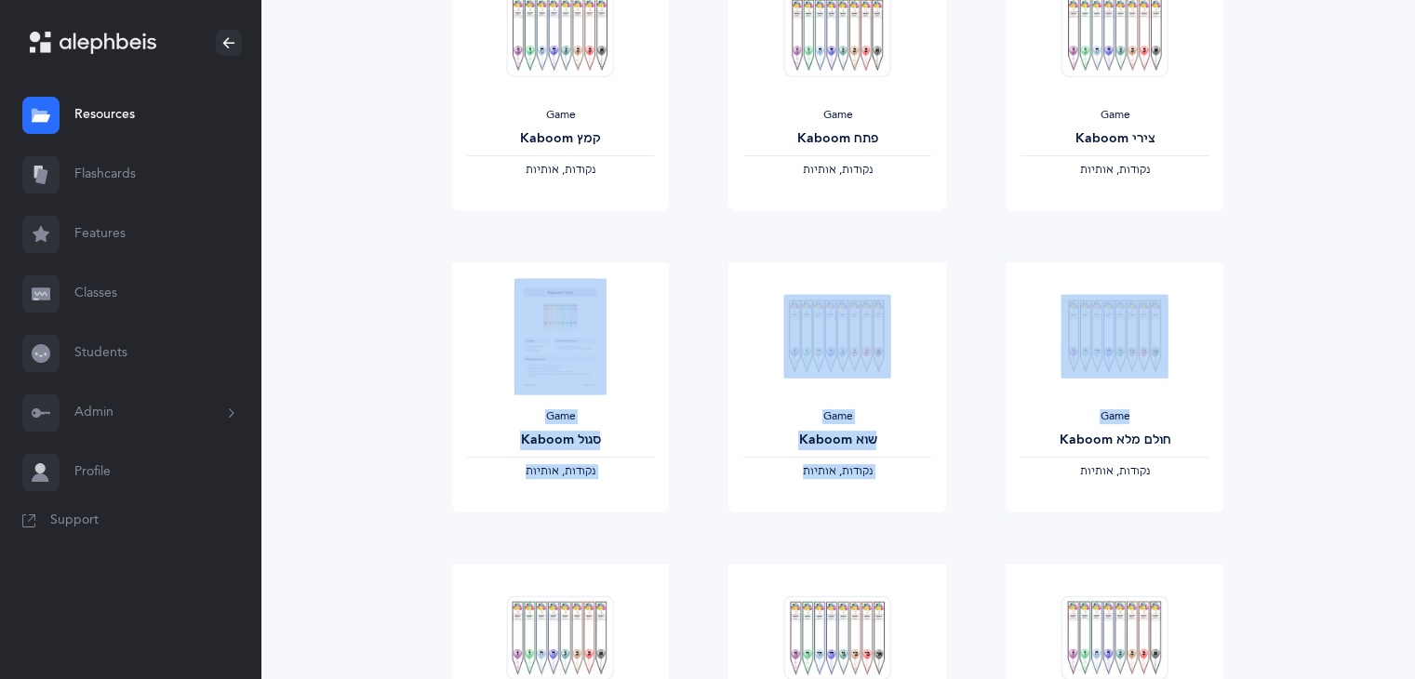
drag, startPoint x: 1331, startPoint y: 355, endPoint x: 1314, endPoint y: 250, distance: 106.4
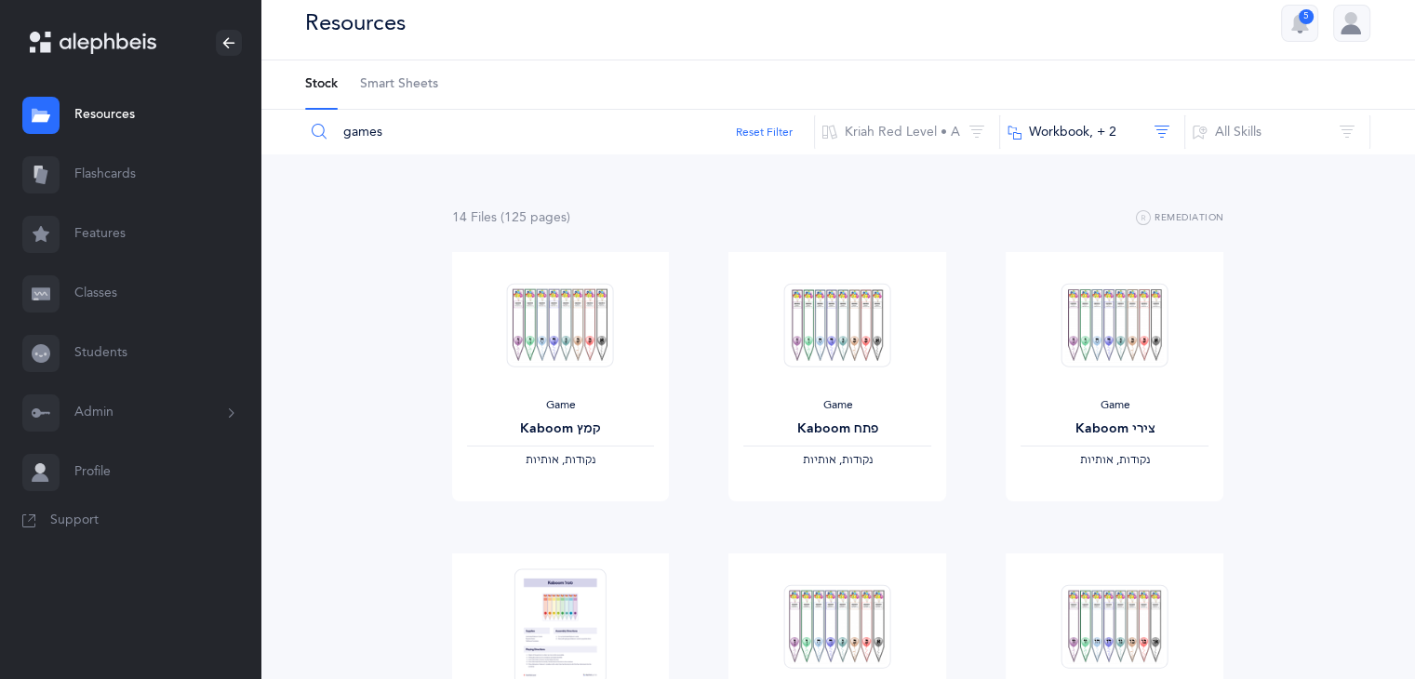
scroll to position [5, 0]
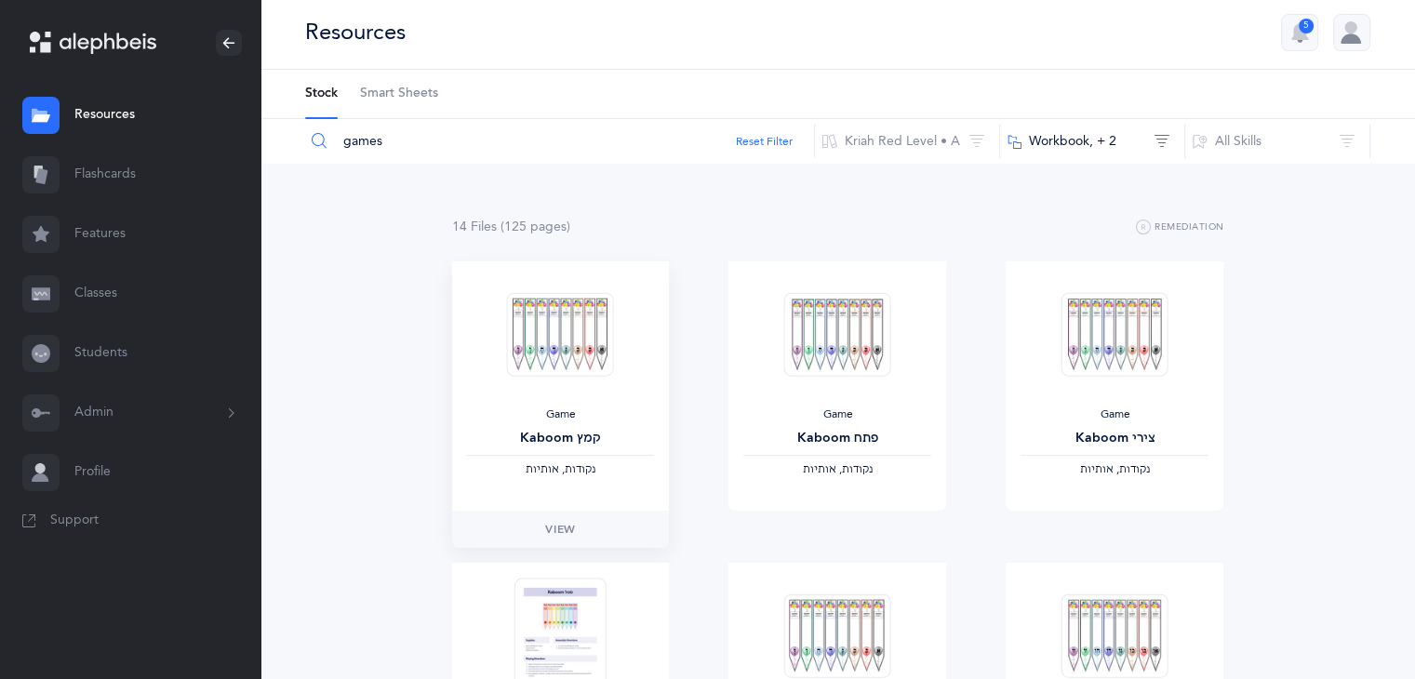
click at [547, 429] on div "Kaboom קמץ" at bounding box center [561, 439] width 188 height 20
click at [536, 534] on link "View" at bounding box center [561, 529] width 218 height 37
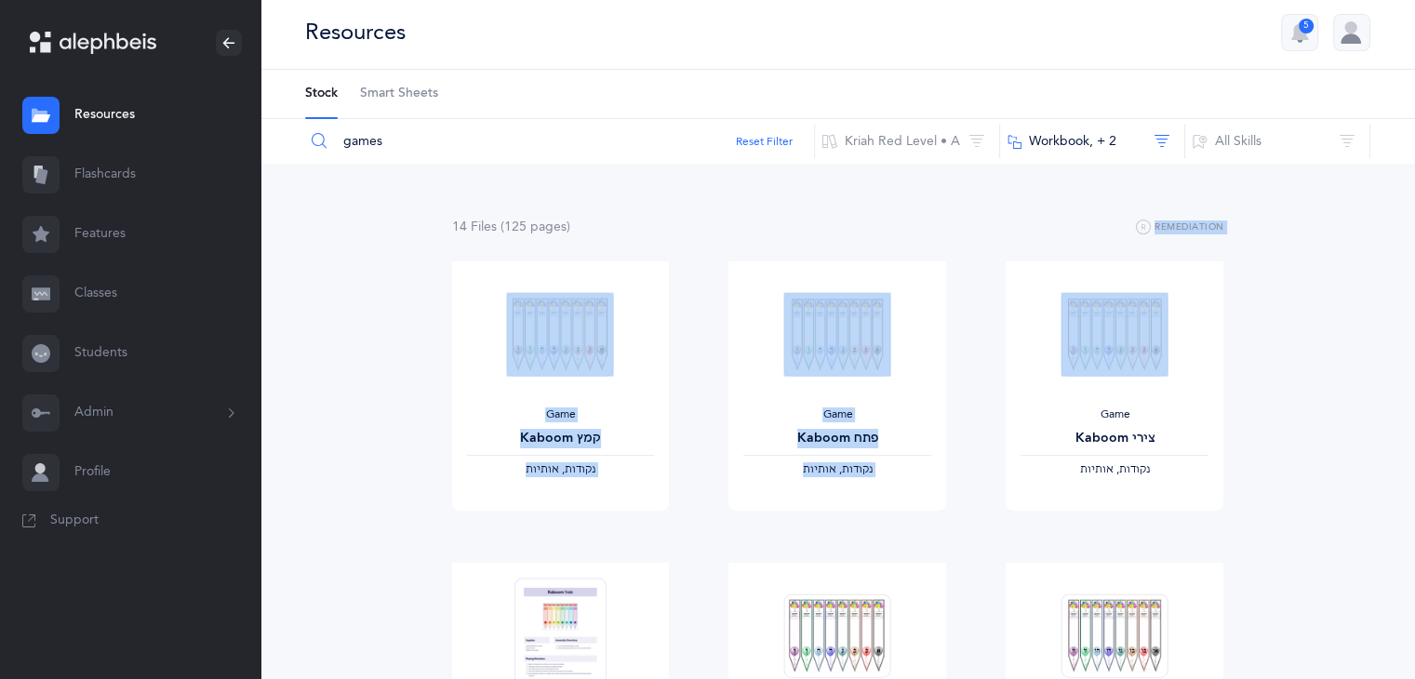
drag, startPoint x: 1413, startPoint y: 189, endPoint x: 1428, endPoint y: 243, distance: 56.0
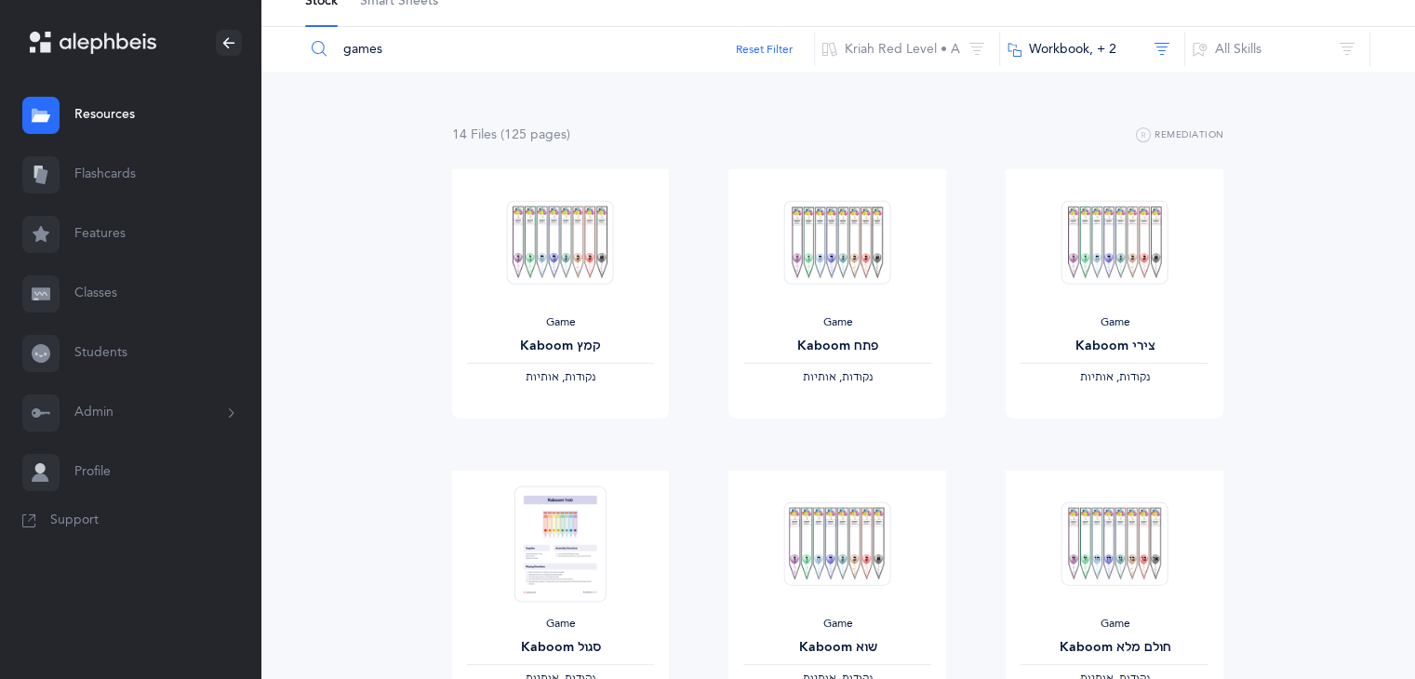
scroll to position [0, 0]
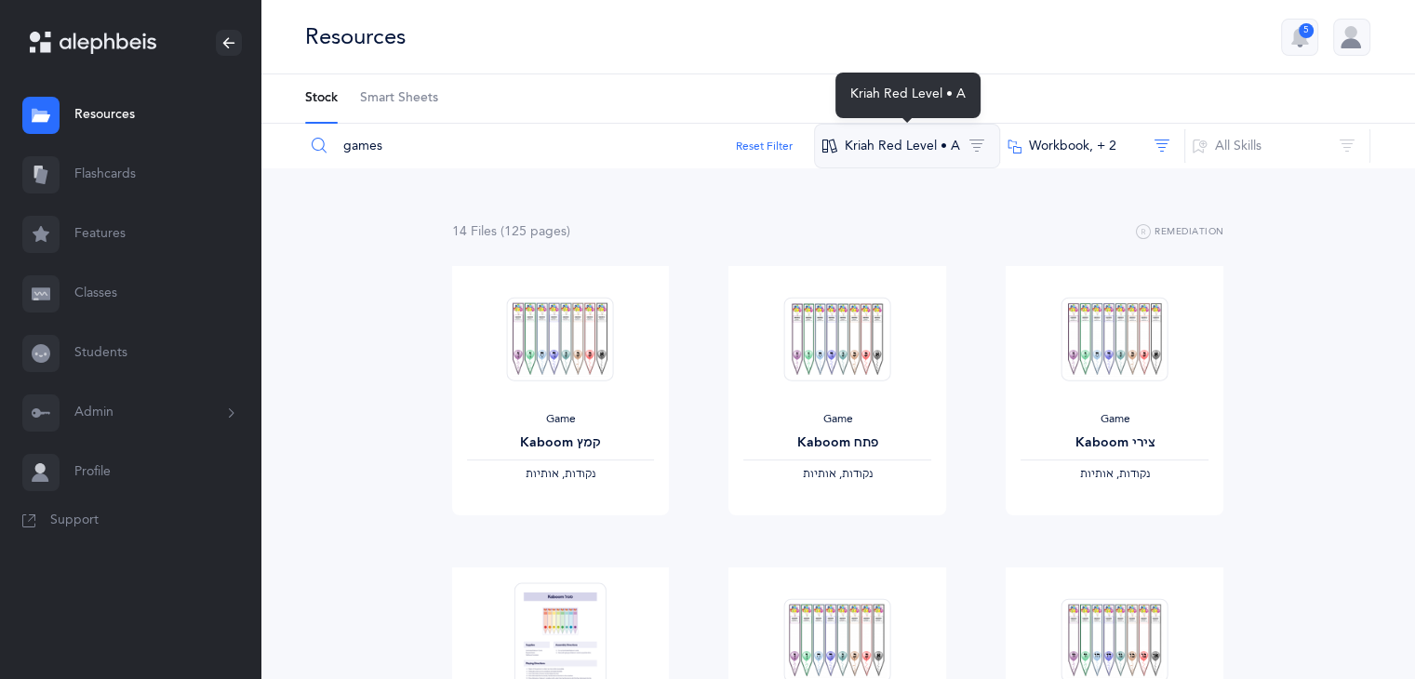
click at [884, 152] on button "Kriah Red Level • A" at bounding box center [907, 146] width 186 height 45
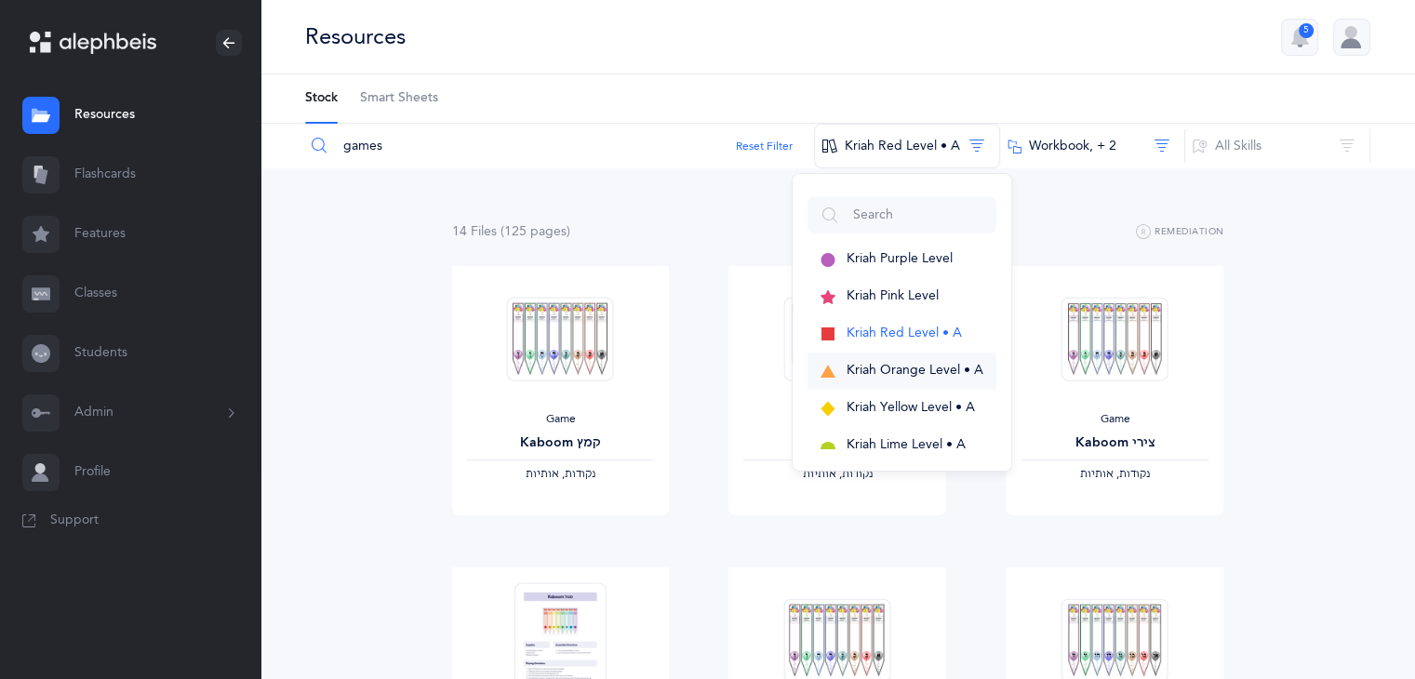
click at [870, 373] on span "Kriah Orange Level • A" at bounding box center [914, 370] width 137 height 15
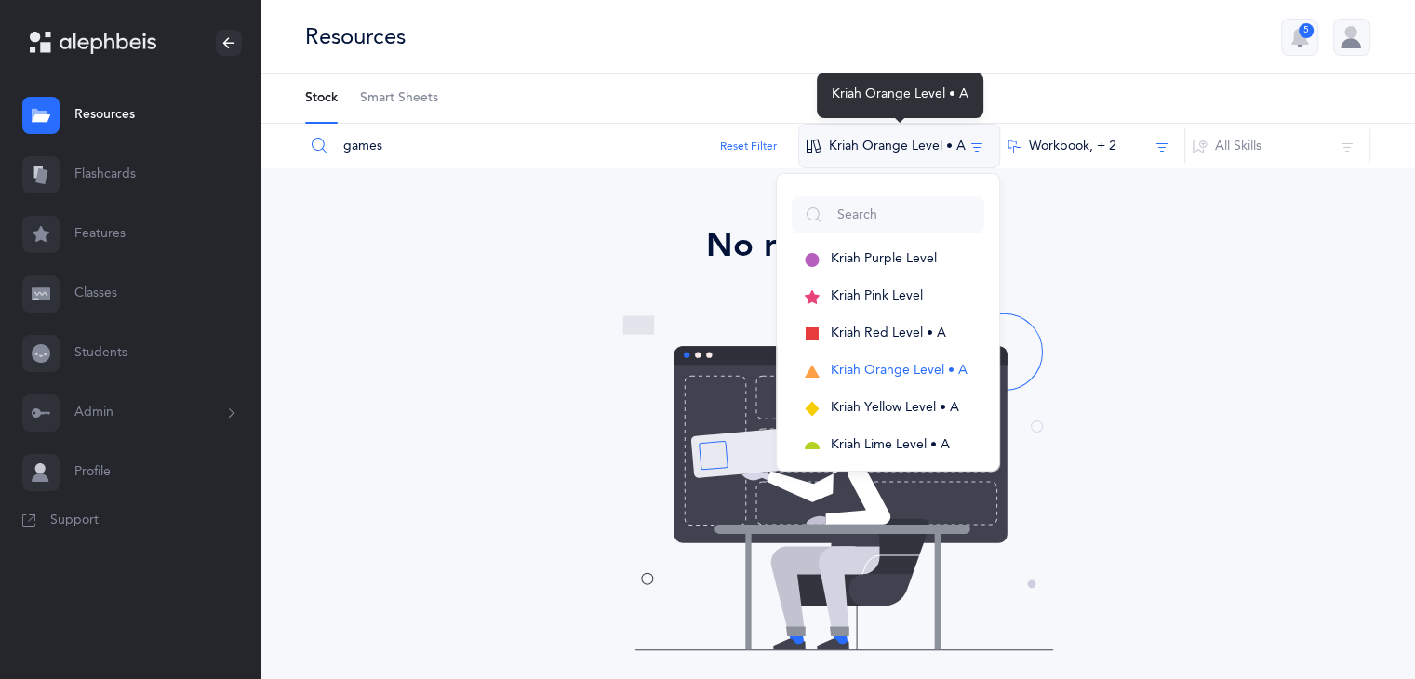
click at [971, 145] on button "Kriah Orange Level • A" at bounding box center [899, 146] width 202 height 45
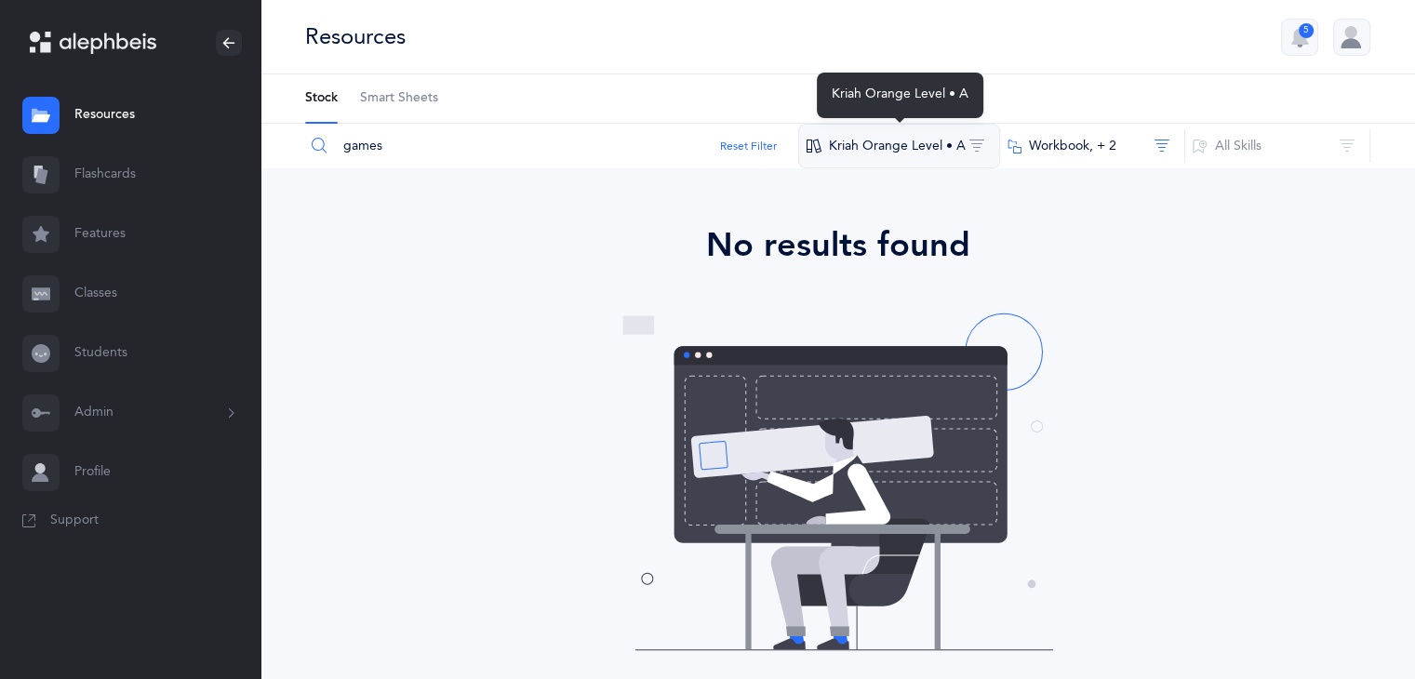
click at [975, 138] on button "Kriah Orange Level • A" at bounding box center [899, 146] width 202 height 45
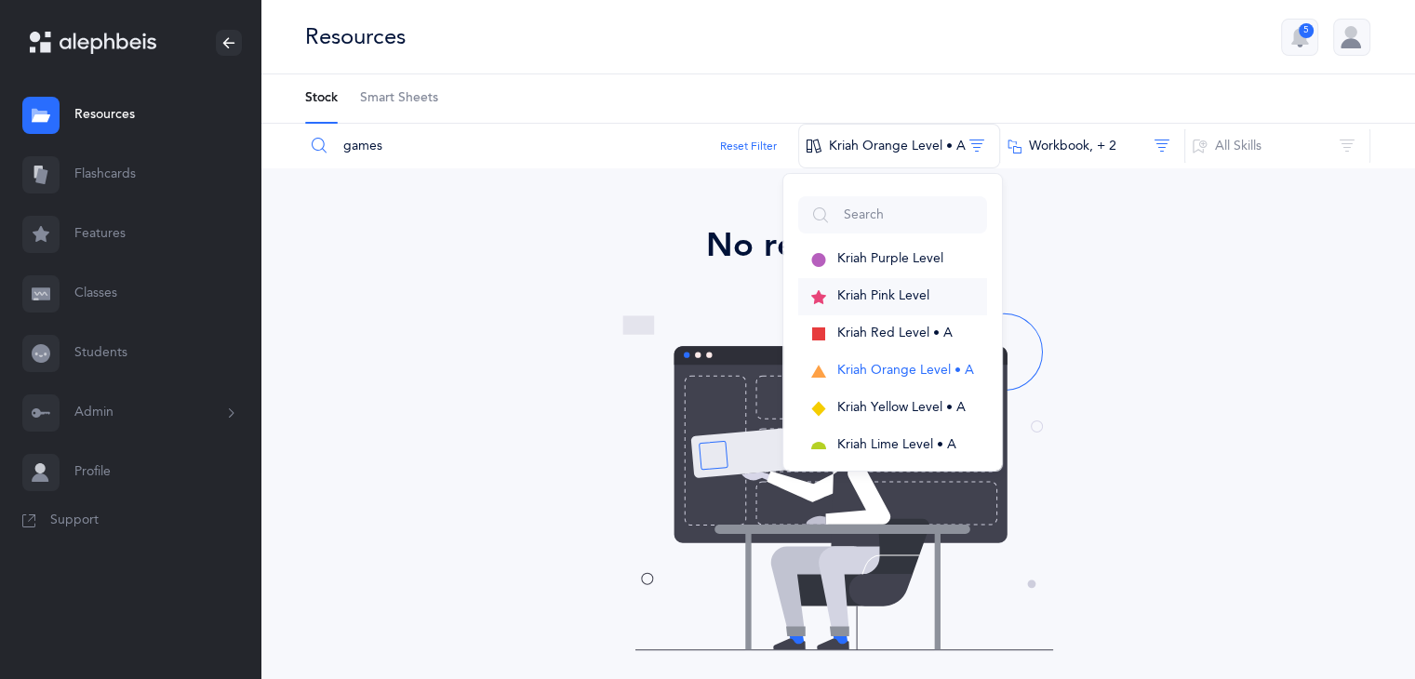
click at [907, 299] on span "Kriah Pink Level" at bounding box center [883, 295] width 92 height 15
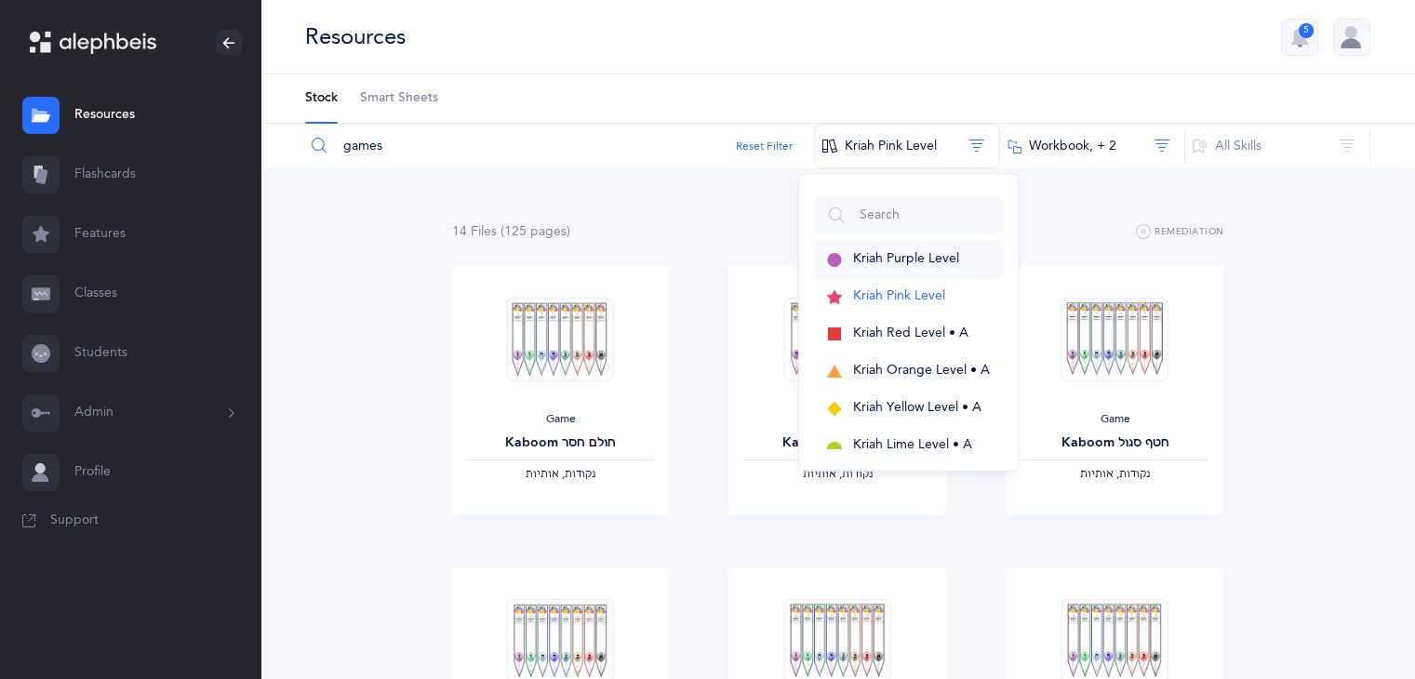
click at [904, 255] on span "Kriah Purple Level" at bounding box center [906, 258] width 106 height 15
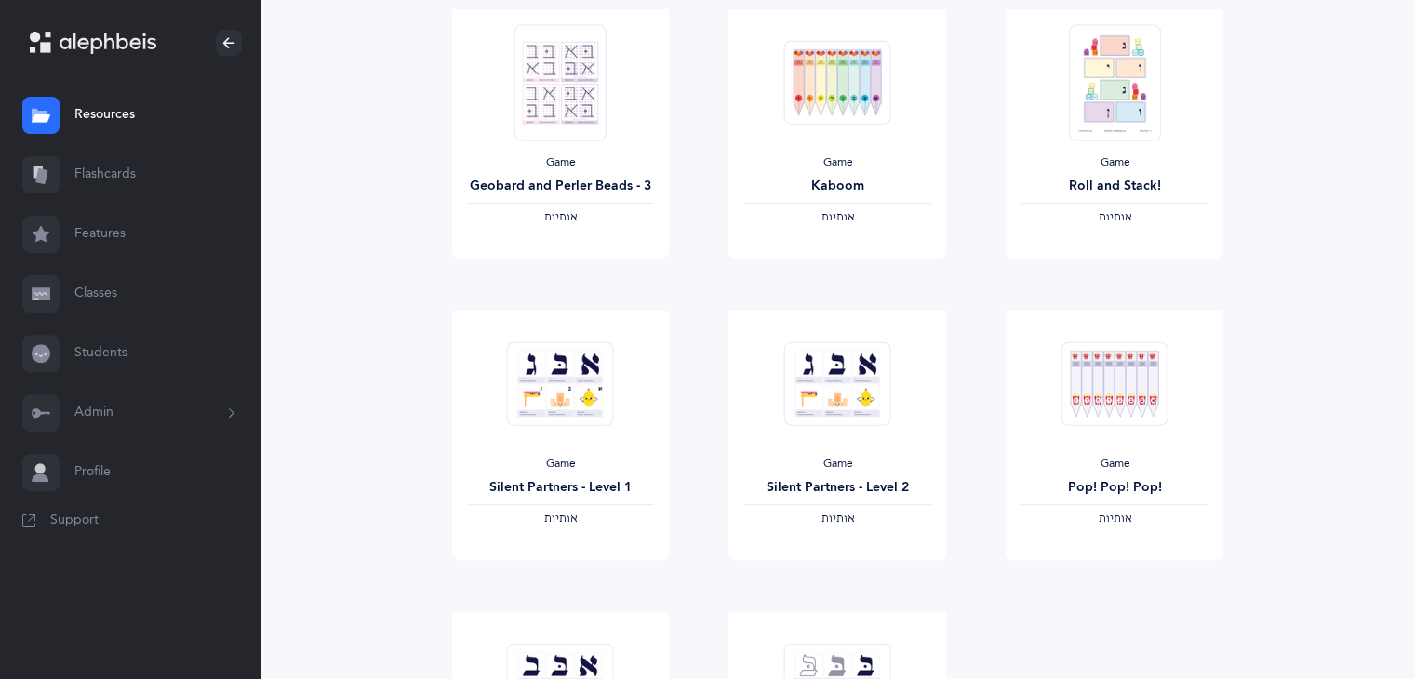
scroll to position [559, 0]
click at [562, 570] on span "View" at bounding box center [560, 577] width 30 height 17
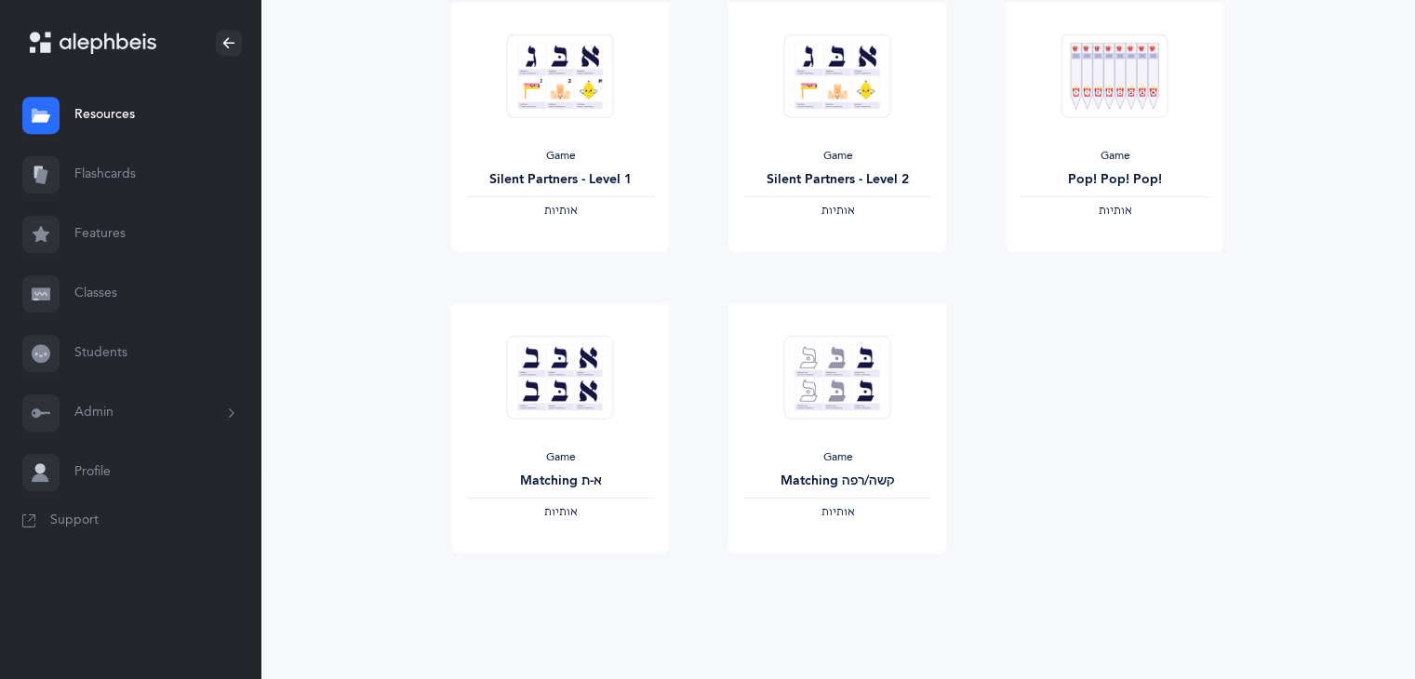
scroll to position [867, 0]
click at [935, 535] on div "Game Matching קשה/רפה ‫אותיות‬" at bounding box center [837, 427] width 218 height 249
click at [873, 587] on link "View" at bounding box center [837, 570] width 218 height 37
click at [579, 560] on link "View" at bounding box center [561, 570] width 218 height 37
click at [1097, 289] on div "Game Pop! Pop! Pop! ‫אותיות‬ View" at bounding box center [1114, 152] width 277 height 301
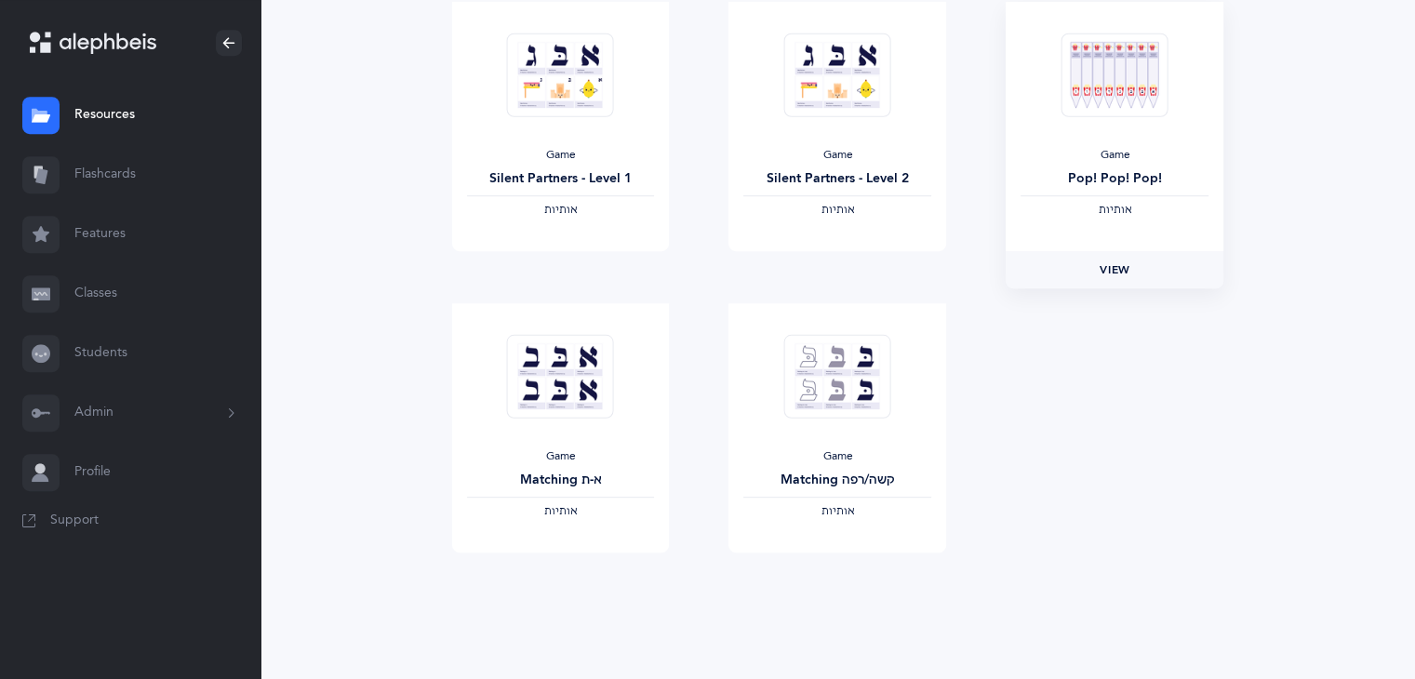
click at [1100, 263] on span "View" at bounding box center [1114, 269] width 30 height 17
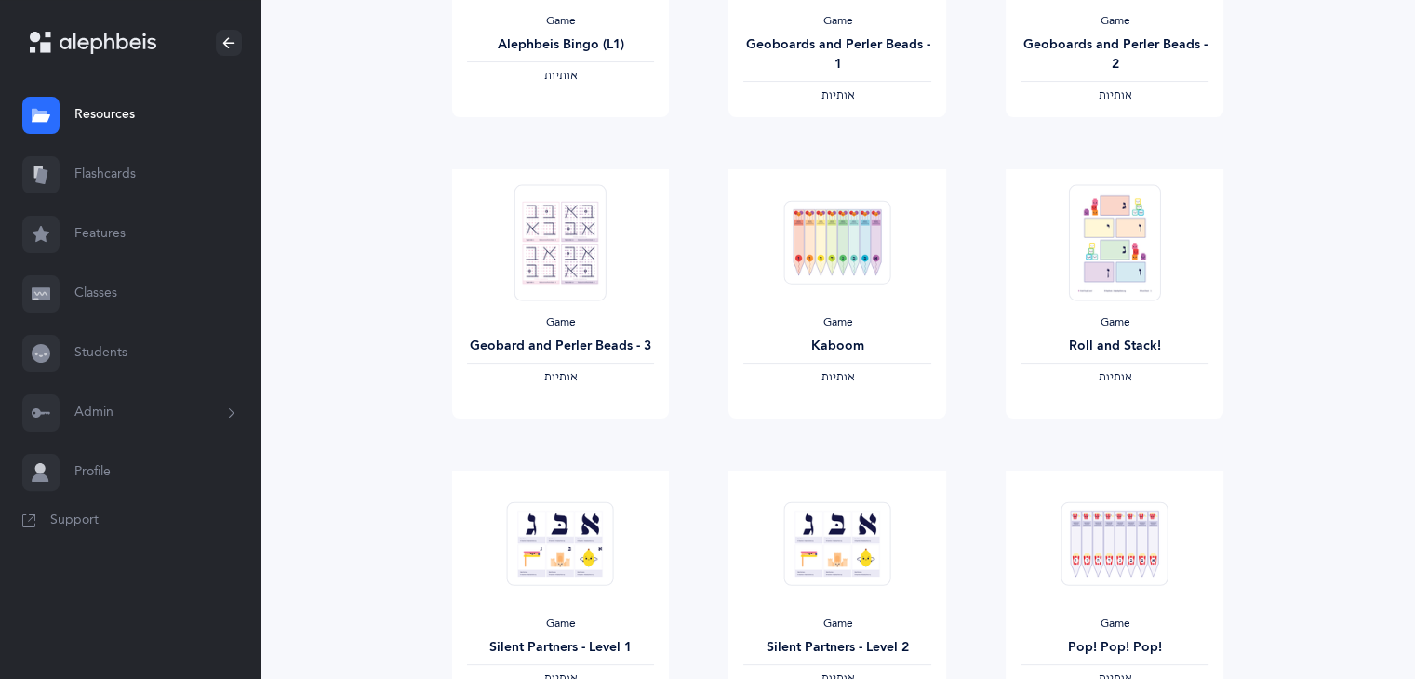
scroll to position [397, 0]
click at [648, 143] on link "View" at bounding box center [561, 136] width 218 height 37
click at [845, 135] on span "View" at bounding box center [837, 136] width 30 height 17
click at [1109, 90] on span "‫אותיות‬" at bounding box center [1114, 95] width 33 height 13
click at [1109, 130] on span "View" at bounding box center [1114, 136] width 30 height 17
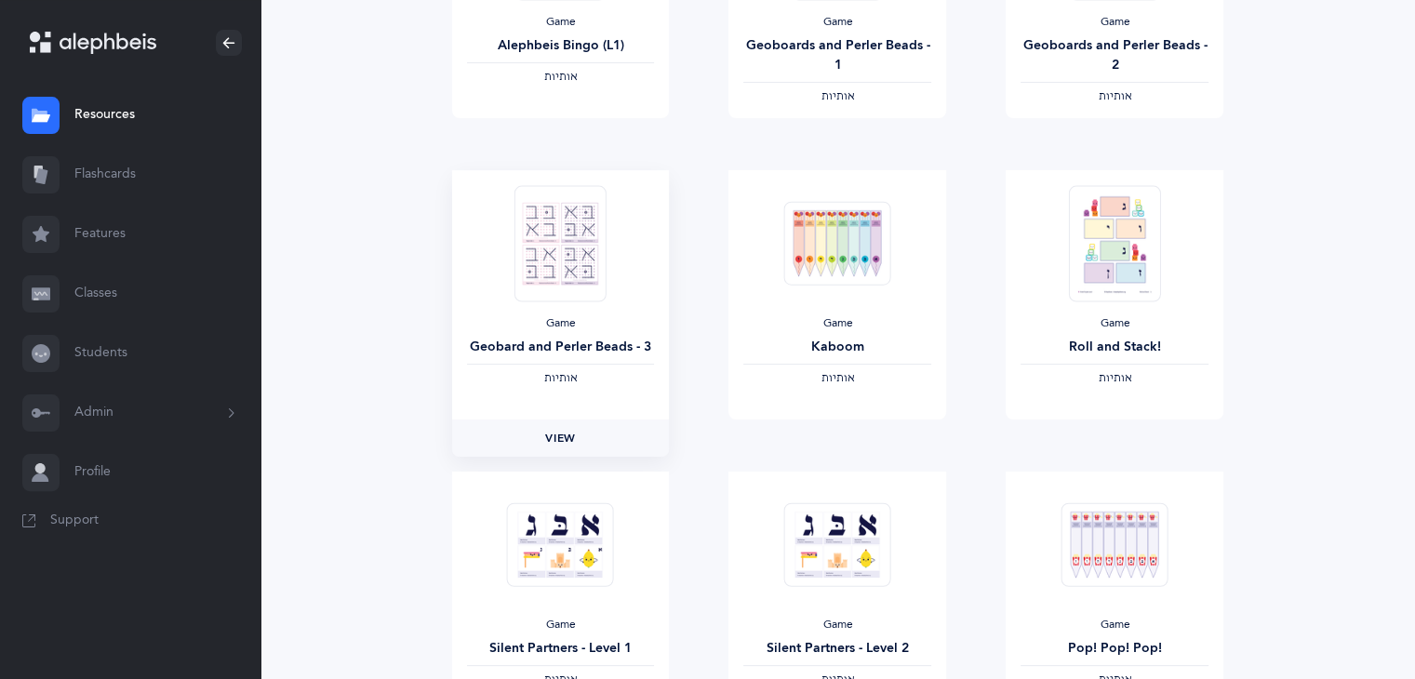
click at [569, 446] on link "View" at bounding box center [561, 437] width 218 height 37
click at [1120, 438] on span "View" at bounding box center [1114, 438] width 30 height 17
click at [785, 606] on div "Game Silent Partners - Level 2 ‫אותיות‬" at bounding box center [837, 596] width 218 height 249
click at [816, 585] on img at bounding box center [837, 544] width 107 height 85
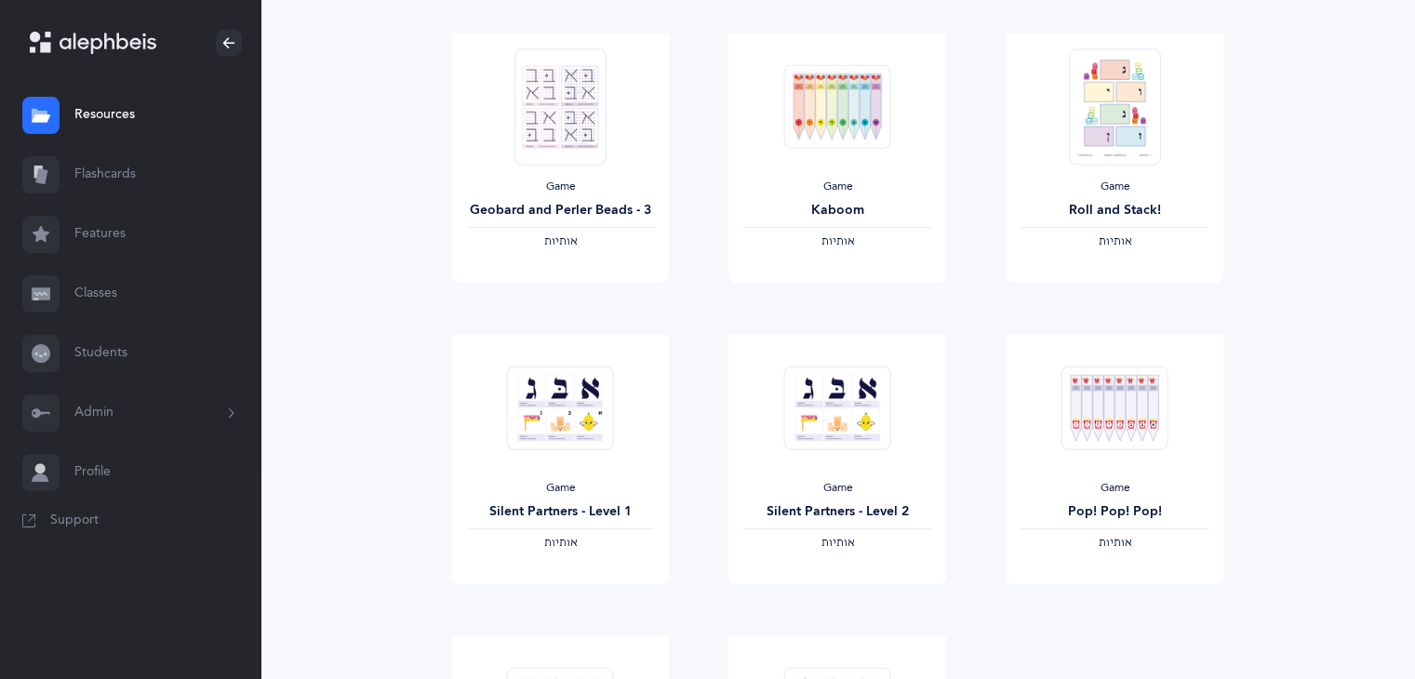
scroll to position [541, 0]
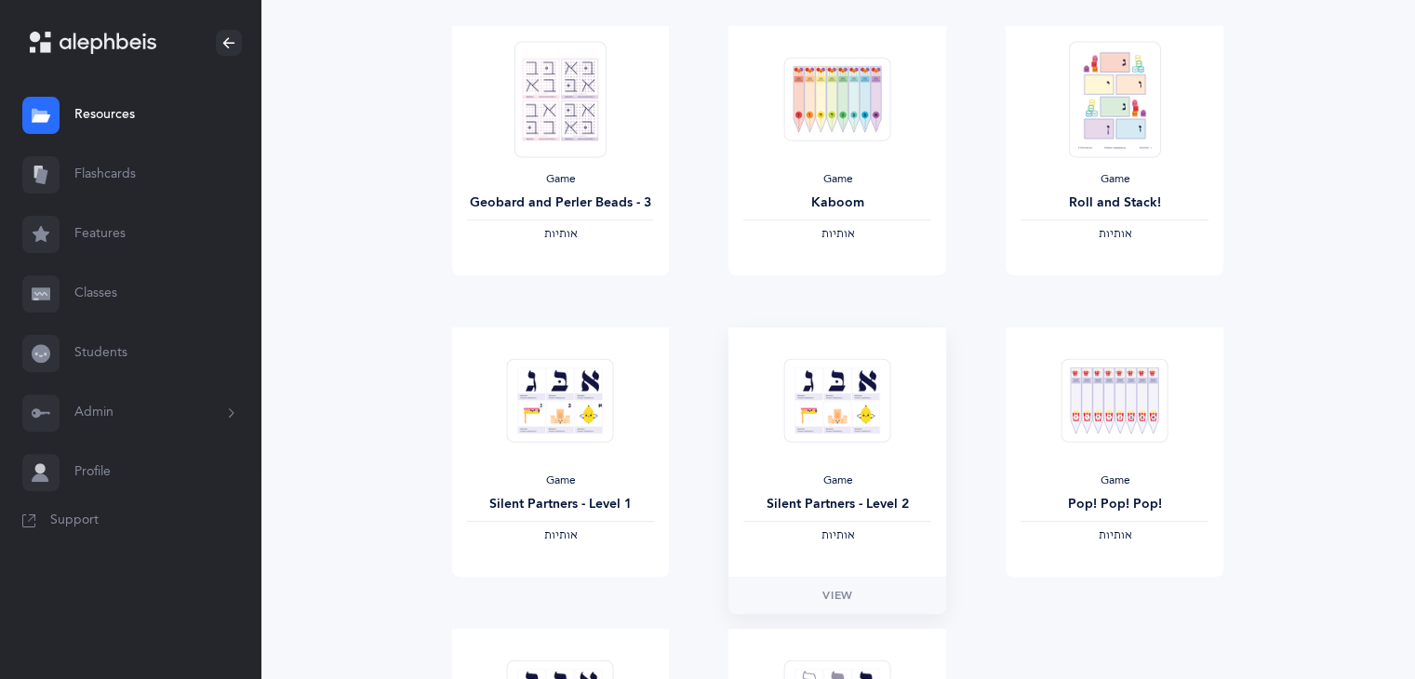
click at [848, 556] on div "Game Silent Partners - Level 2 ‫אותיות‬" at bounding box center [837, 451] width 218 height 249
click at [841, 598] on span "View" at bounding box center [837, 595] width 30 height 17
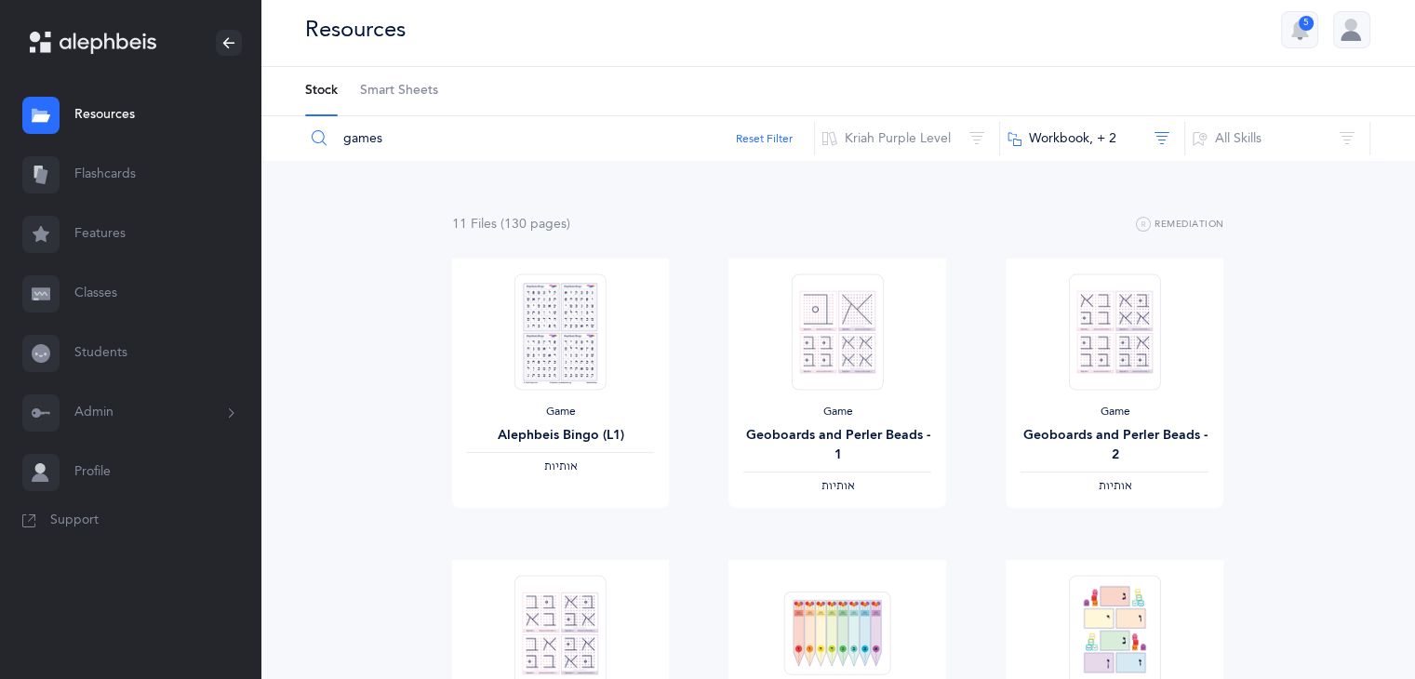
scroll to position [0, 0]
